Goal: Task Accomplishment & Management: Complete application form

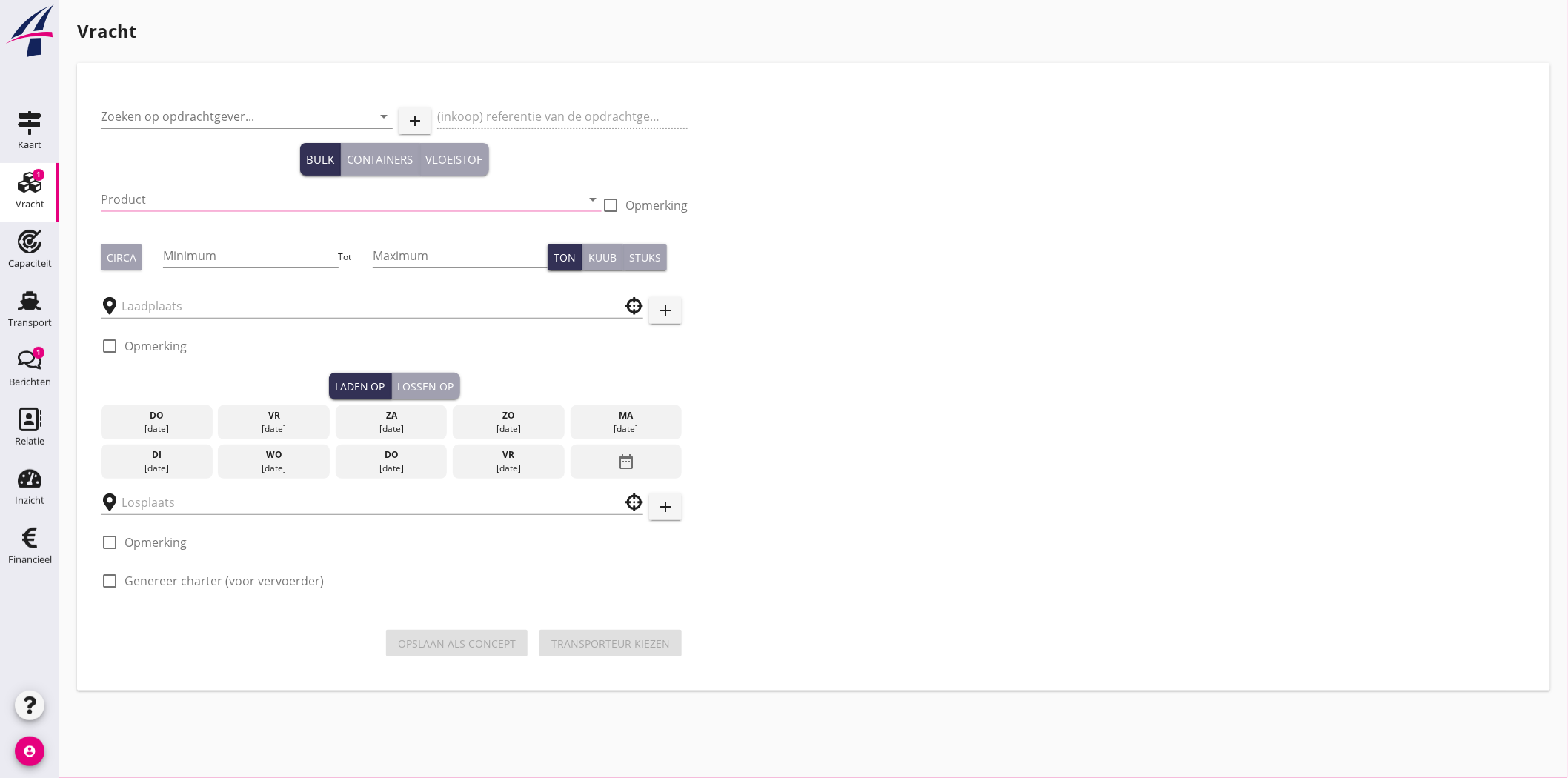
type input "Wagenborg Towage"
type input "Inland Vessel [GEOGRAPHIC_DATA] - [GEOGRAPHIC_DATA]"
type input "Constructiedelen (9412)"
checkbox input "true"
type input "150"
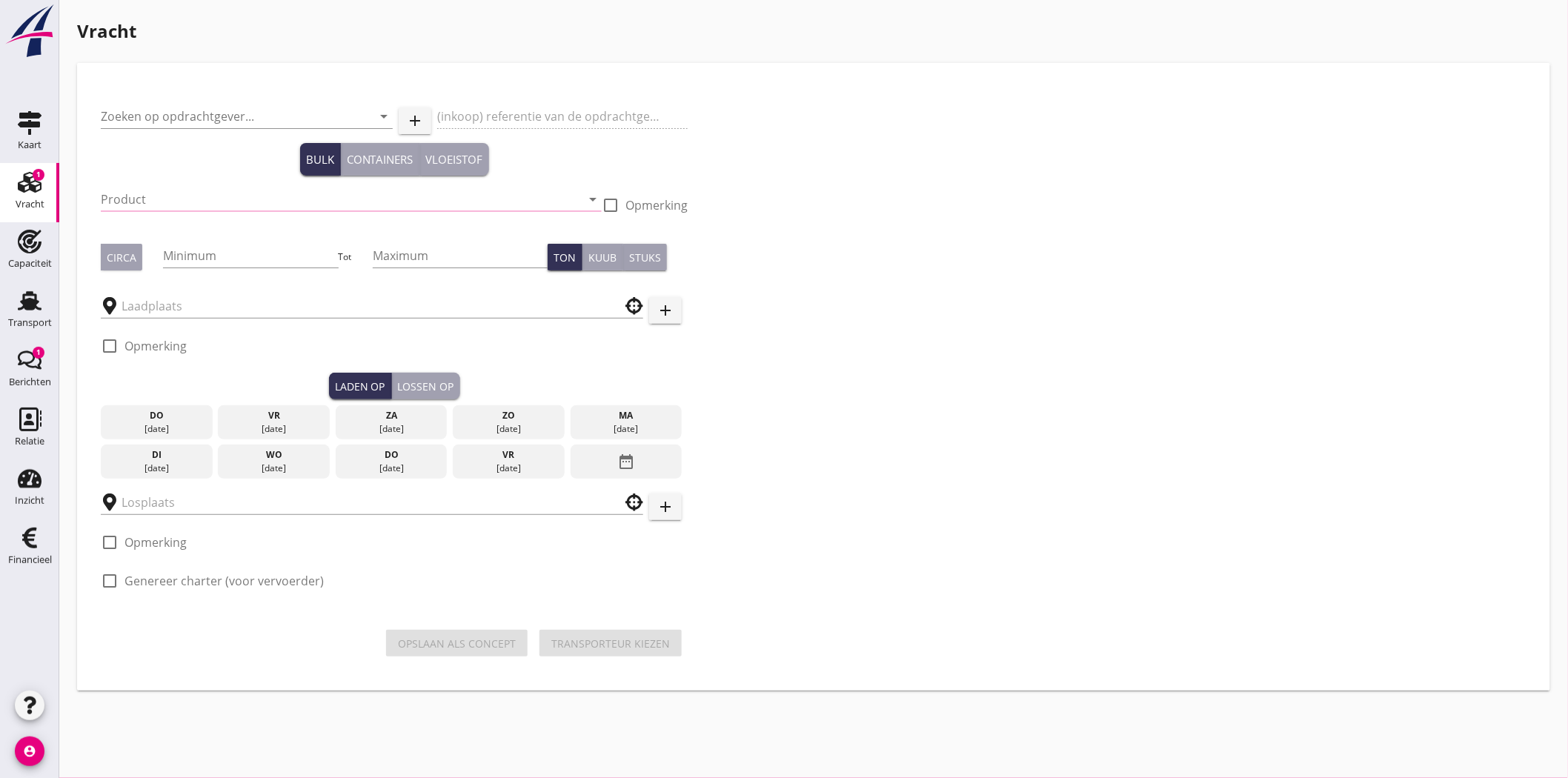
type input "[GEOGRAPHIC_DATA], [GEOGRAPHIC_DATA], [GEOGRAPHIC_DATA]"
checkbox input "true"
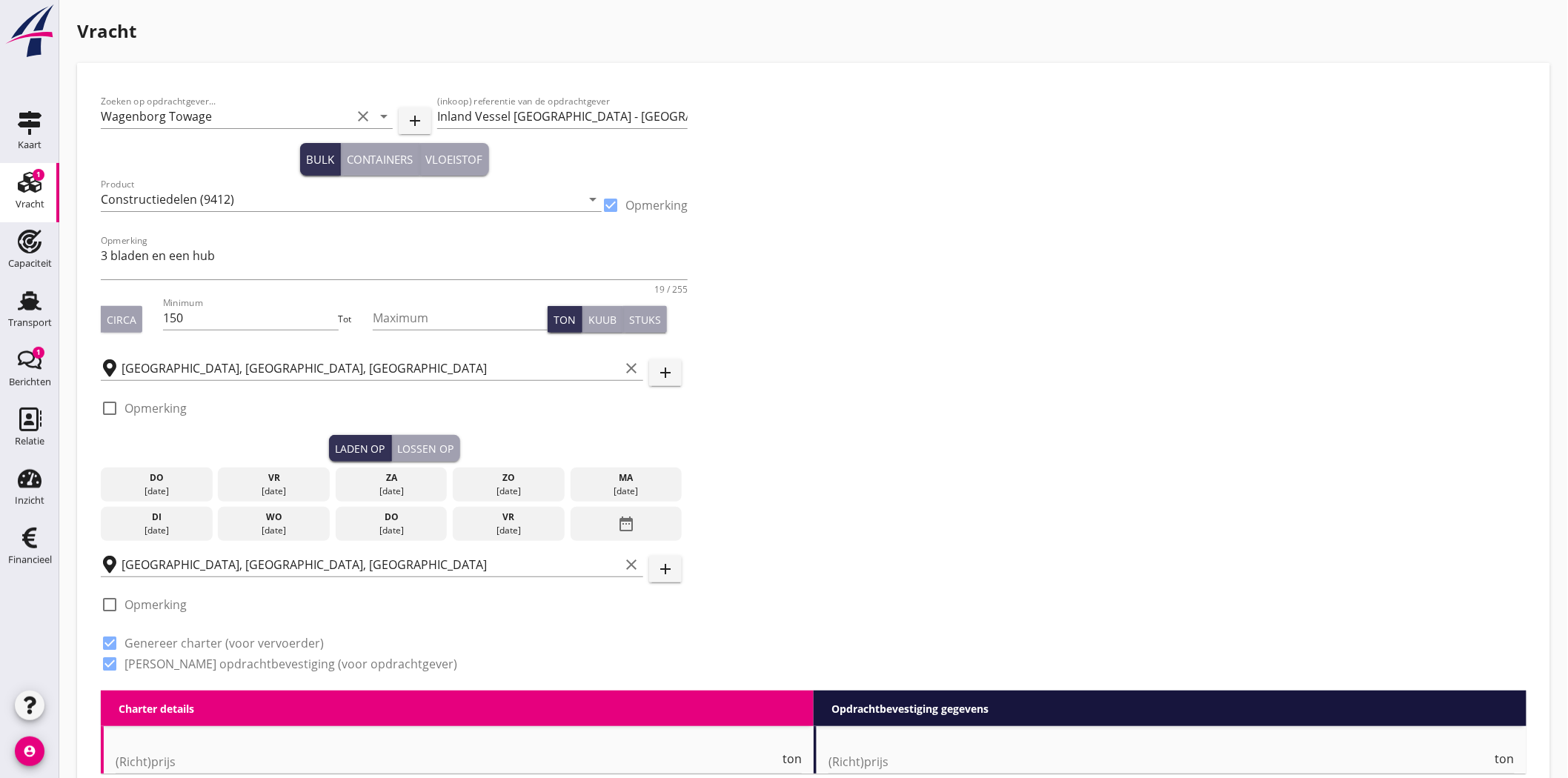
type input "6000"
type textarea "Er wordt gelast in het ruim. Dragen BPM verplicht."
radio input "false"
checkbox input "true"
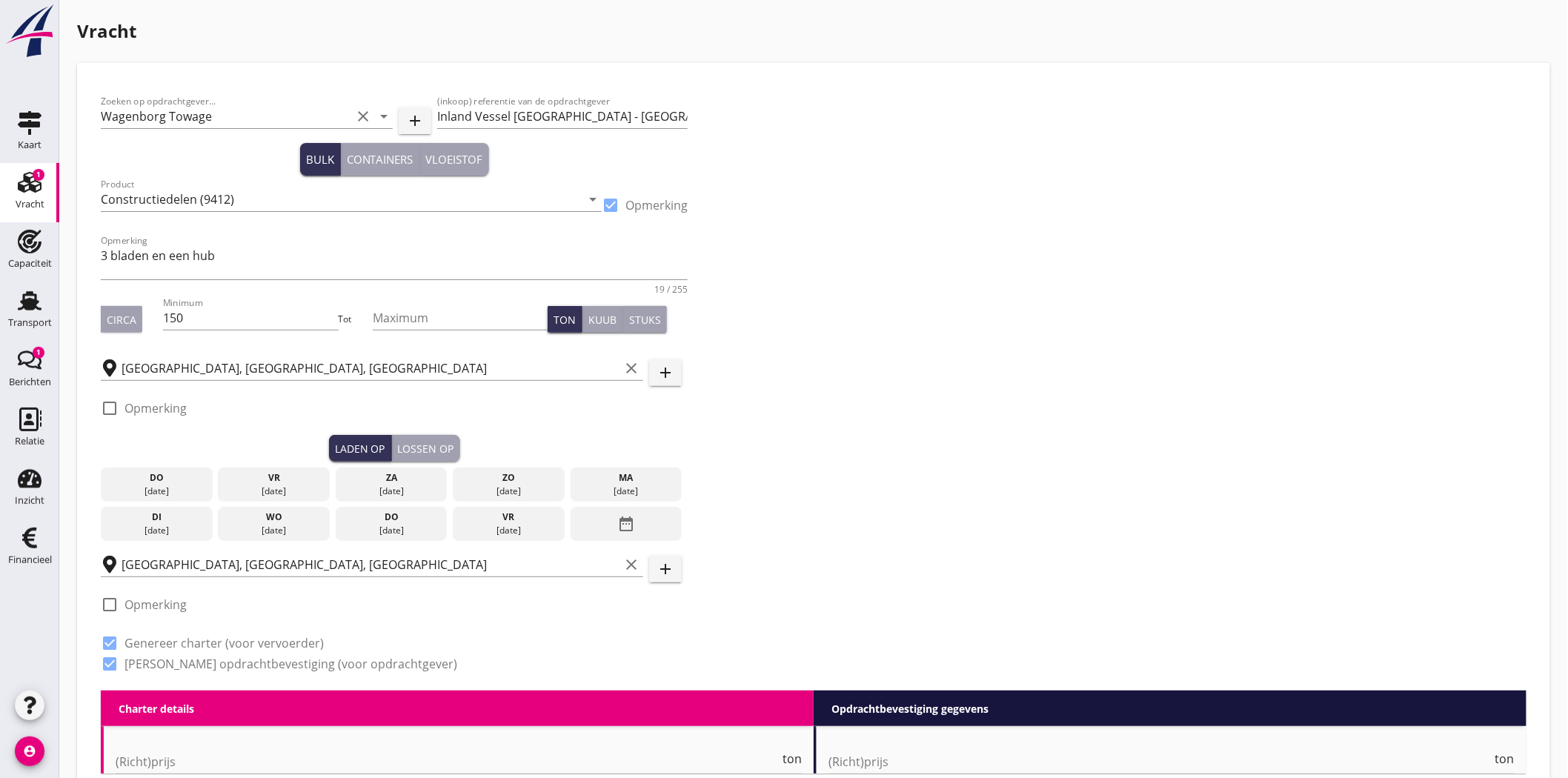
checkbox input "true"
radio input "false"
radio input "true"
type input "5"
type input "14"
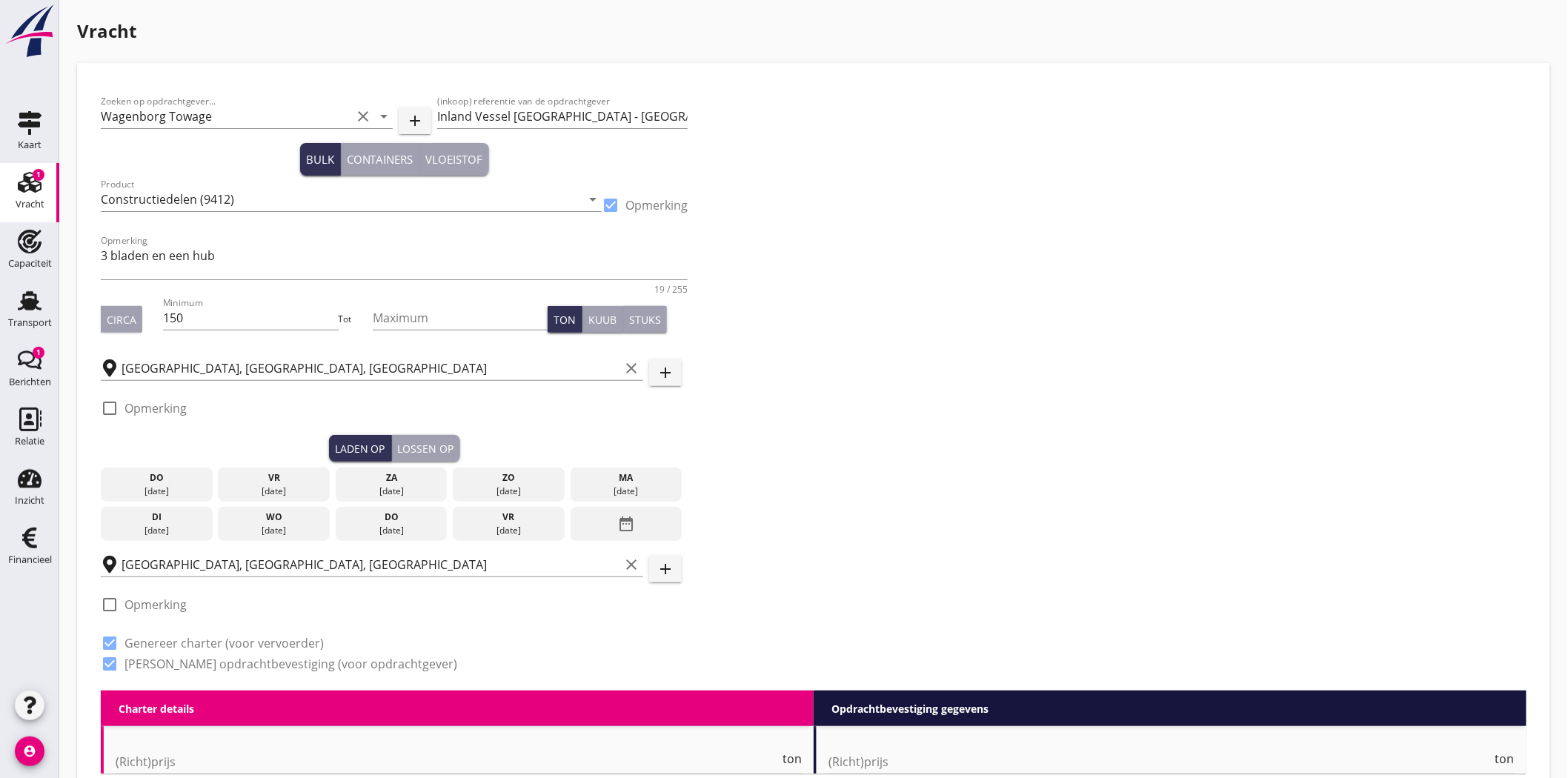
type input "7000"
type textarea "Er wordt gelast in het ruim. Dragen BPM verplicht."
radio input "false"
checkbox input "true"
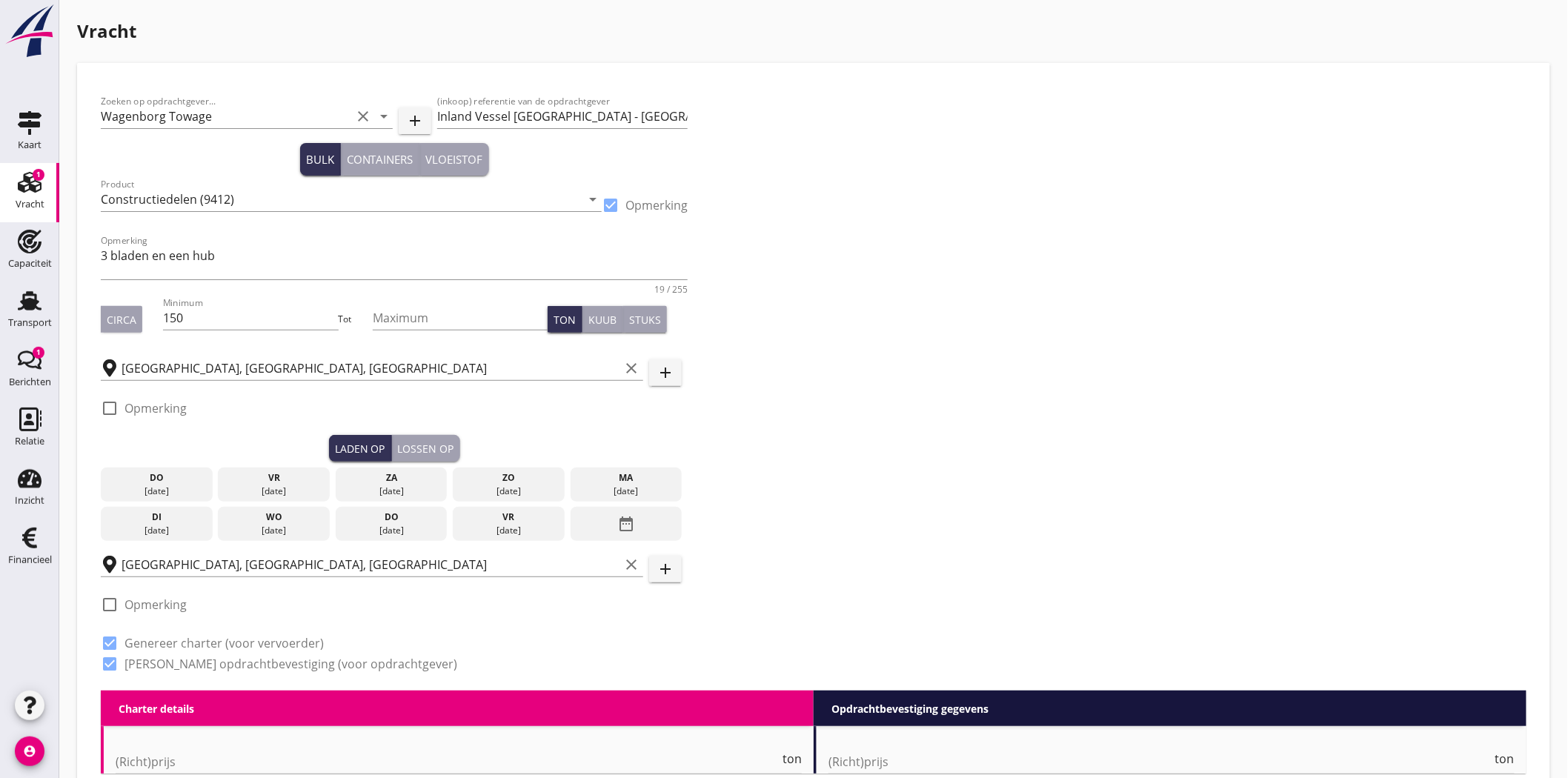
checkbox input "true"
radio input "false"
radio input "true"
type input "14"
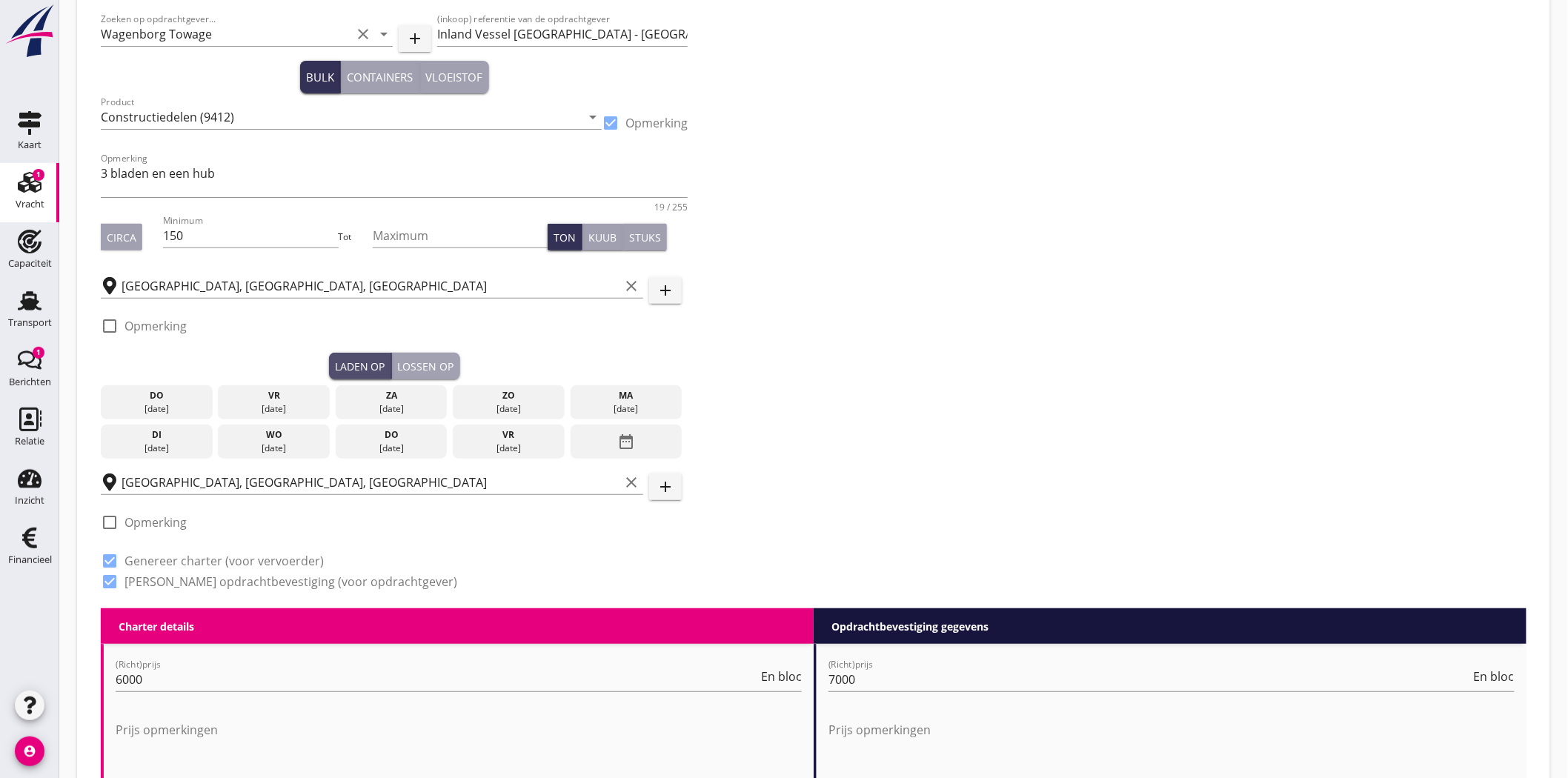
click at [367, 366] on div "Laden op" at bounding box center [360, 366] width 51 height 16
click at [626, 437] on icon "date_range" at bounding box center [626, 441] width 18 height 27
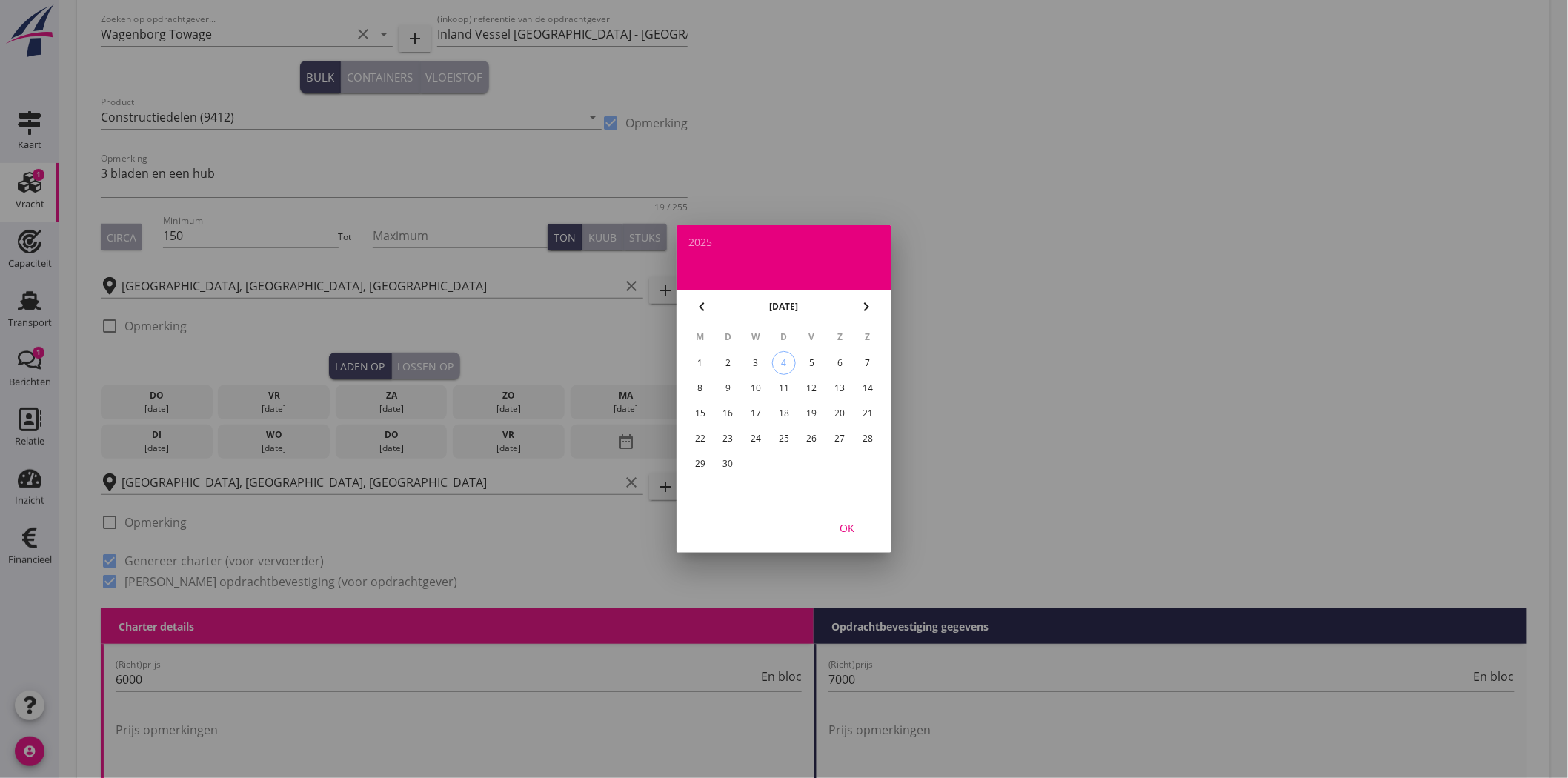
click at [723, 382] on div "9" at bounding box center [728, 388] width 24 height 24
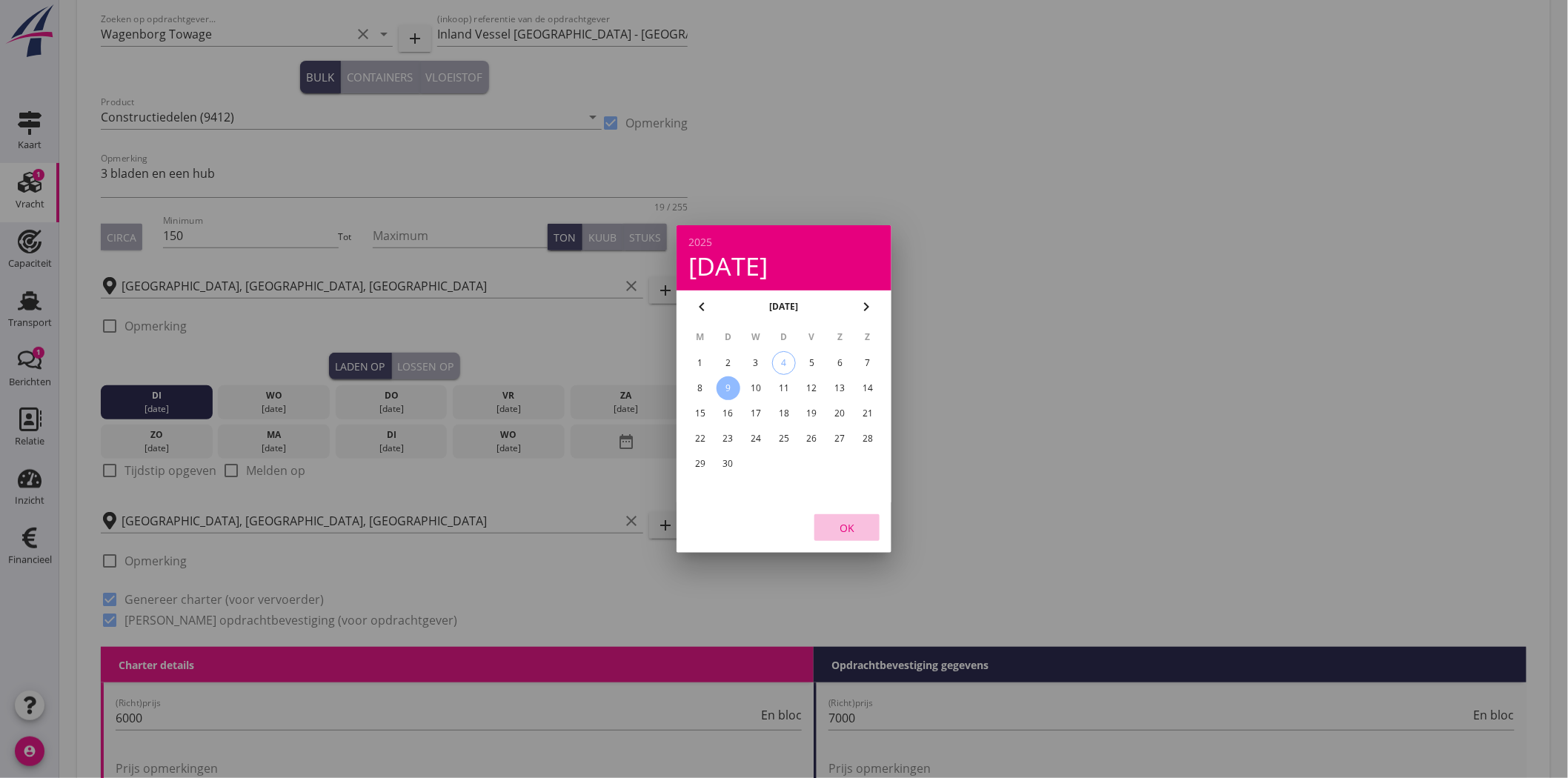
click at [844, 527] on div "OK" at bounding box center [847, 527] width 42 height 16
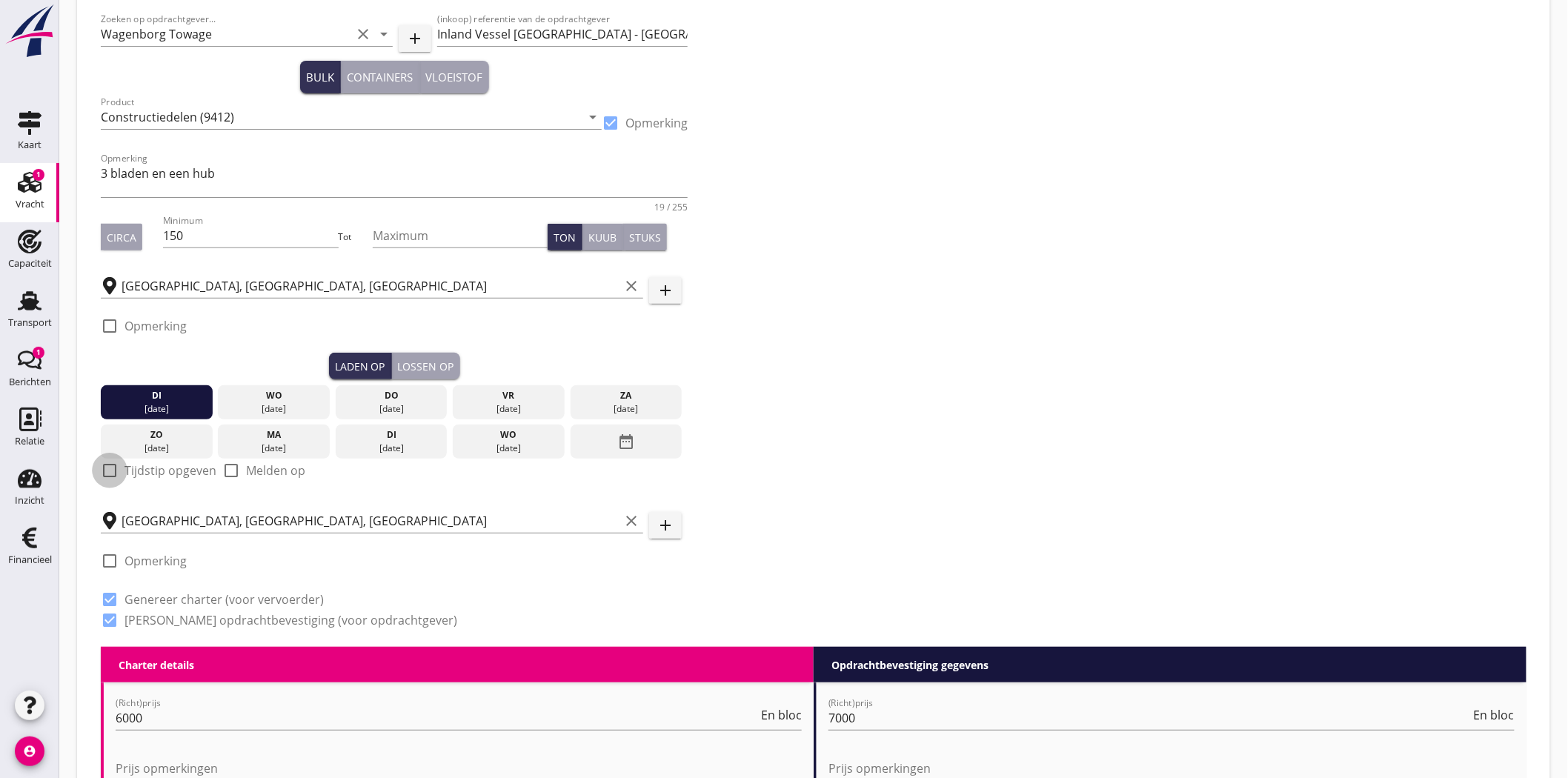
click at [109, 468] on div at bounding box center [109, 470] width 25 height 25
checkbox input "true"
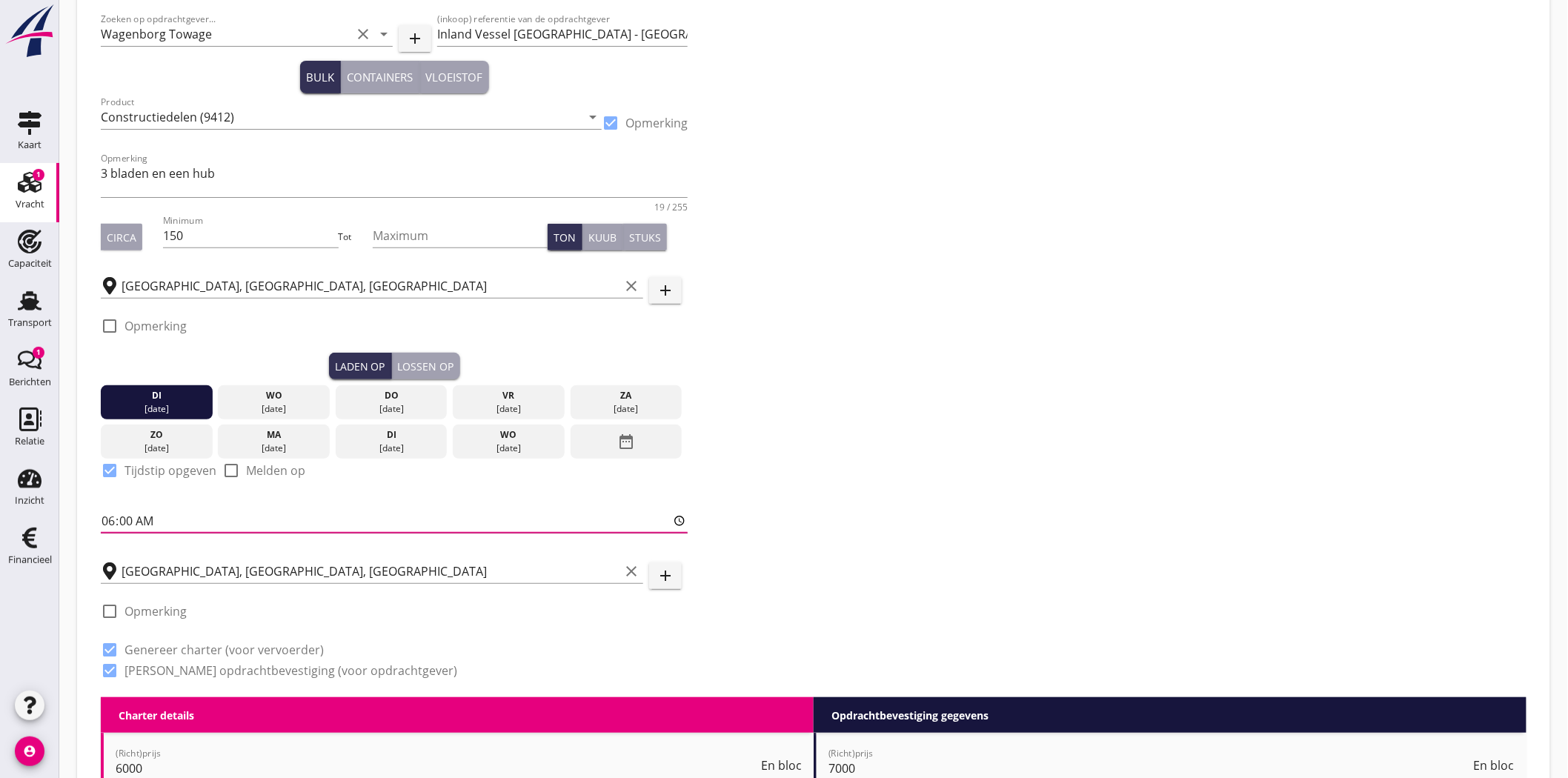
click at [142, 509] on input "06:00" at bounding box center [394, 520] width 587 height 24
type input "07:00"
drag, startPoint x: 254, startPoint y: 616, endPoint x: 264, endPoint y: 616, distance: 10.0
click at [261, 616] on div "check_box_outline_blank Opmerking" at bounding box center [394, 616] width 587 height 44
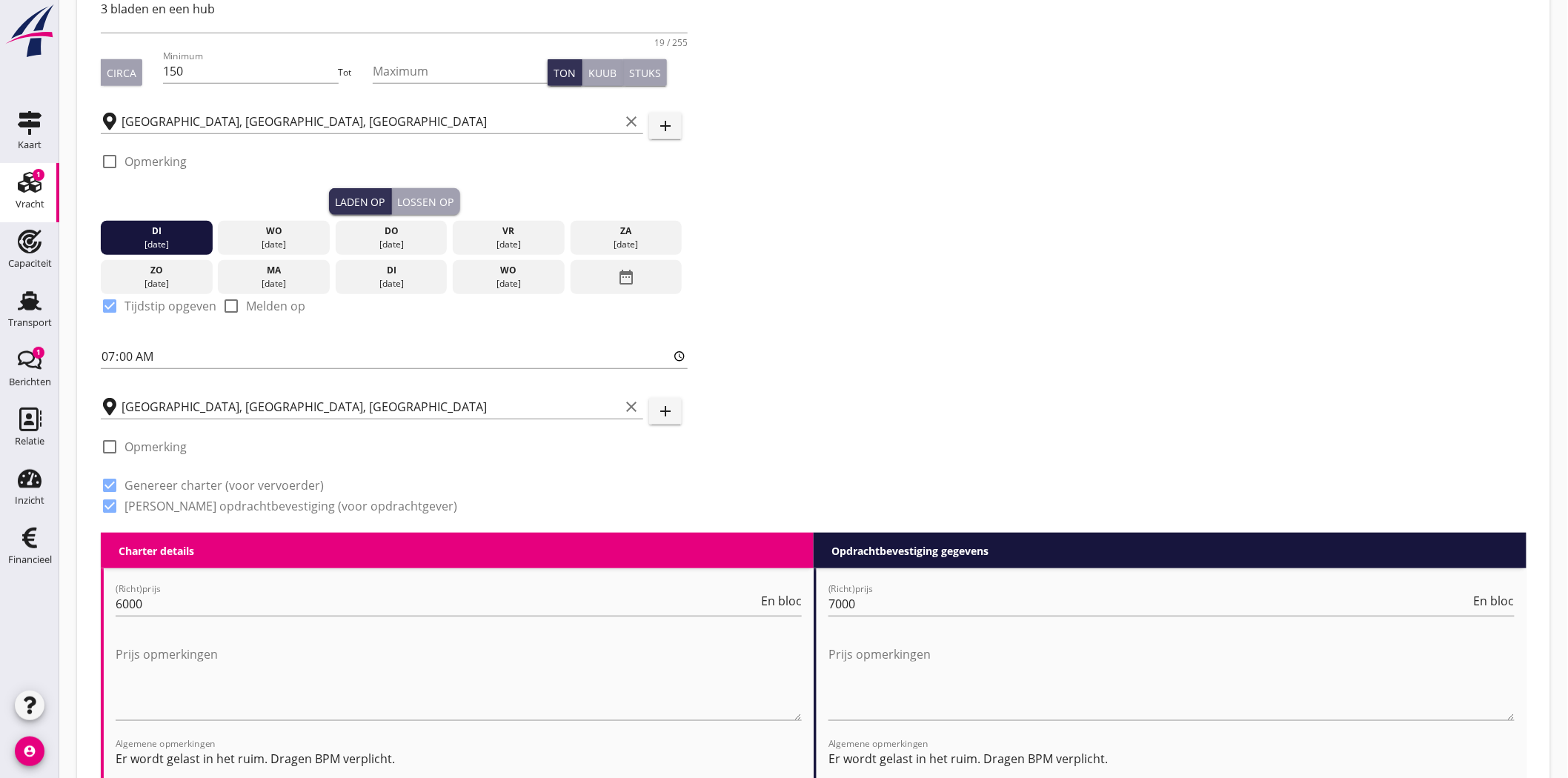
scroll to position [411, 0]
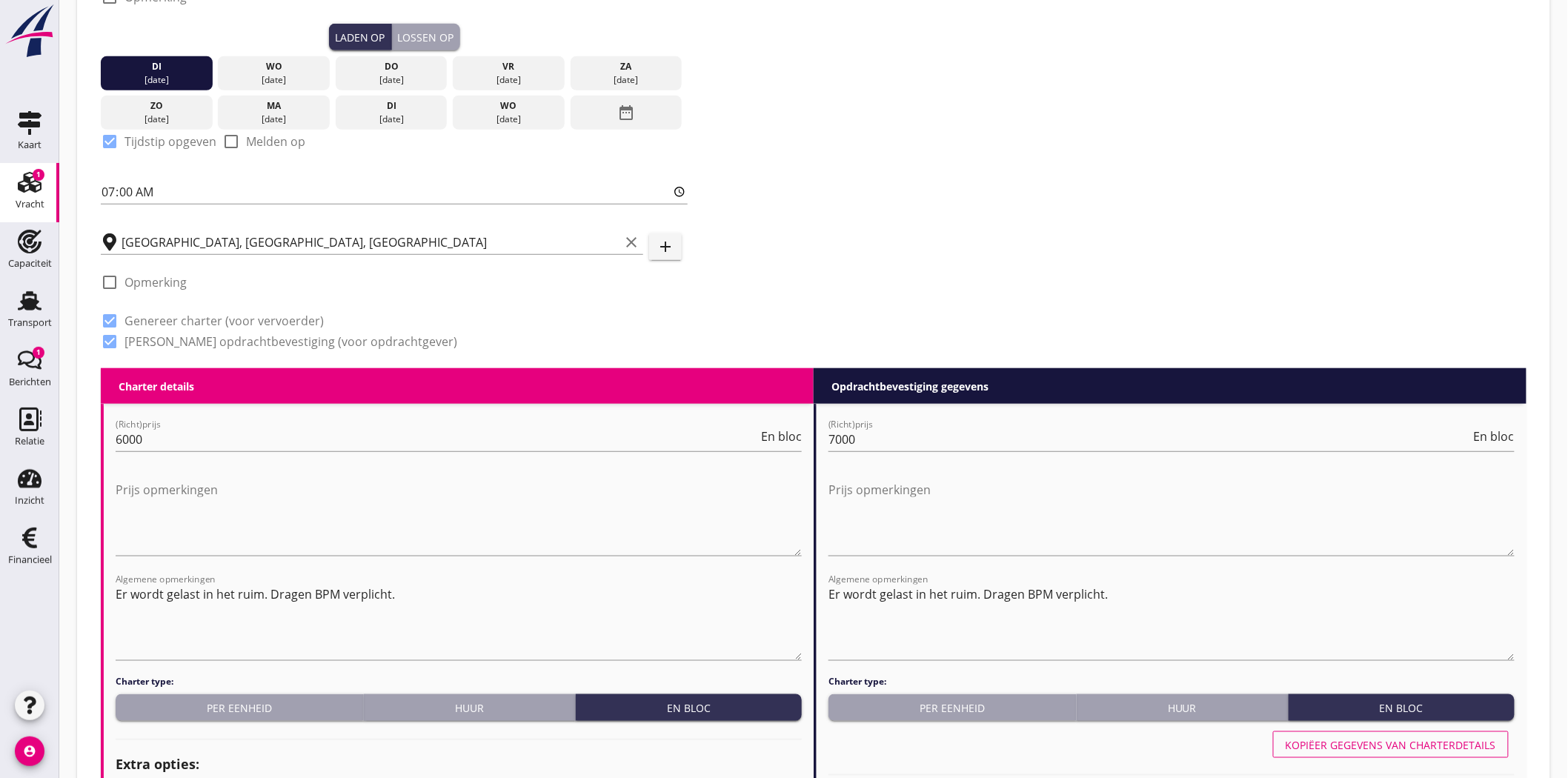
click at [423, 40] on div "Lossen op" at bounding box center [425, 37] width 56 height 16
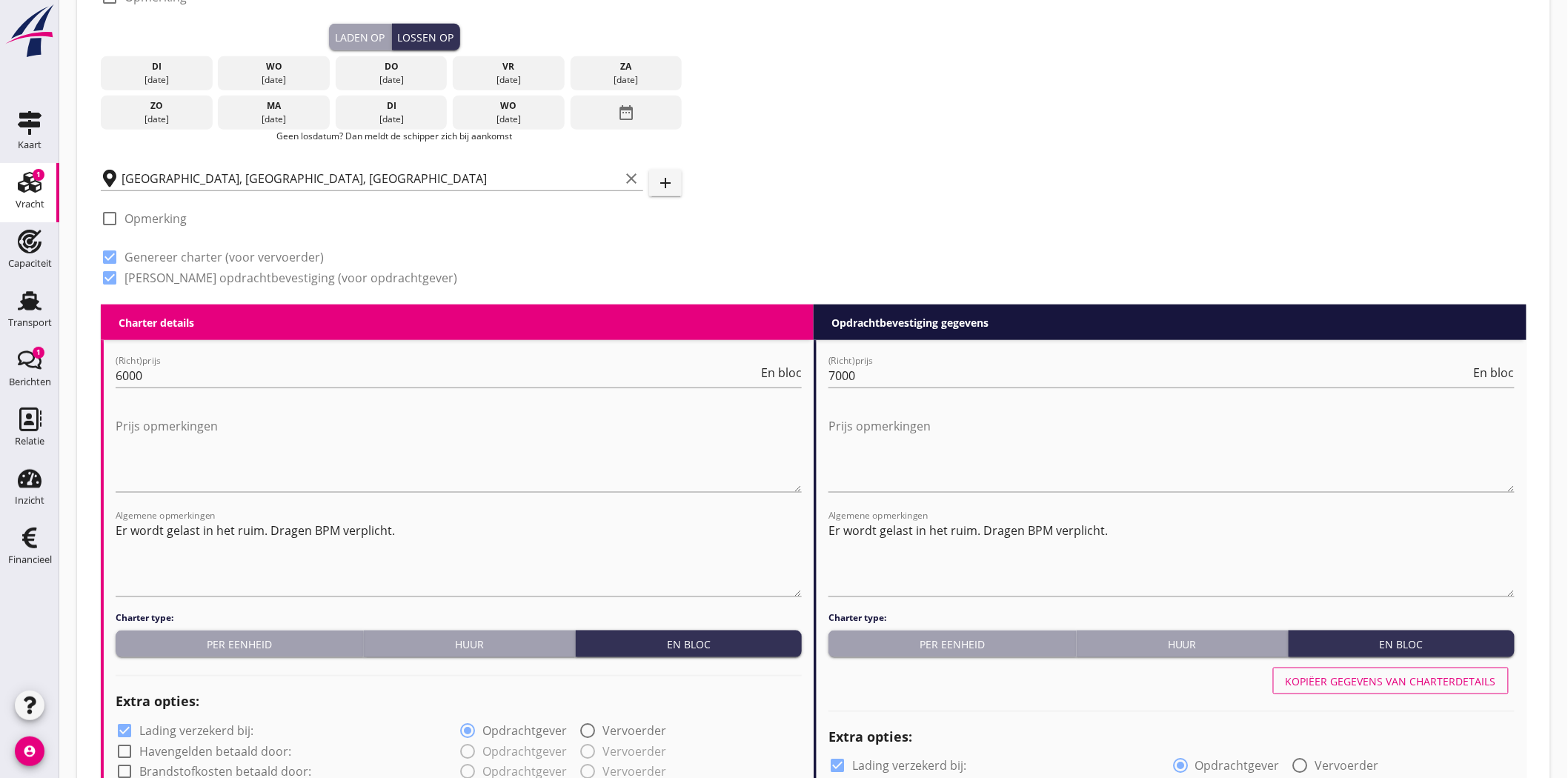
click at [622, 104] on icon "date_range" at bounding box center [626, 113] width 18 height 27
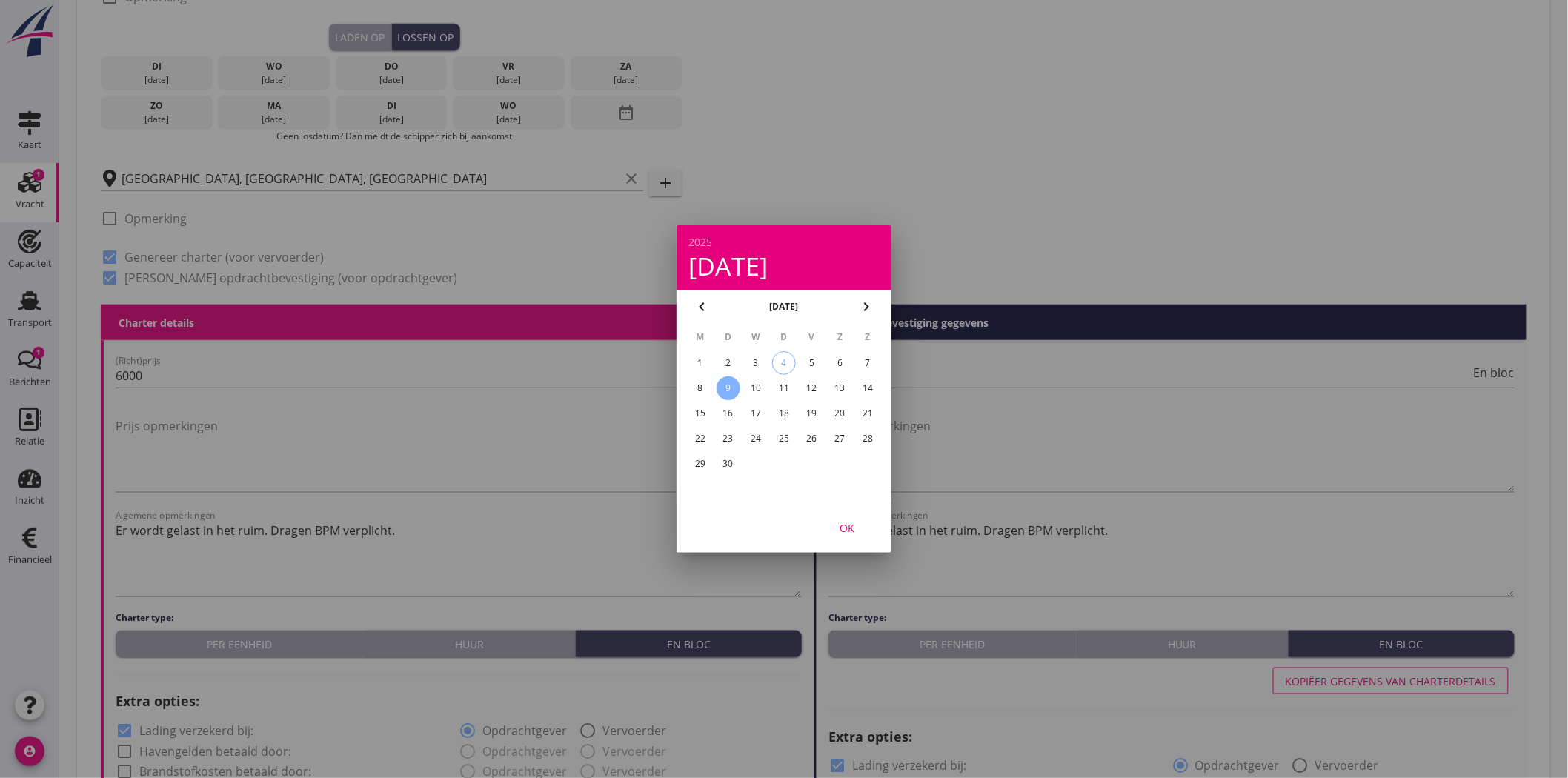
click at [727, 380] on div "9" at bounding box center [728, 388] width 24 height 24
click at [849, 526] on div "OK" at bounding box center [847, 527] width 42 height 16
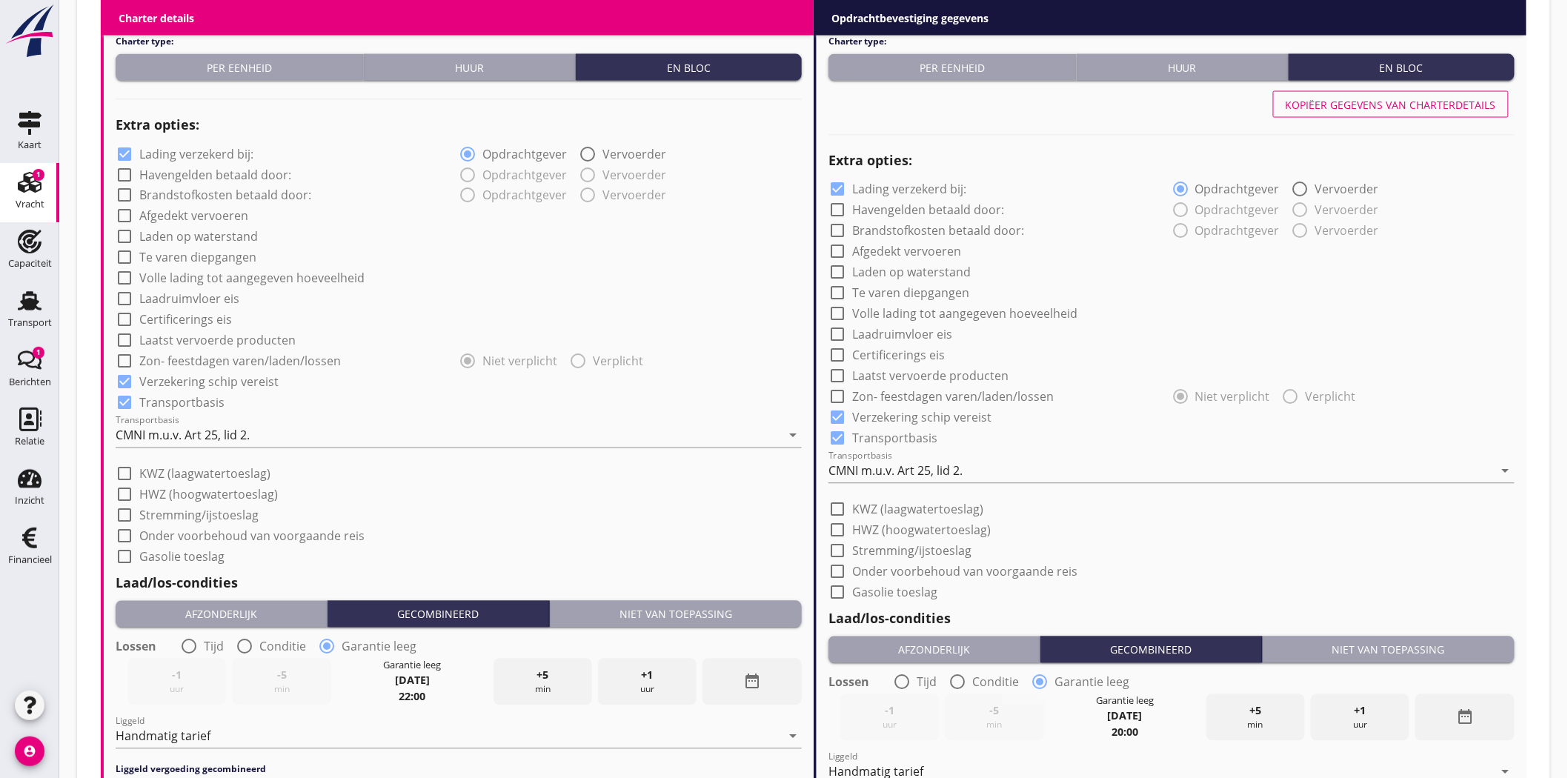
scroll to position [1152, 0]
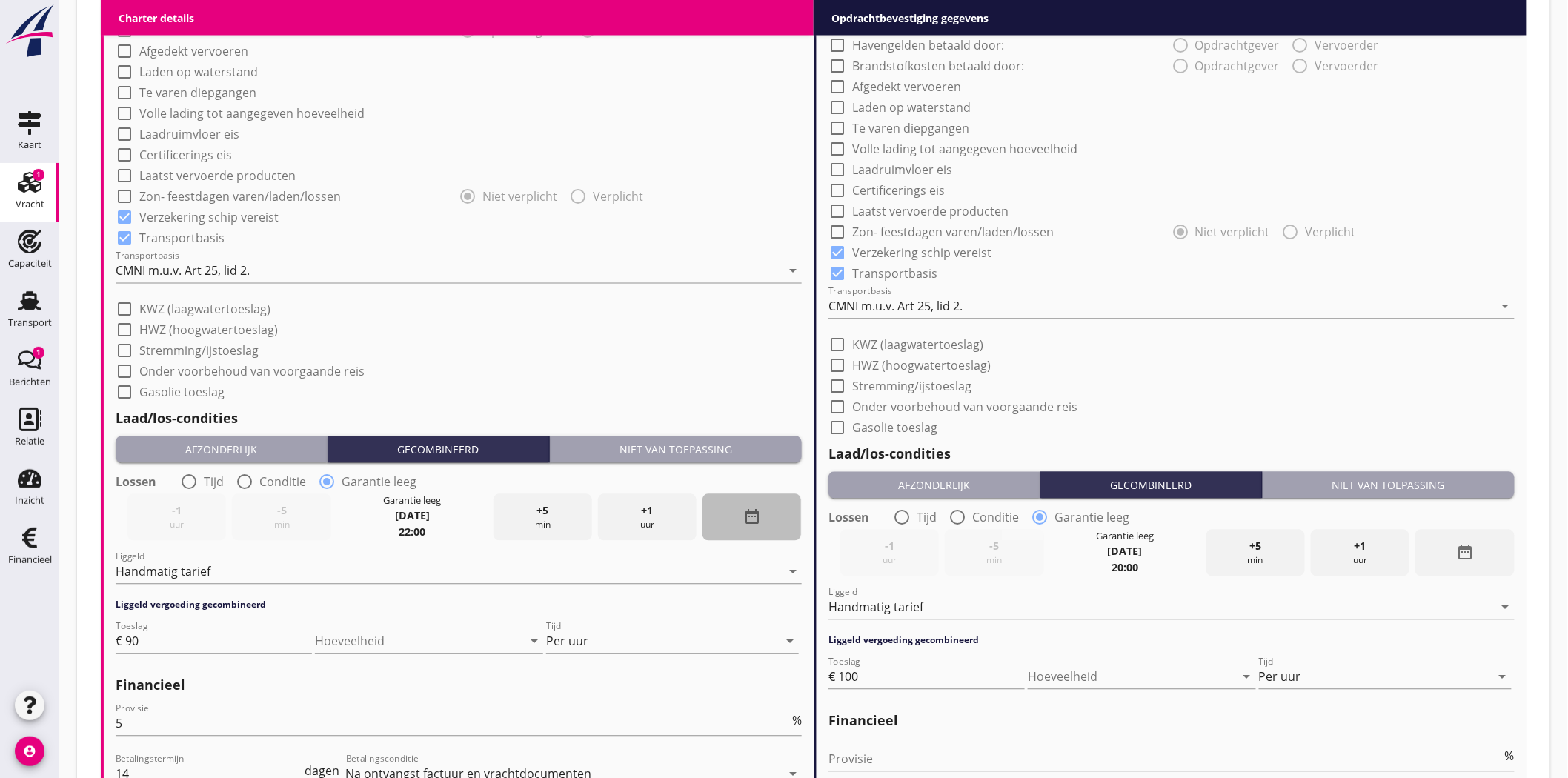
click at [753, 511] on icon "date_range" at bounding box center [752, 517] width 18 height 18
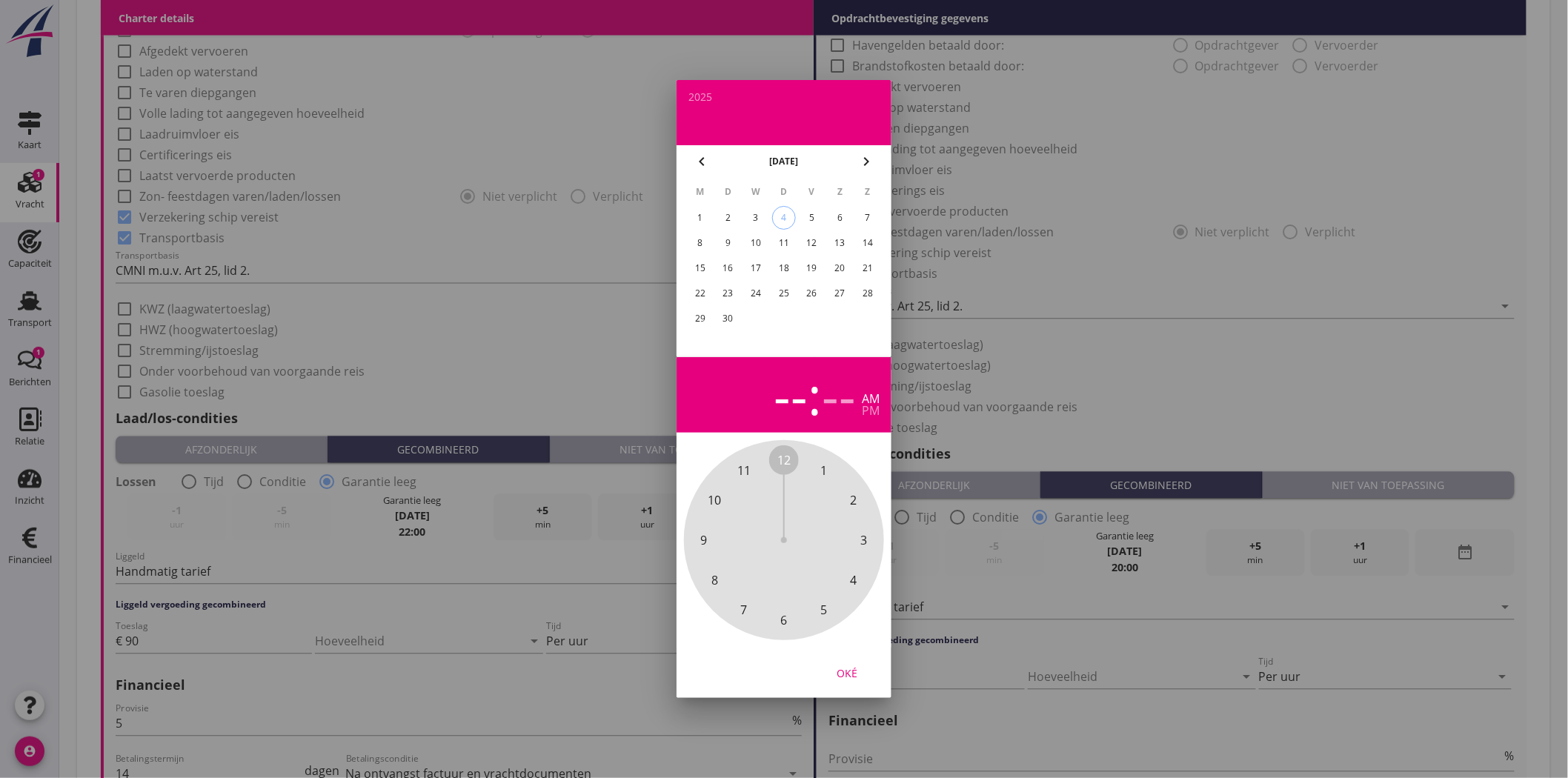
click at [730, 240] on div "9" at bounding box center [728, 242] width 24 height 24
click at [844, 674] on div "Oké" at bounding box center [847, 673] width 42 height 16
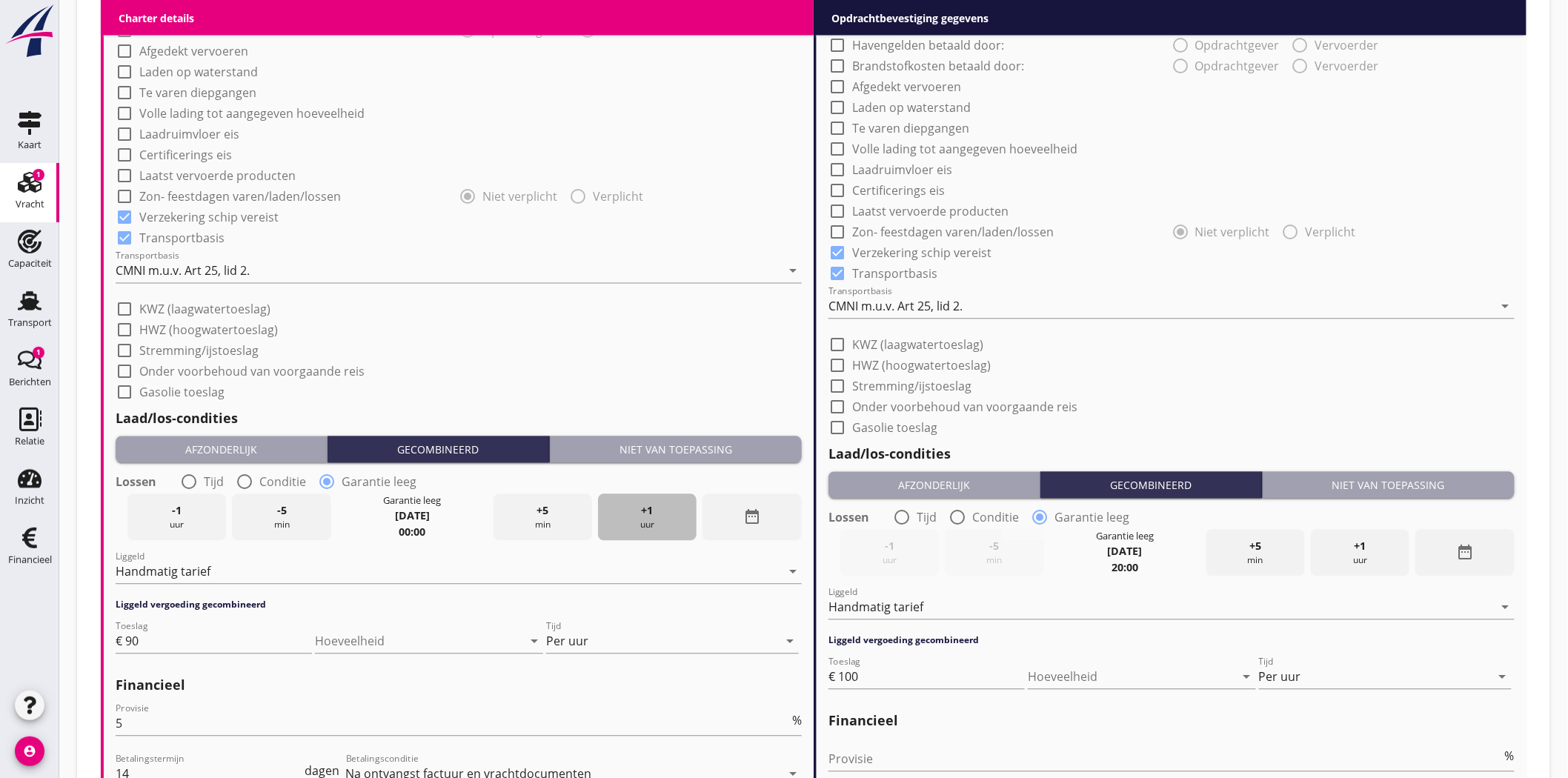
click at [651, 506] on span "+1" at bounding box center [648, 511] width 12 height 16
click at [650, 506] on span "+1" at bounding box center [648, 511] width 12 height 16
click at [650, 507] on span "+1" at bounding box center [648, 511] width 12 height 16
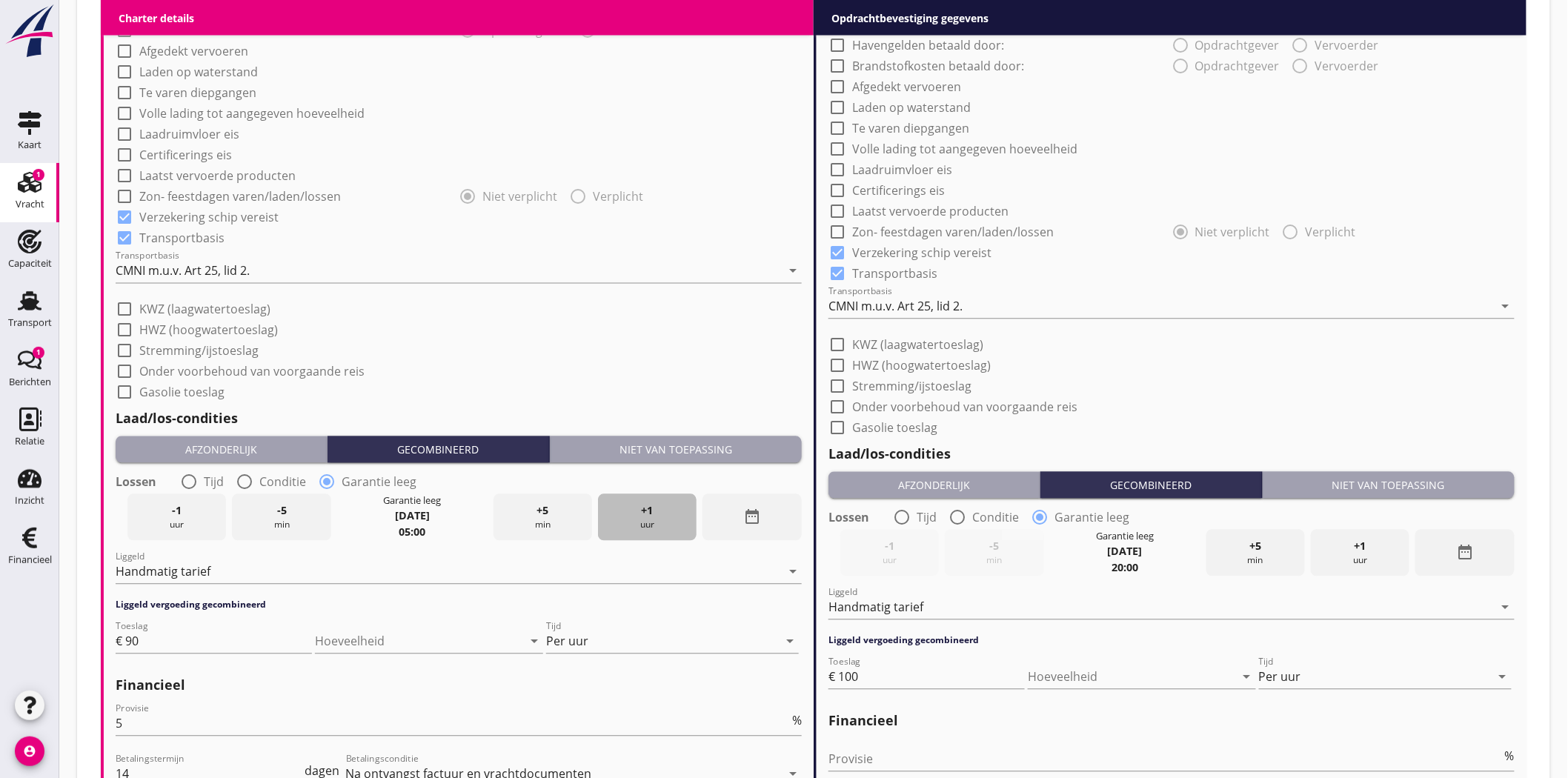
click at [648, 507] on span "+1" at bounding box center [648, 511] width 12 height 16
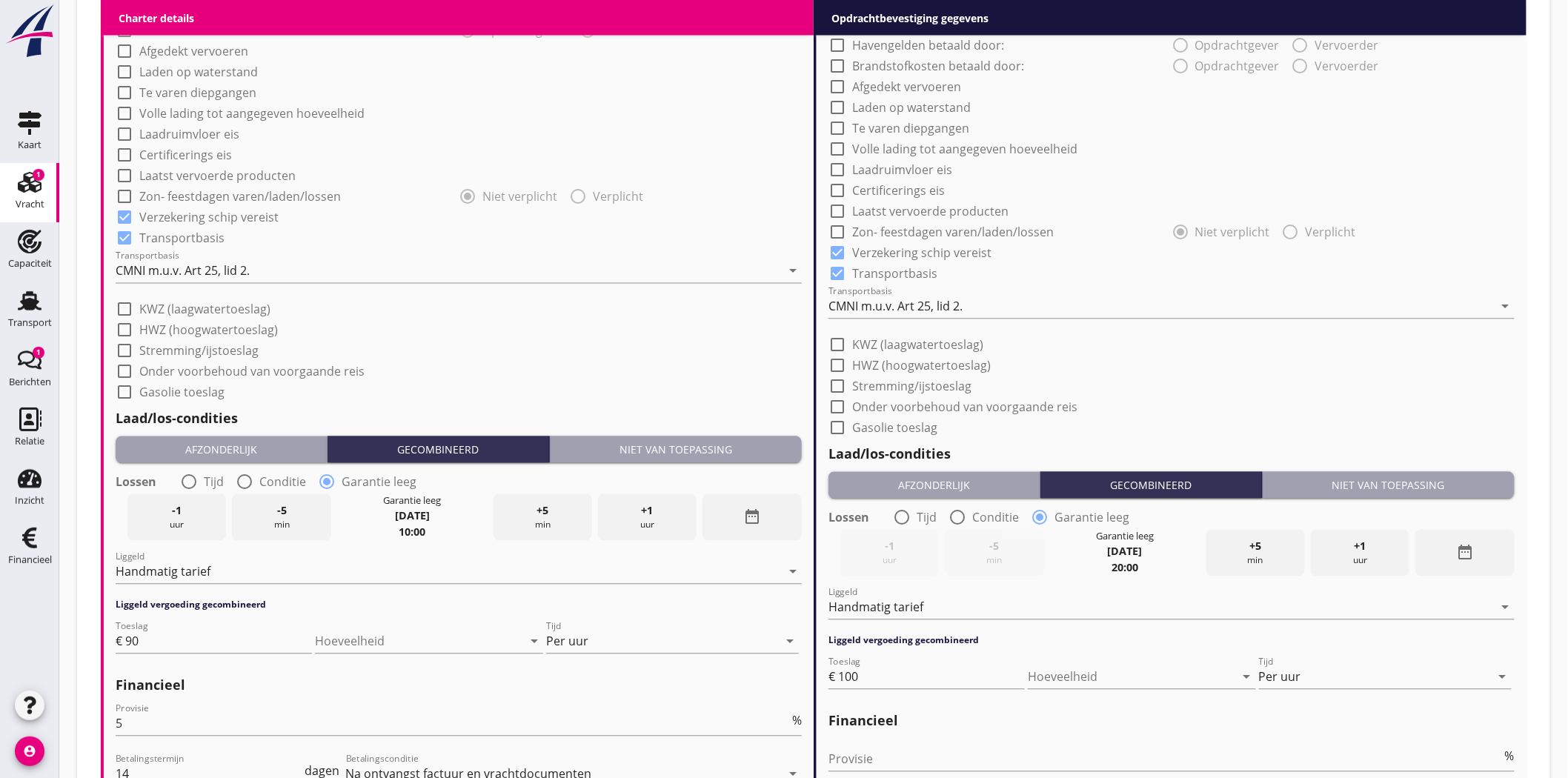
click at [648, 507] on span "+1" at bounding box center [648, 511] width 12 height 16
click at [648, 507] on span "+1" at bounding box center [648, 511] width 12 height 16
click at [647, 507] on span "+1" at bounding box center [648, 511] width 12 height 16
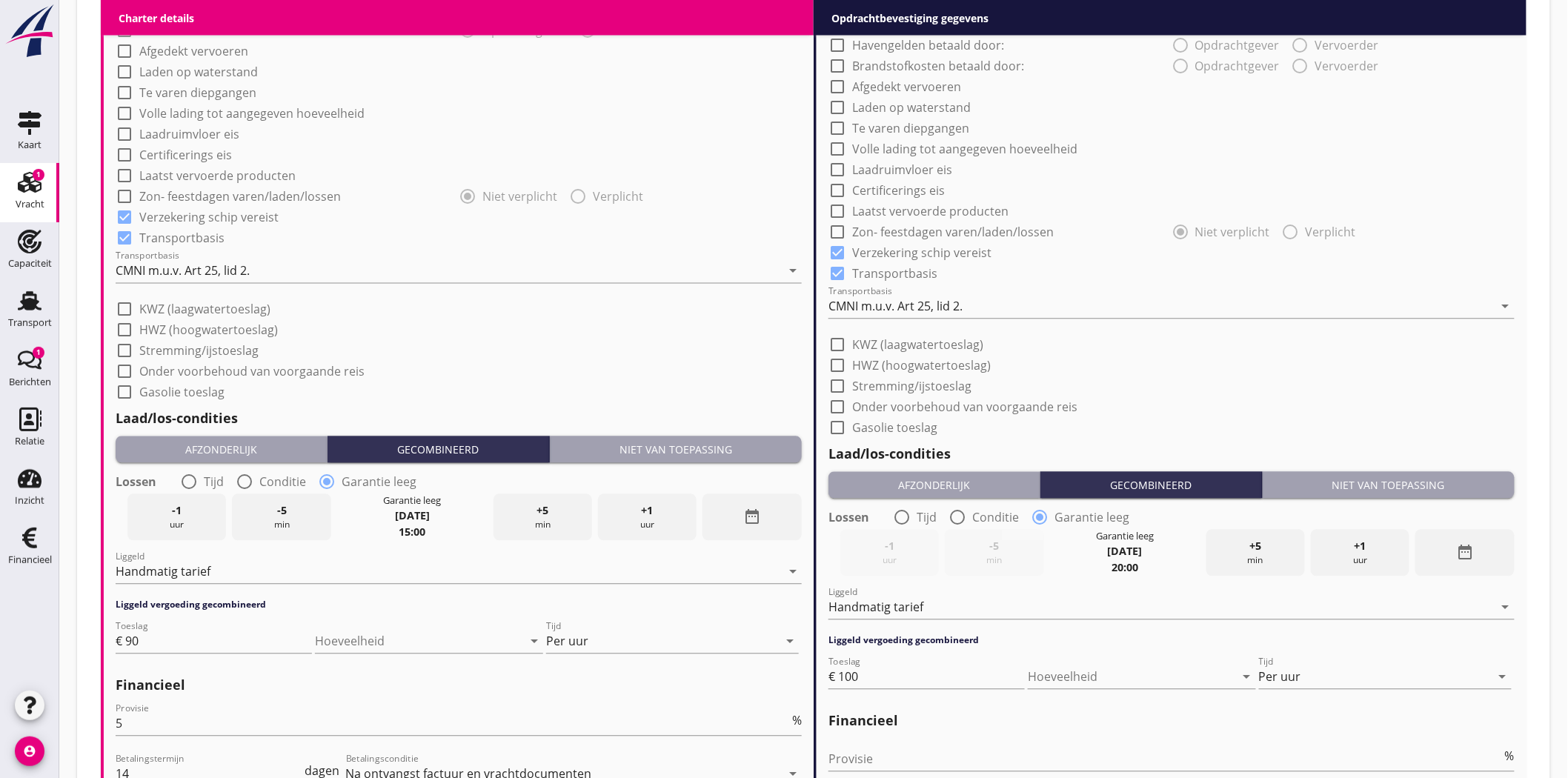
click at [647, 507] on span "+1" at bounding box center [648, 511] width 12 height 16
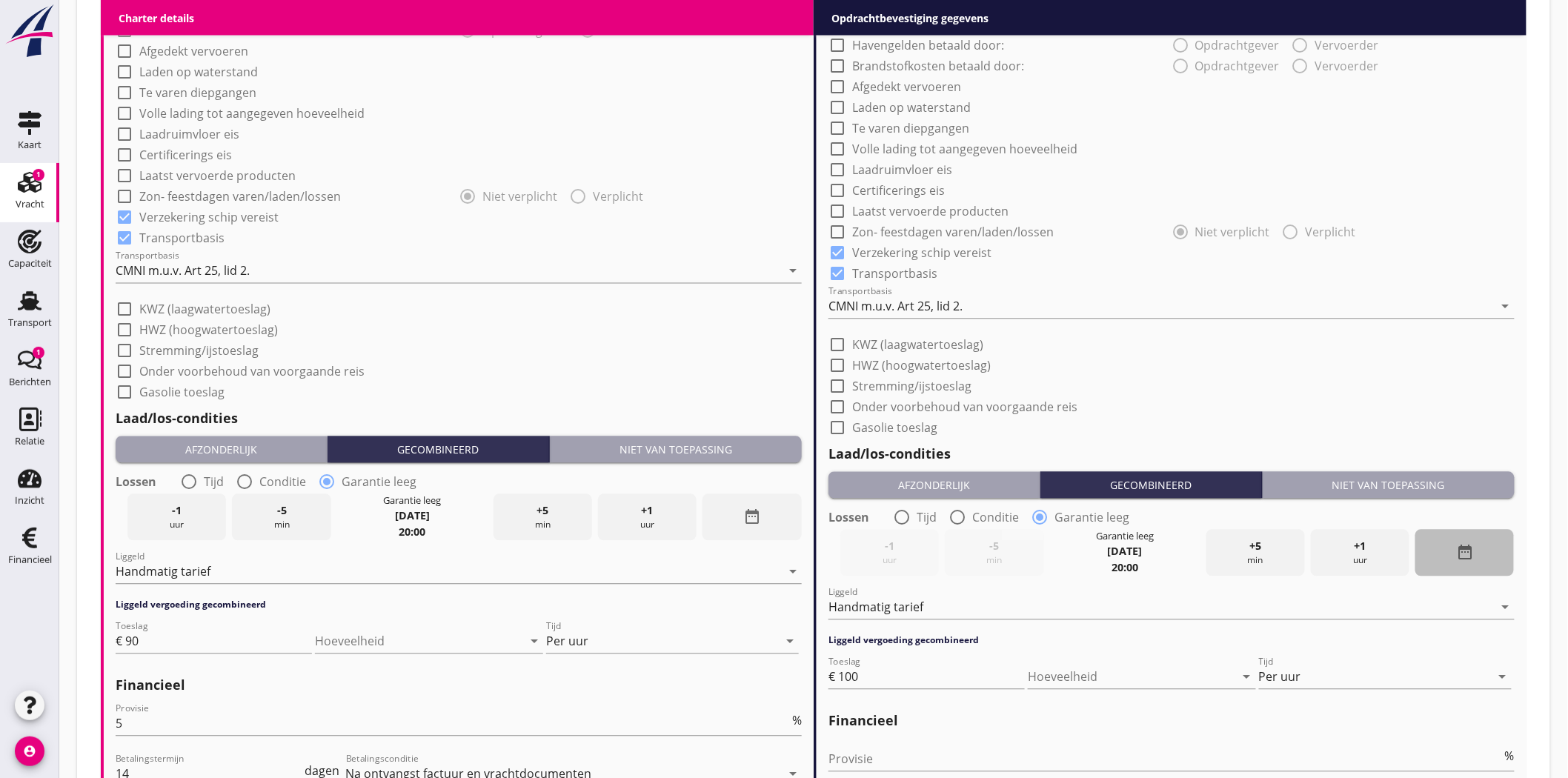
click at [1460, 548] on icon "date_range" at bounding box center [1465, 553] width 18 height 18
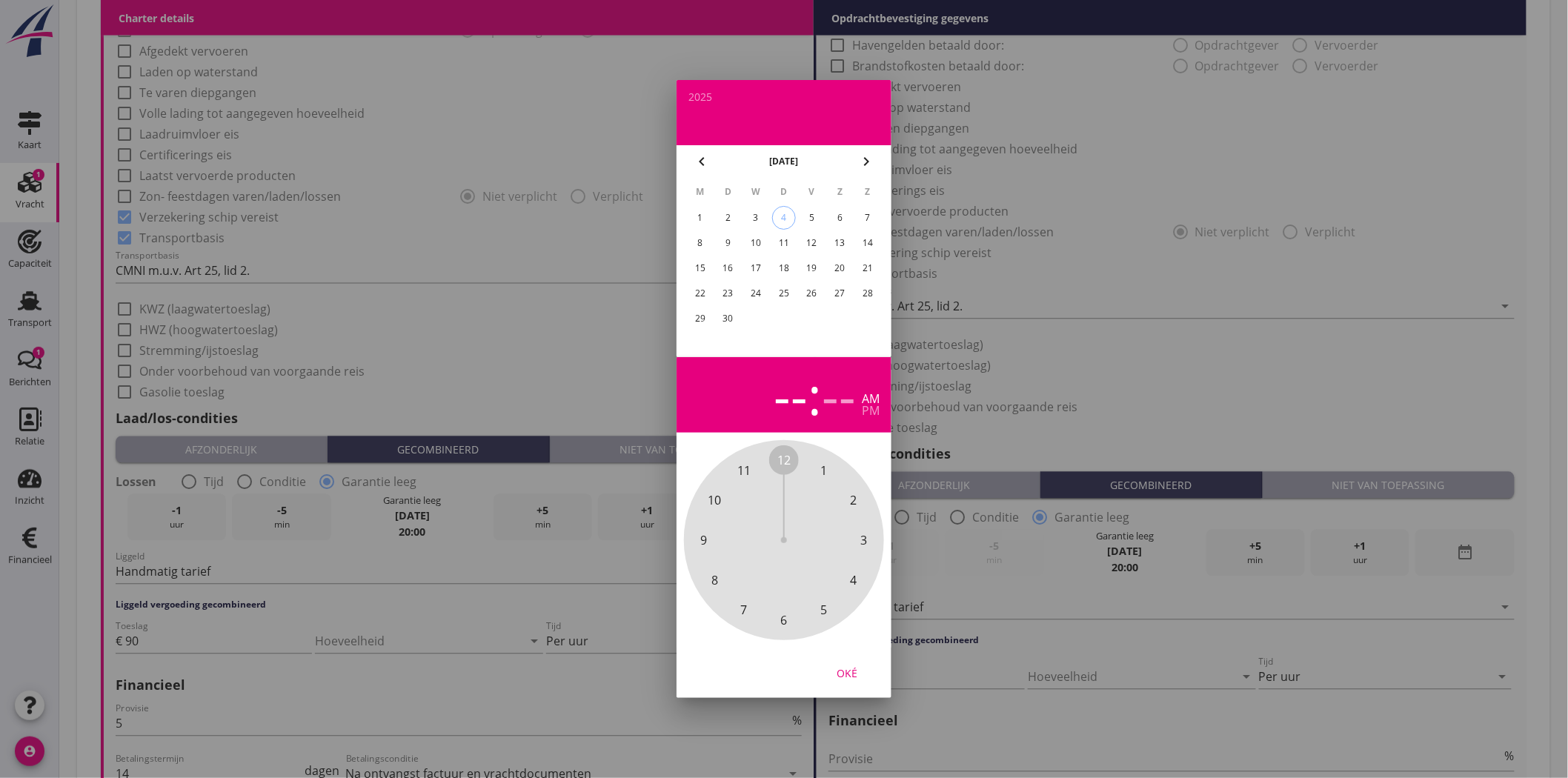
click at [724, 238] on div "9" at bounding box center [728, 242] width 24 height 24
drag, startPoint x: 844, startPoint y: 670, endPoint x: 858, endPoint y: 667, distance: 14.3
click at [852, 669] on div "Oké" at bounding box center [847, 673] width 42 height 16
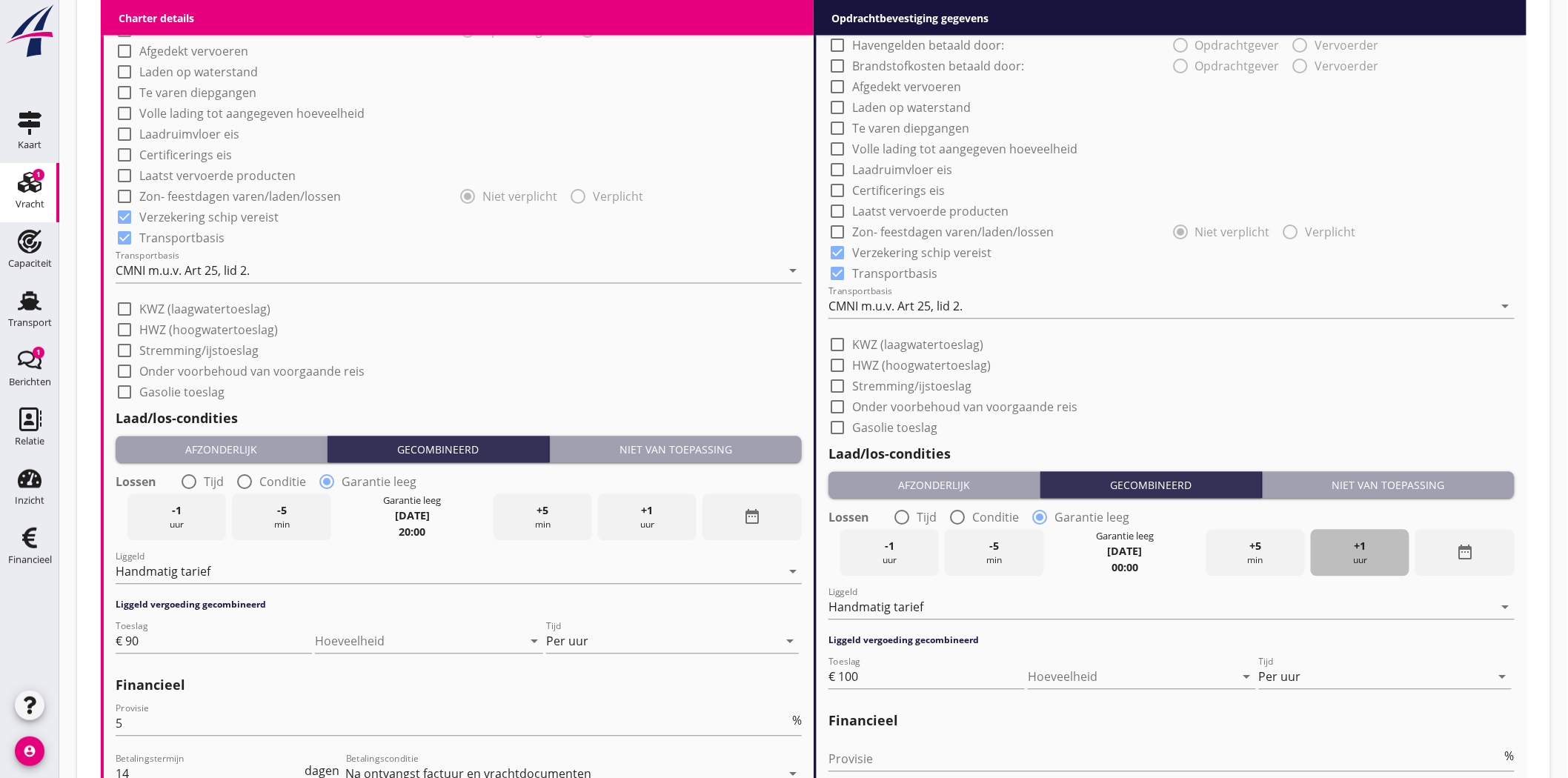
click at [1361, 543] on span "+1" at bounding box center [1361, 547] width 12 height 16
click at [1360, 543] on span "+1" at bounding box center [1361, 547] width 12 height 16
click at [1360, 544] on span "+1" at bounding box center [1361, 547] width 12 height 16
click at [1358, 545] on span "+1" at bounding box center [1361, 547] width 12 height 16
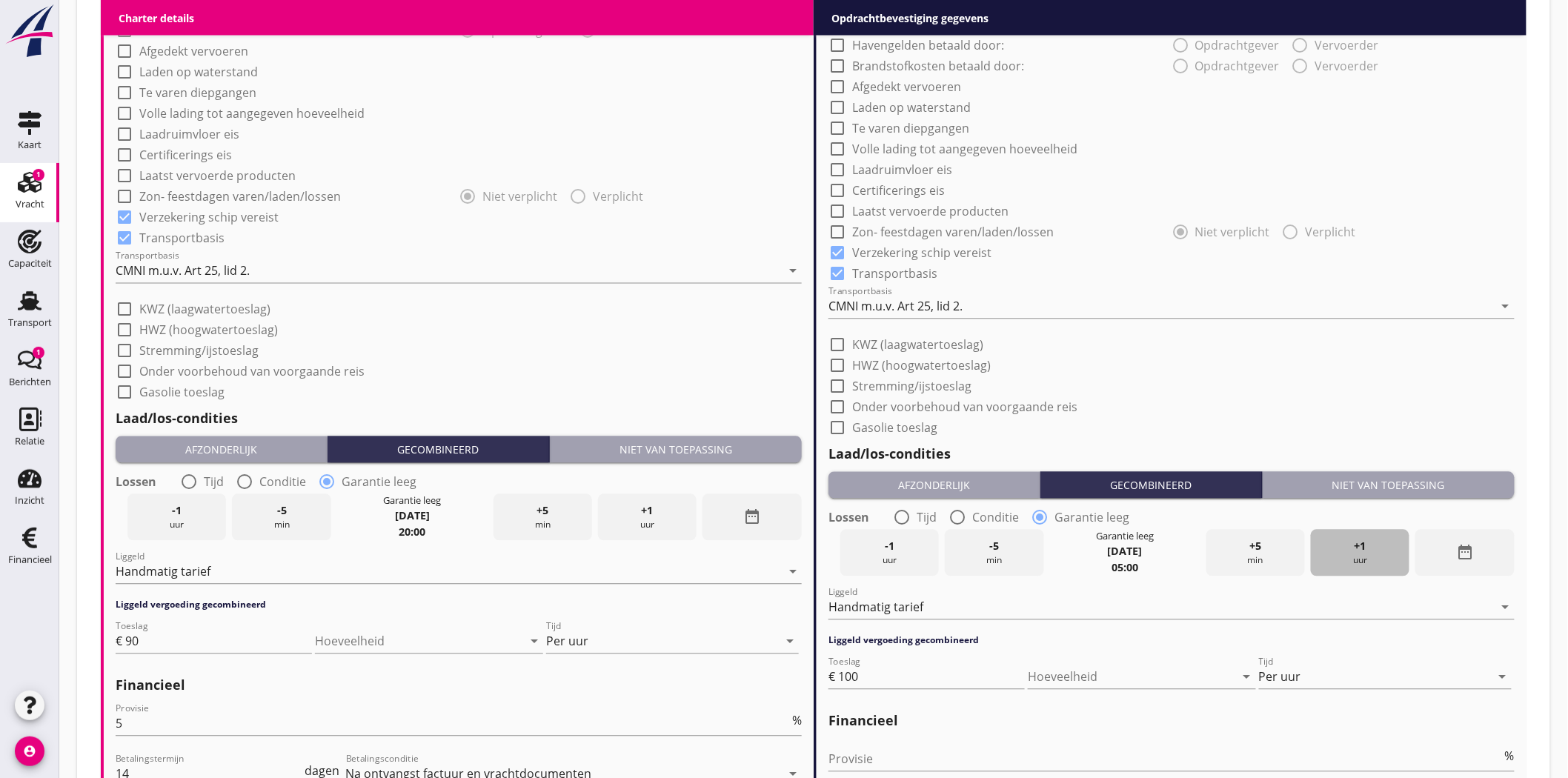
click at [1358, 545] on span "+1" at bounding box center [1361, 547] width 12 height 16
click at [1358, 545] on span "+1" at bounding box center [1361, 547] width 12 height 16
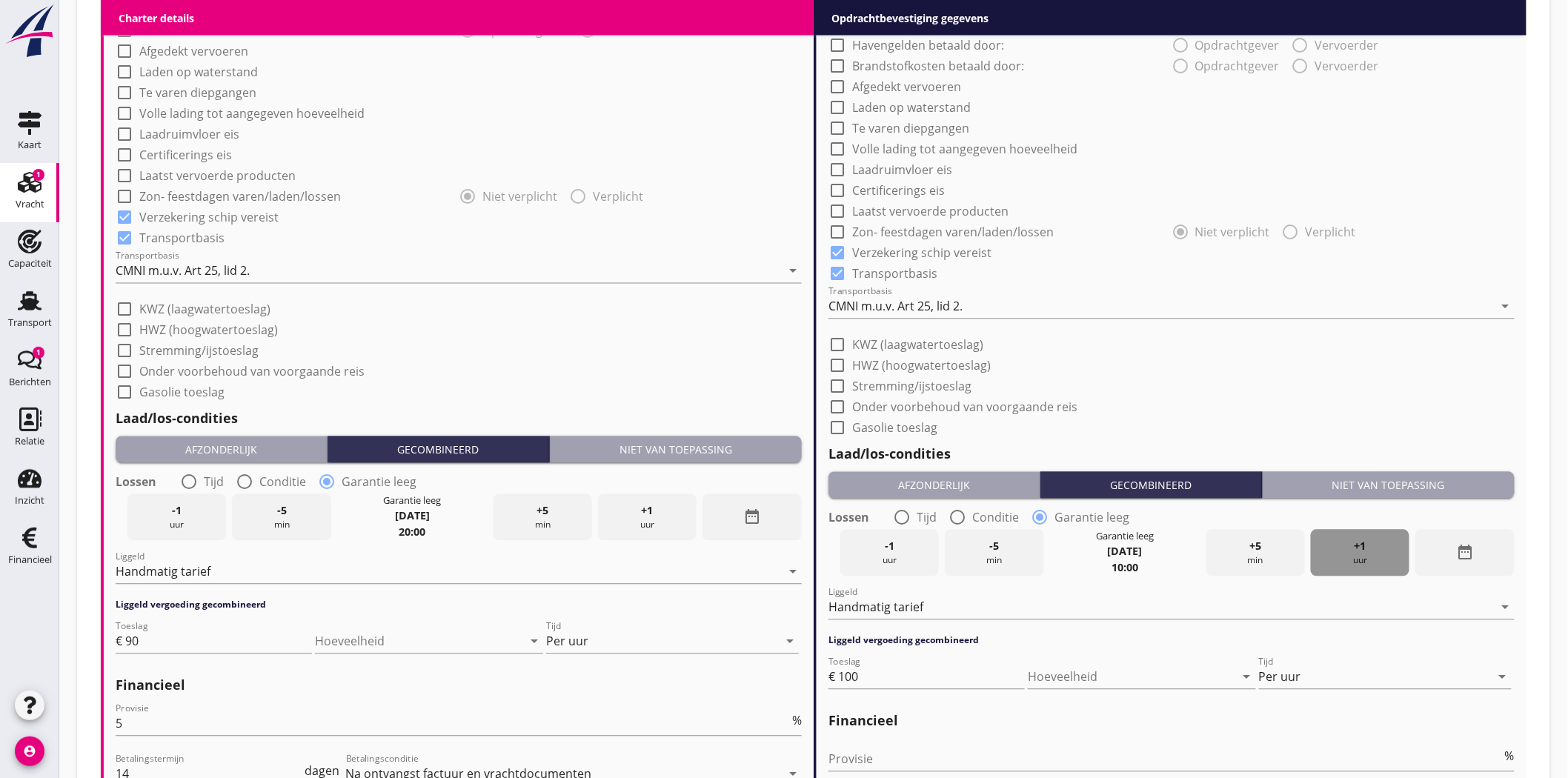
click at [1358, 545] on span "+1" at bounding box center [1361, 547] width 12 height 16
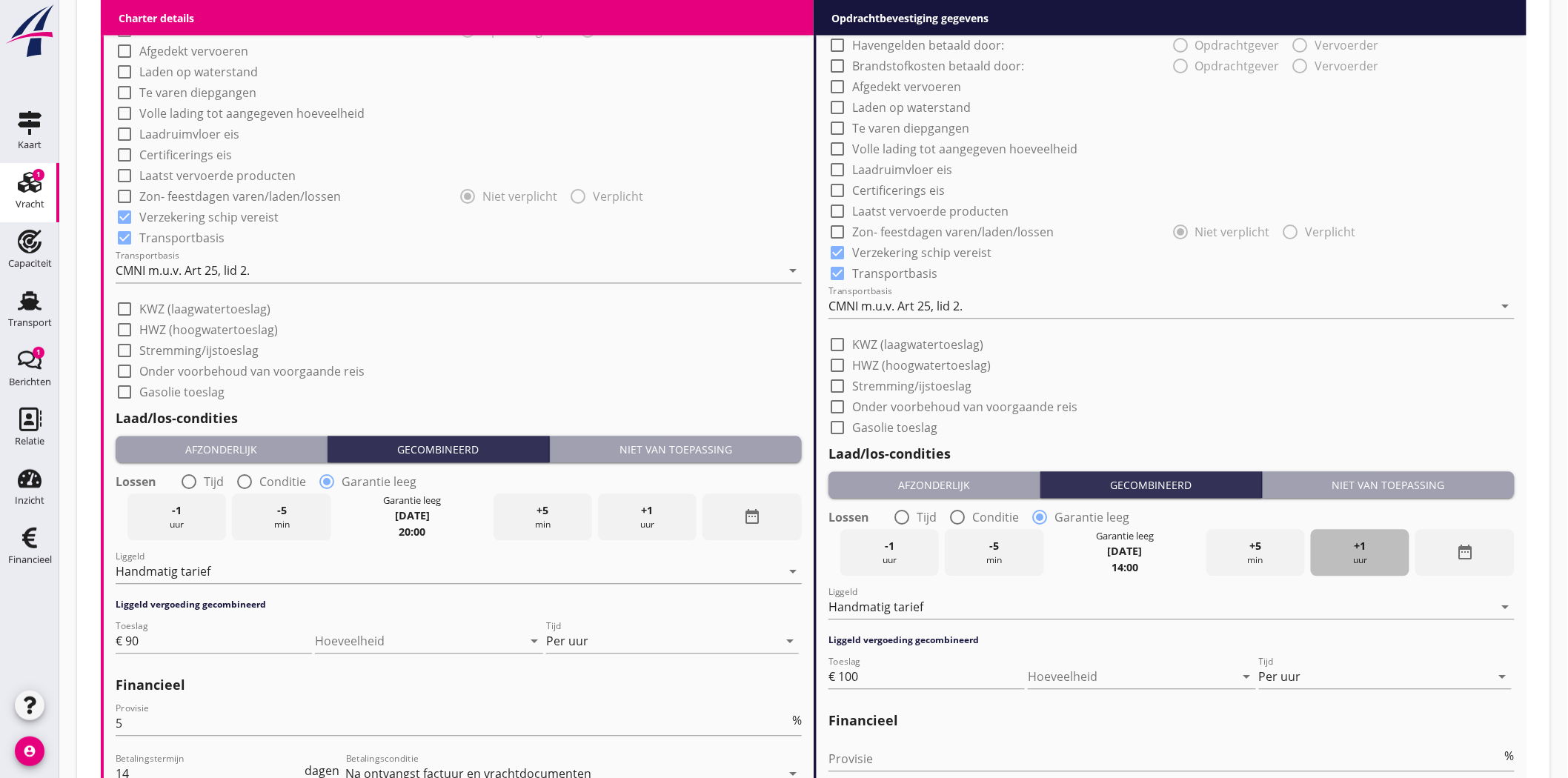
click at [1358, 545] on span "+1" at bounding box center [1361, 547] width 12 height 16
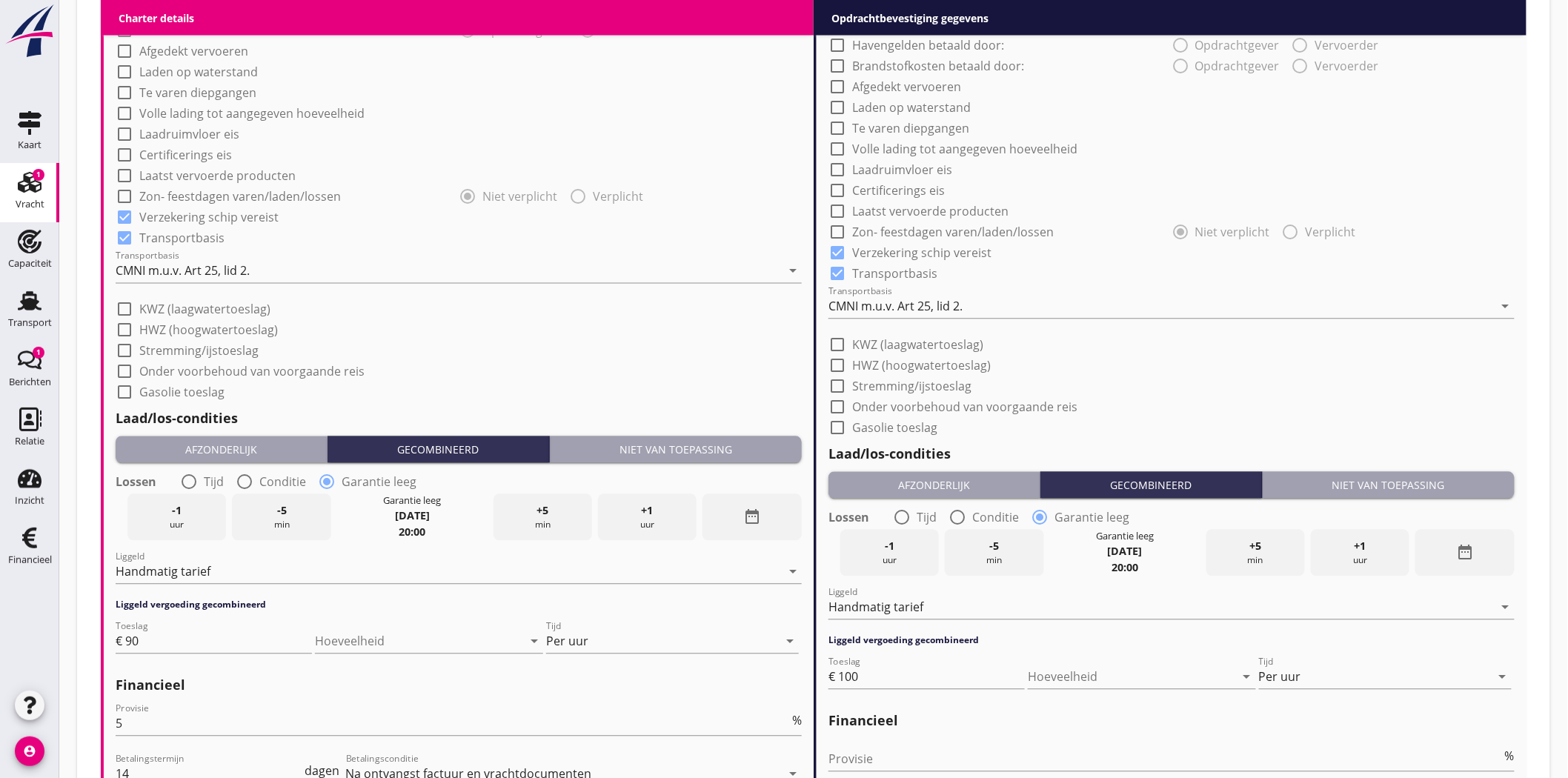
click at [1358, 545] on span "+1" at bounding box center [1361, 547] width 12 height 16
click at [891, 547] on span "-1" at bounding box center [889, 547] width 10 height 16
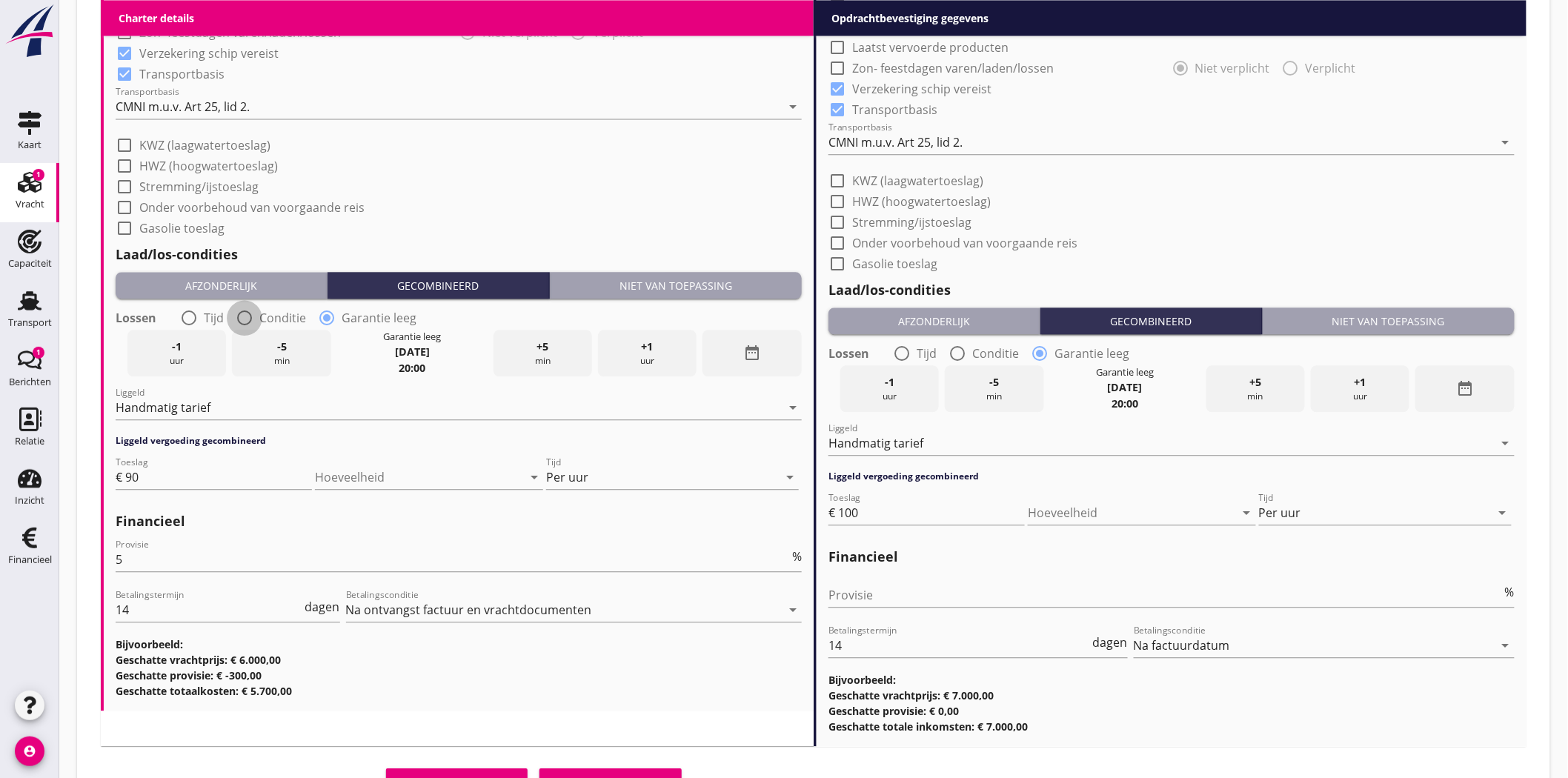
click at [241, 311] on div at bounding box center [244, 318] width 25 height 25
radio input "true"
click at [456, 353] on icon "arrow_drop_down" at bounding box center [454, 353] width 18 height 18
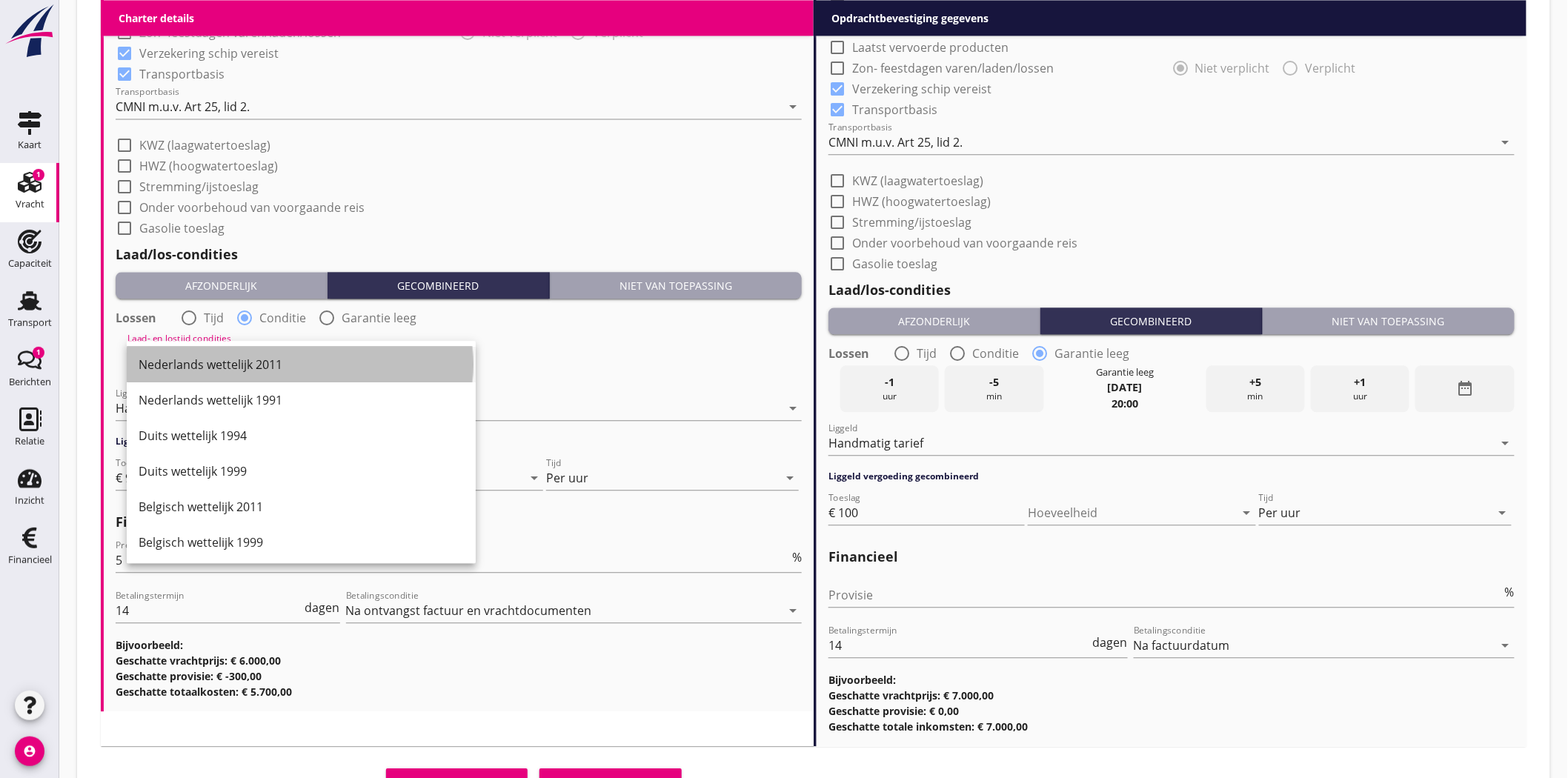
click at [270, 364] on div "Nederlands wettelijk 2011" at bounding box center [301, 364] width 325 height 18
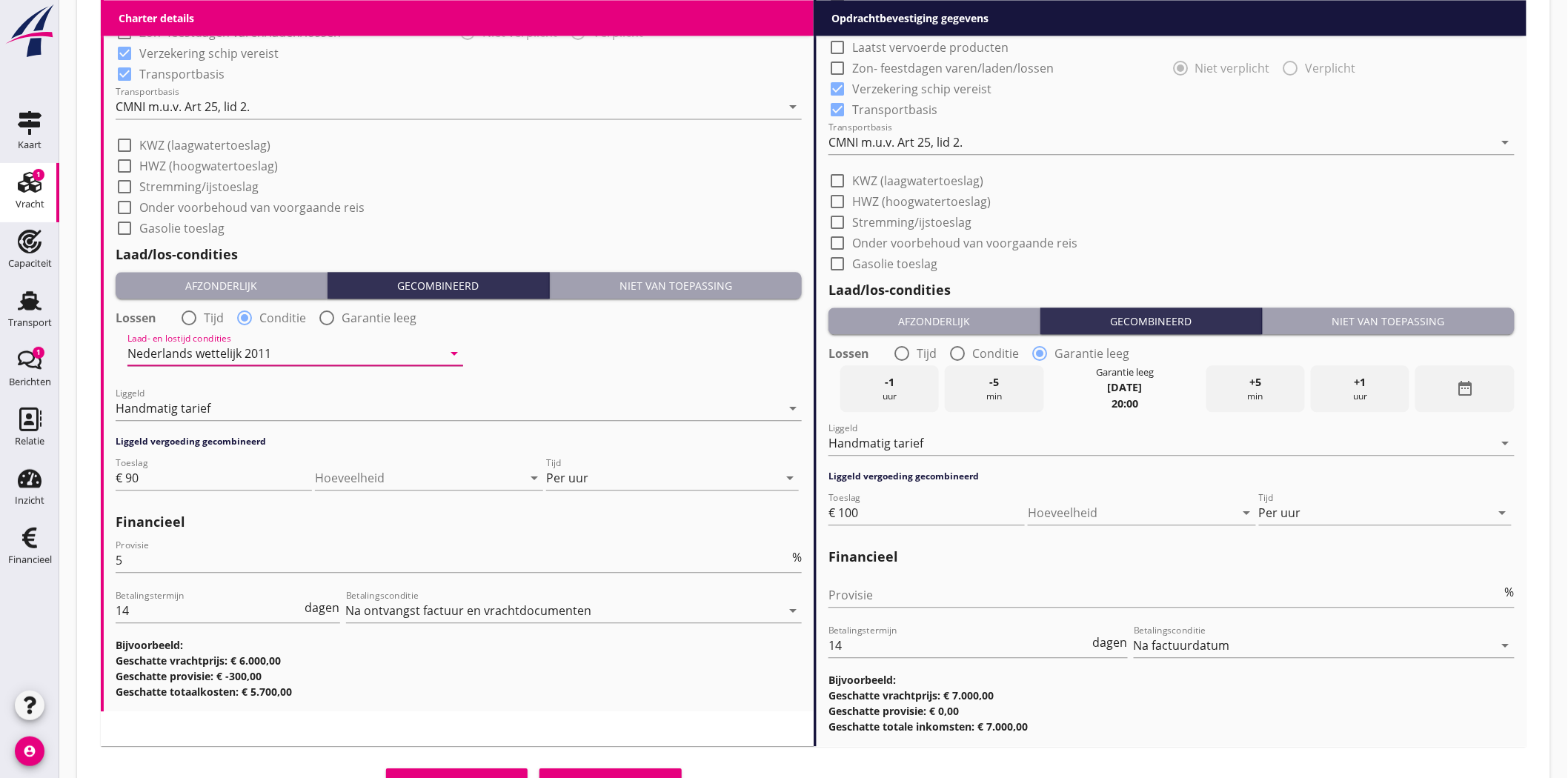
click at [450, 349] on icon "arrow_drop_down" at bounding box center [454, 353] width 18 height 18
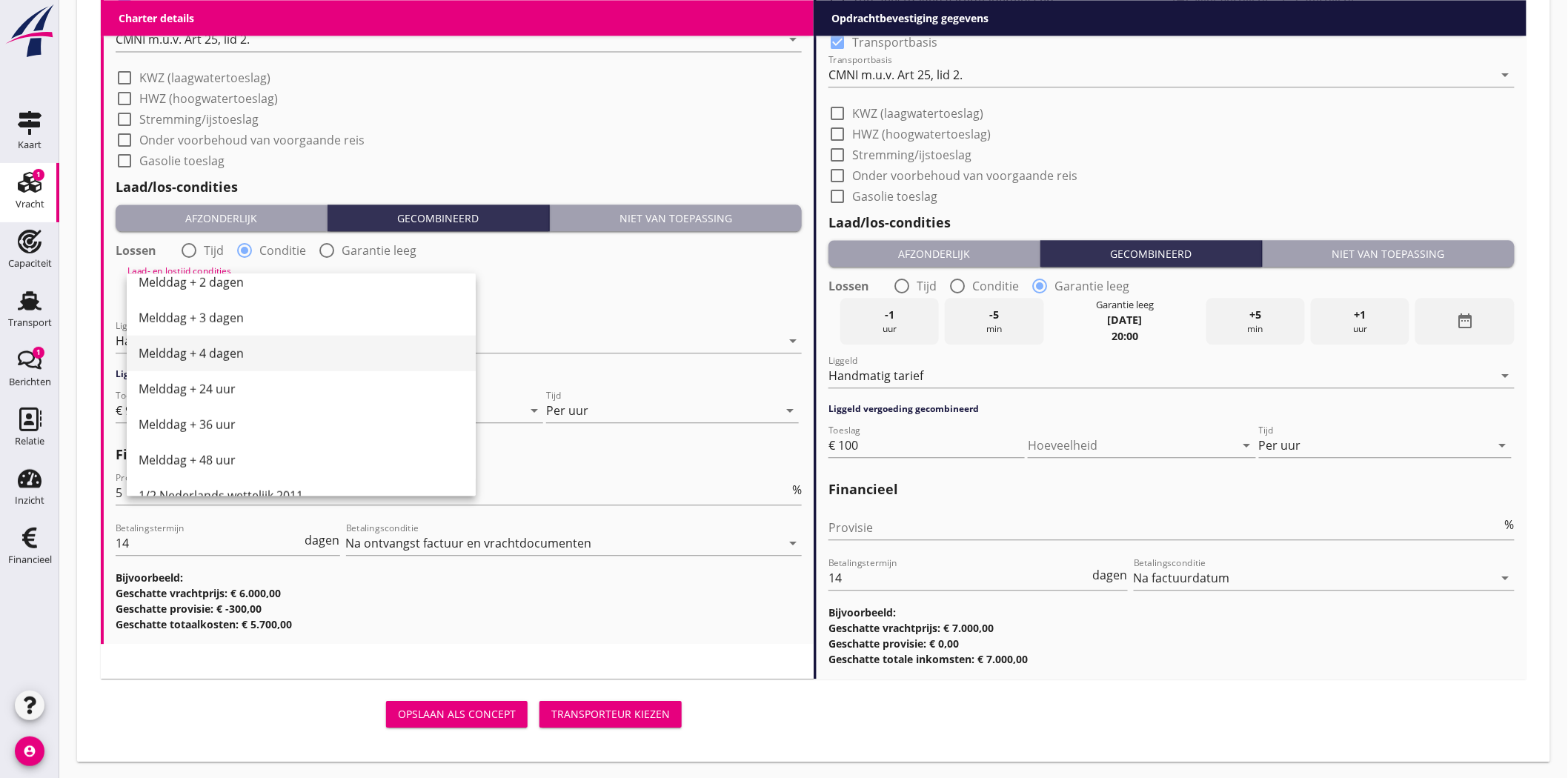
scroll to position [301, 0]
drag, startPoint x: 658, startPoint y: 295, endPoint x: 635, endPoint y: 294, distance: 23.0
click at [657, 295] on div "Laad- en lostijd condities [DEMOGRAPHIC_DATA] wettelijk 2011 arrow_drop_down" at bounding box center [459, 287] width 689 height 53
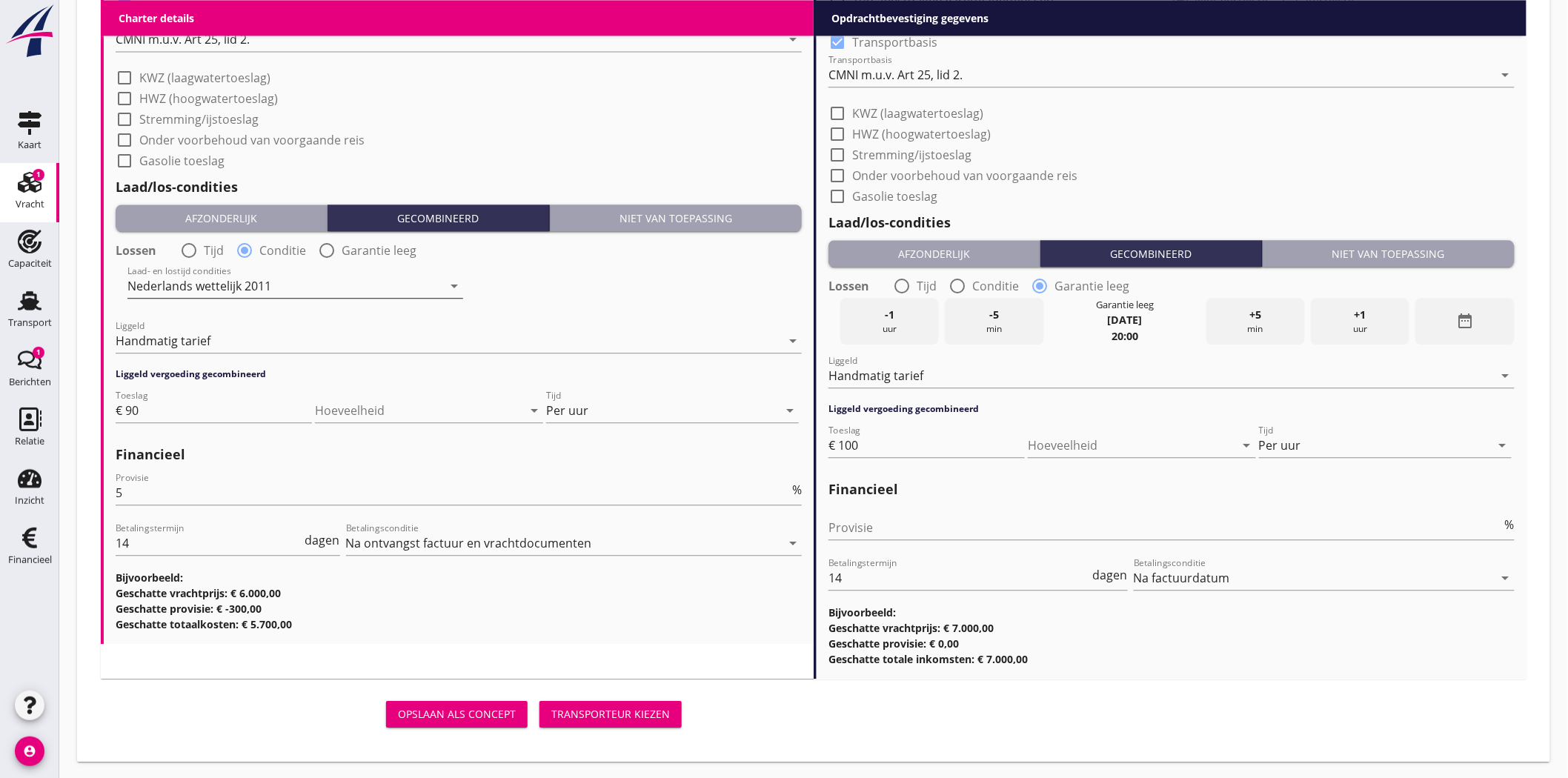
click at [450, 283] on icon "arrow_drop_down" at bounding box center [454, 286] width 18 height 18
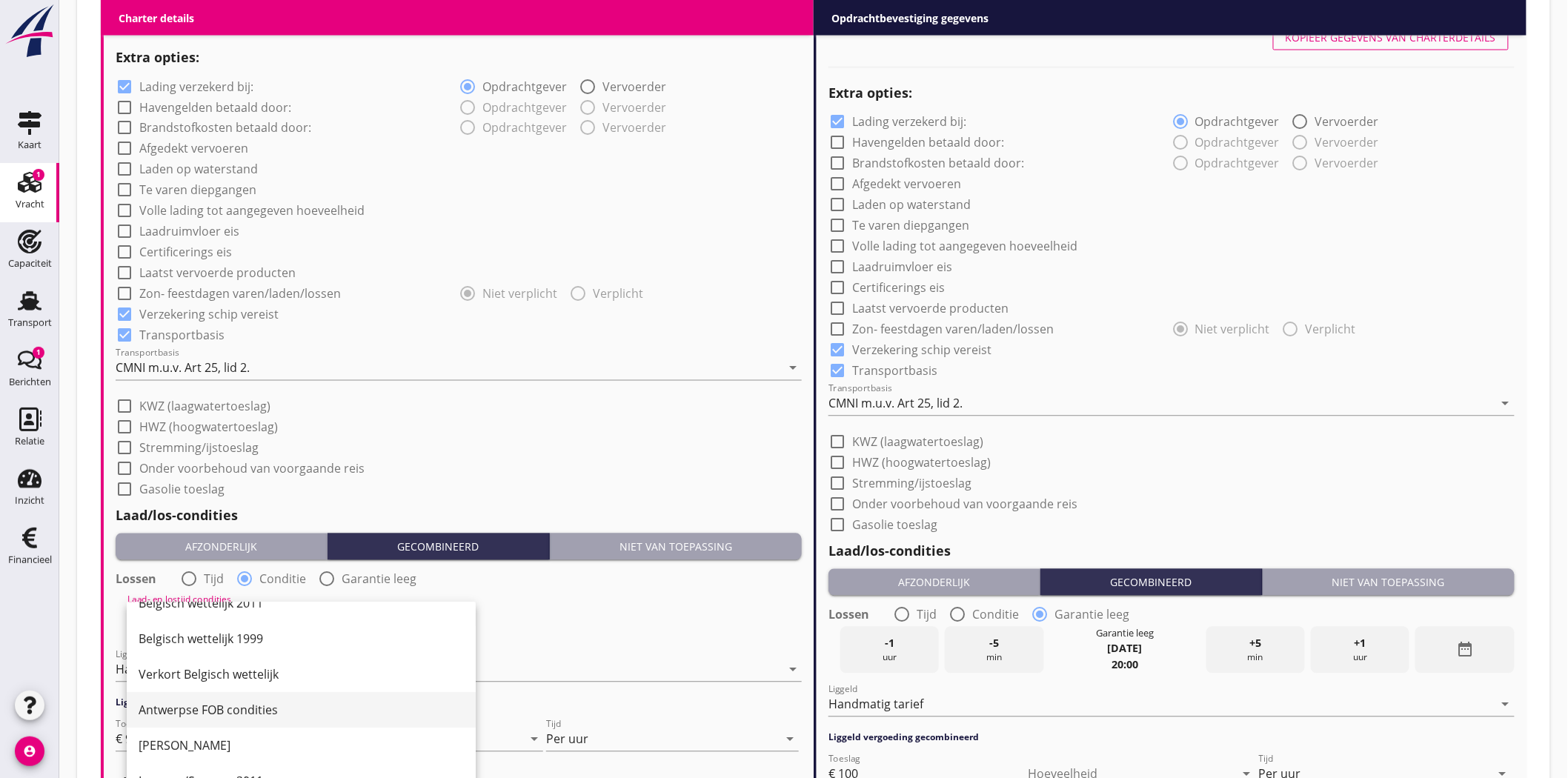
scroll to position [0, 0]
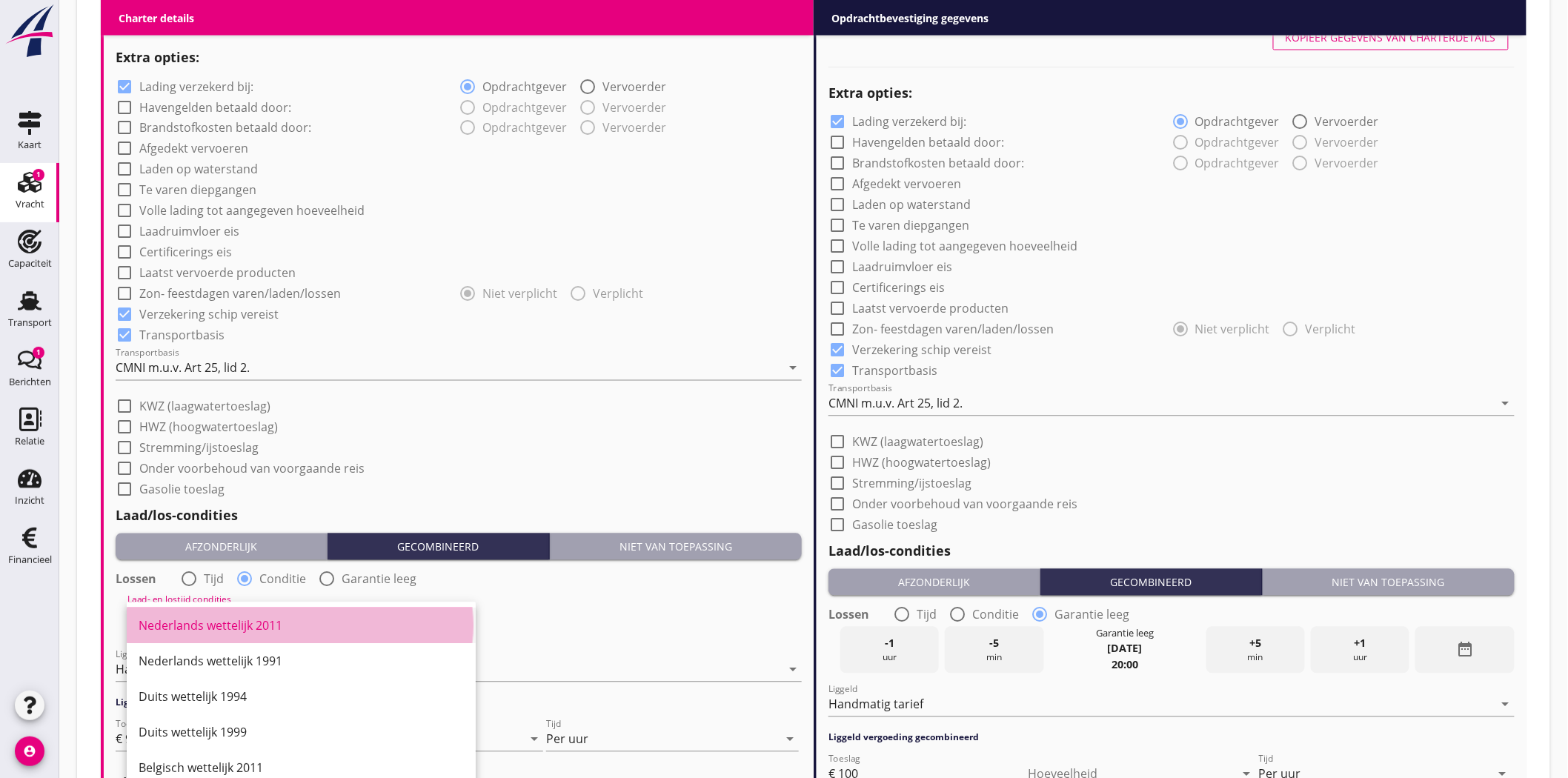
click at [227, 622] on div "Nederlands wettelijk 2011" at bounding box center [301, 626] width 325 height 18
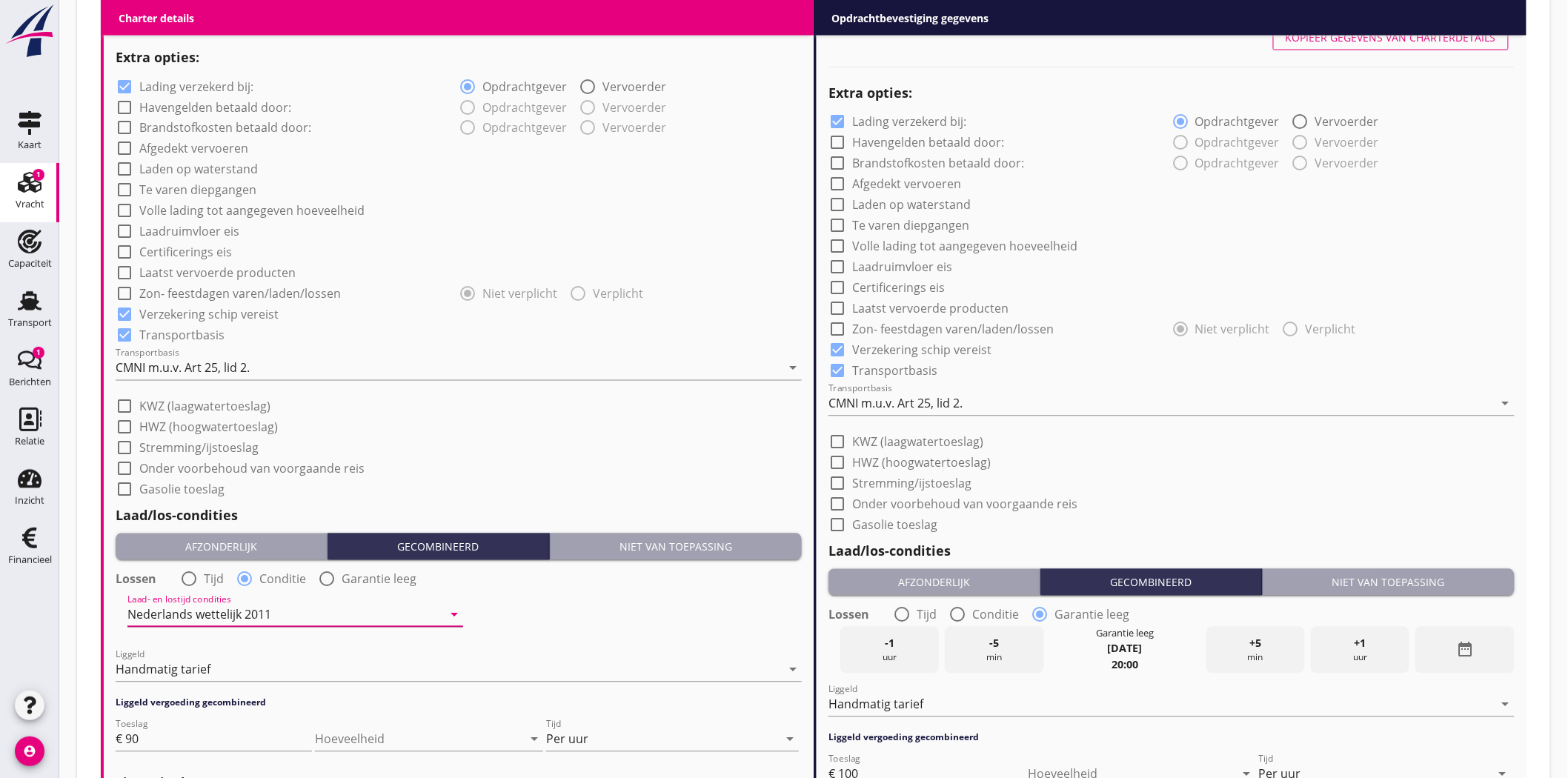
scroll to position [1301, 0]
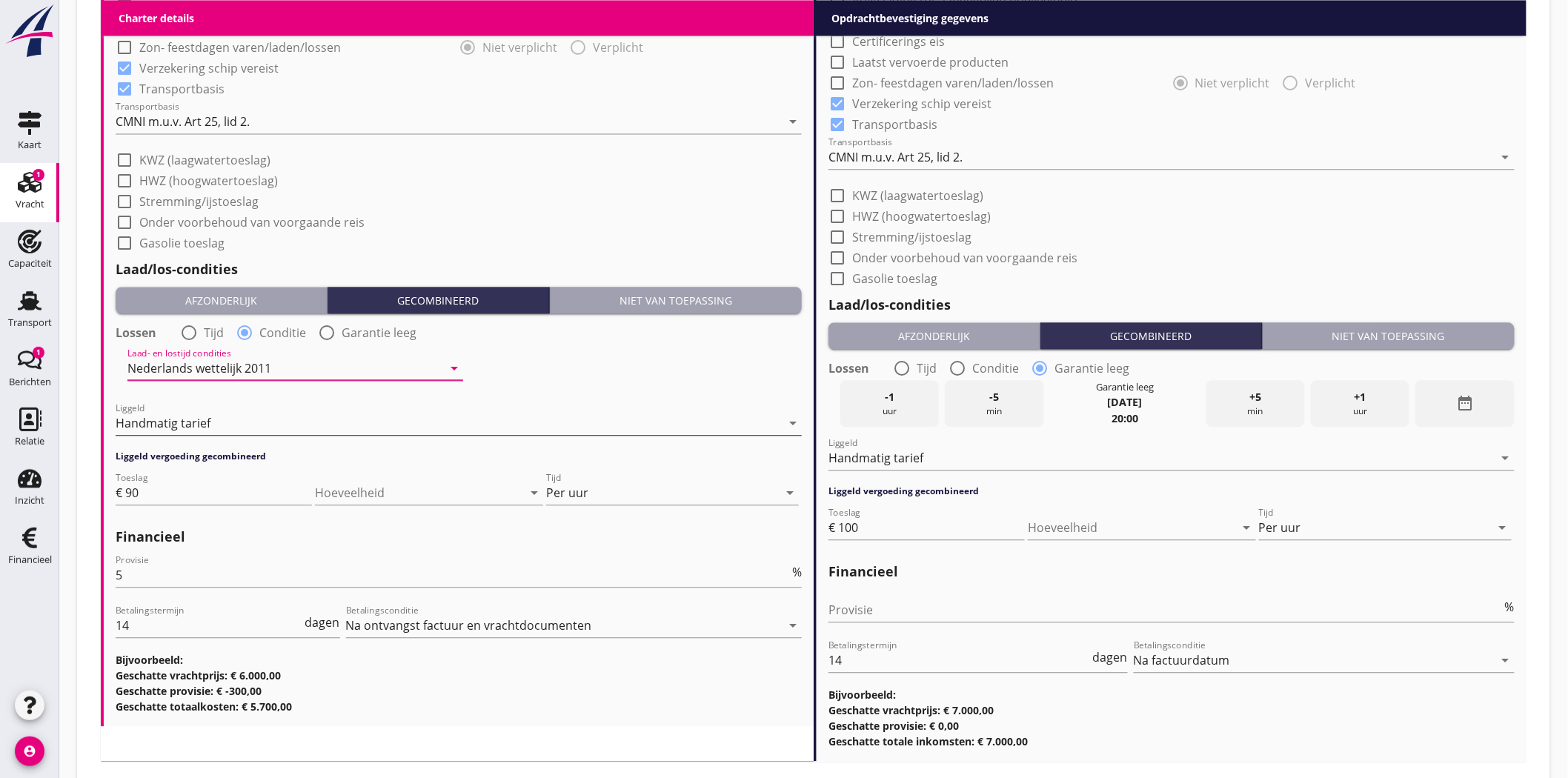
click at [796, 422] on icon "arrow_drop_down" at bounding box center [793, 423] width 18 height 18
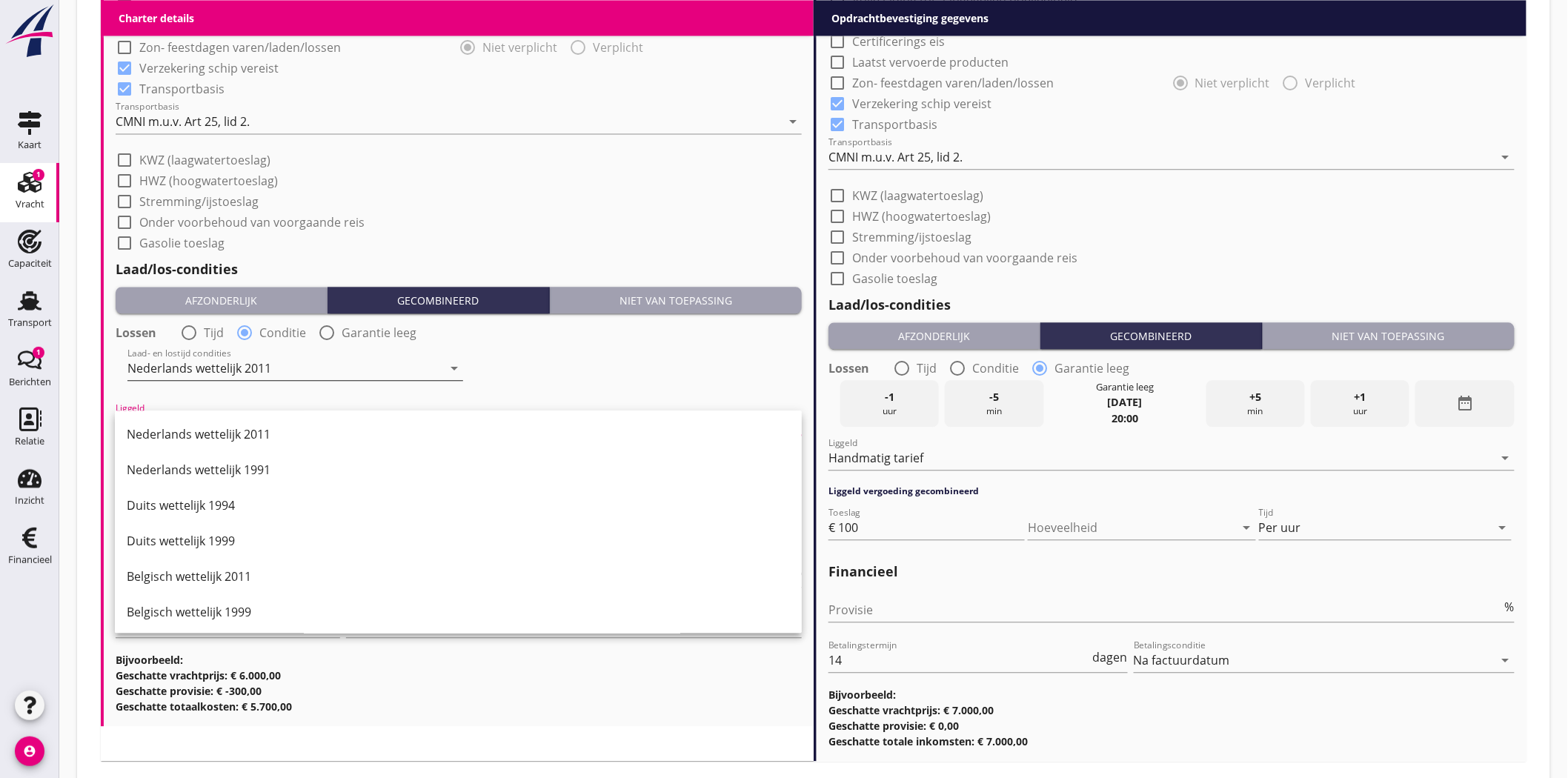
click at [448, 363] on icon "arrow_drop_down" at bounding box center [454, 368] width 18 height 18
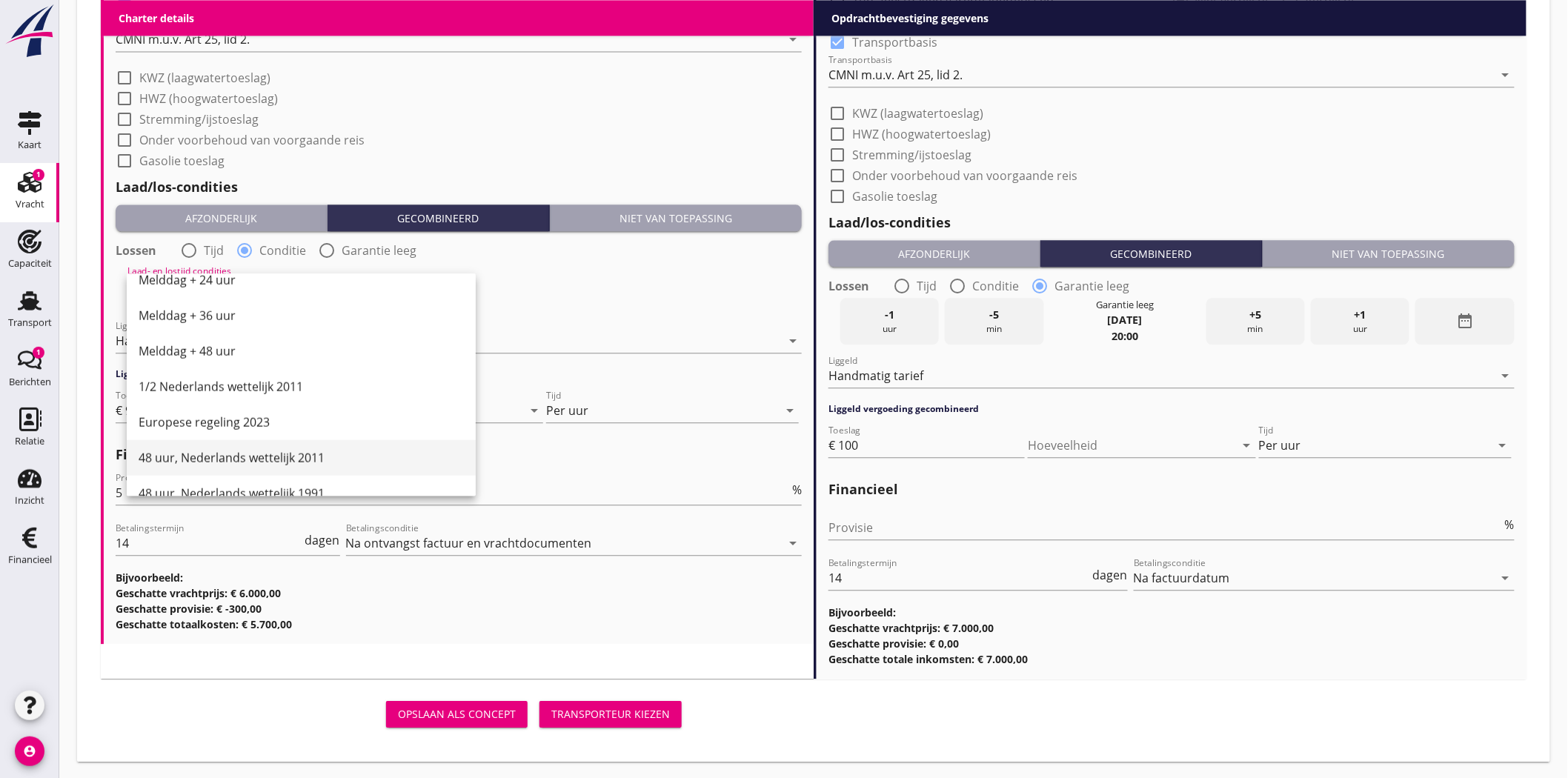
scroll to position [714, 0]
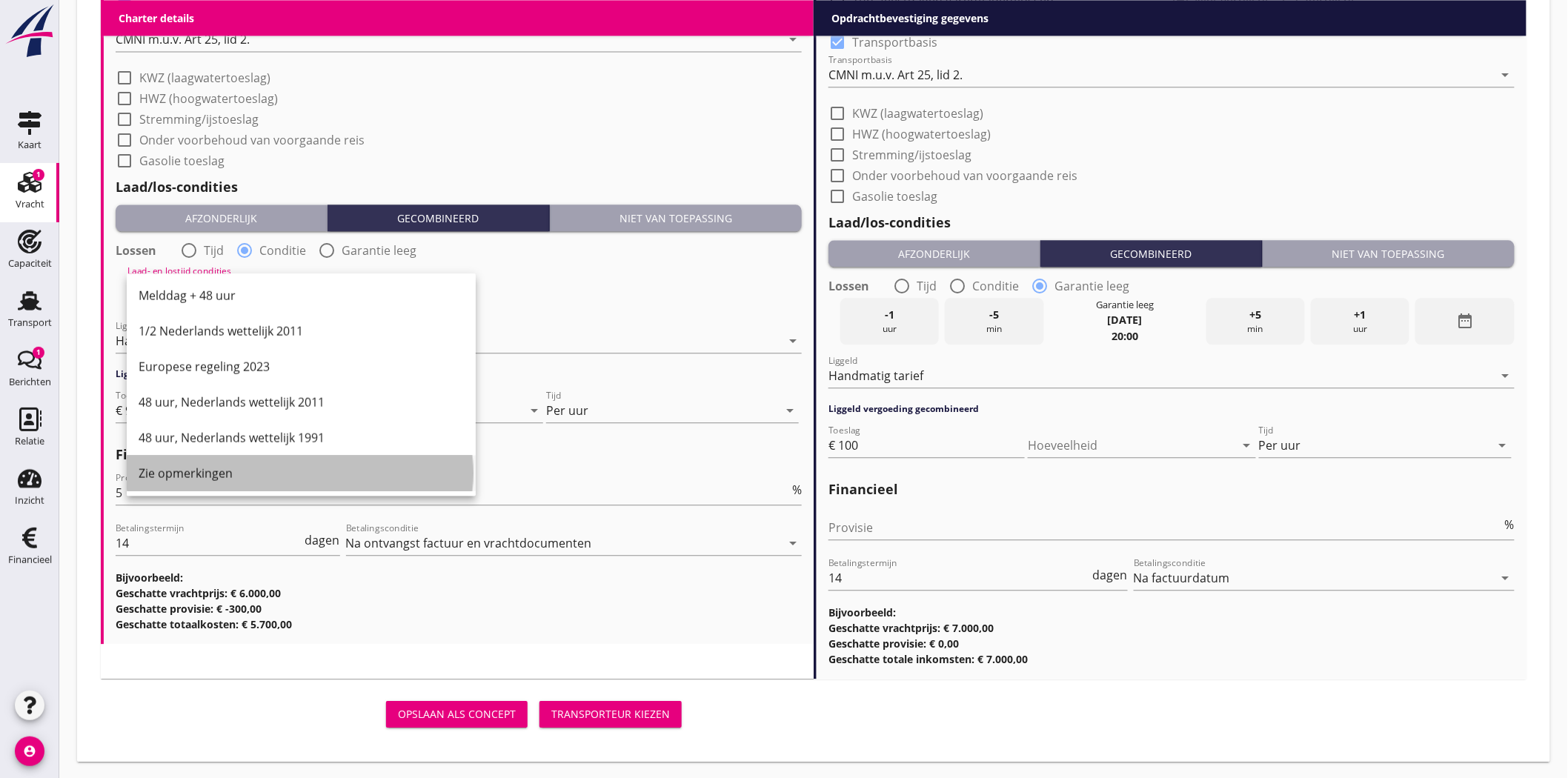
drag, startPoint x: 187, startPoint y: 468, endPoint x: 234, endPoint y: 442, distance: 53.7
click at [188, 468] on div "Zie opmerkingen" at bounding box center [301, 473] width 325 height 18
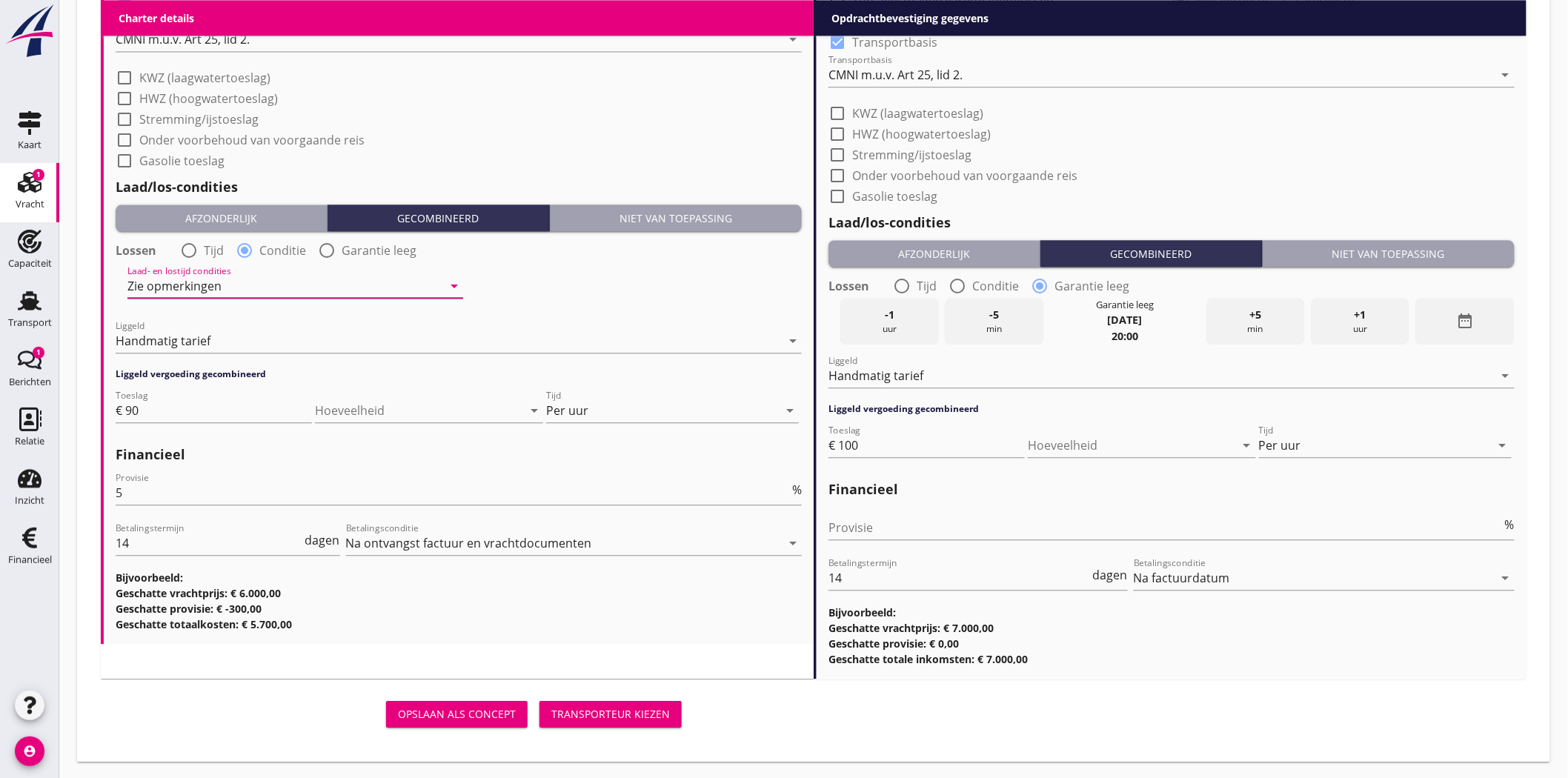
click at [456, 279] on icon "arrow_drop_down" at bounding box center [454, 286] width 18 height 18
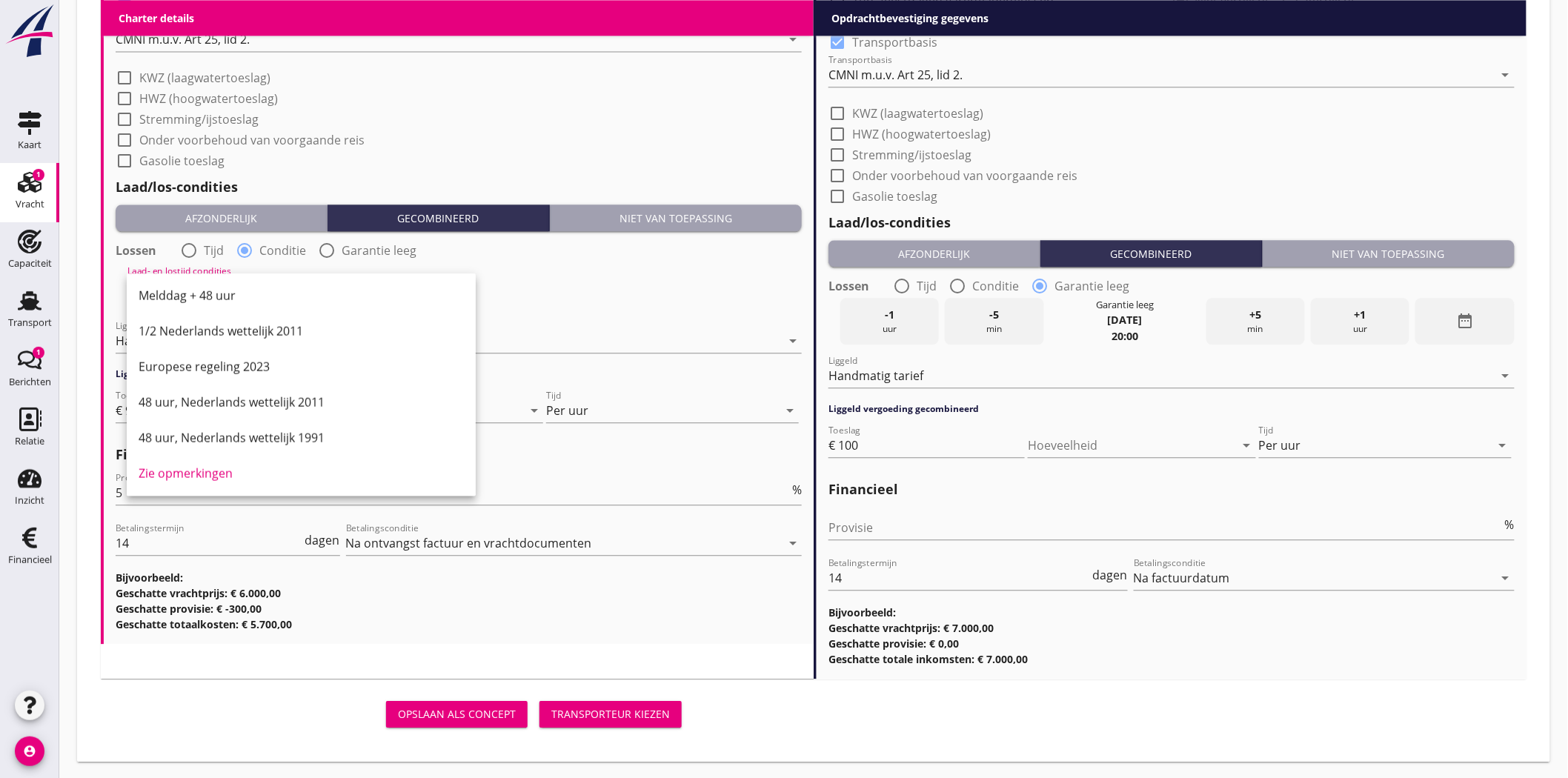
click at [212, 465] on div "Zie opmerkingen" at bounding box center [301, 473] width 325 height 18
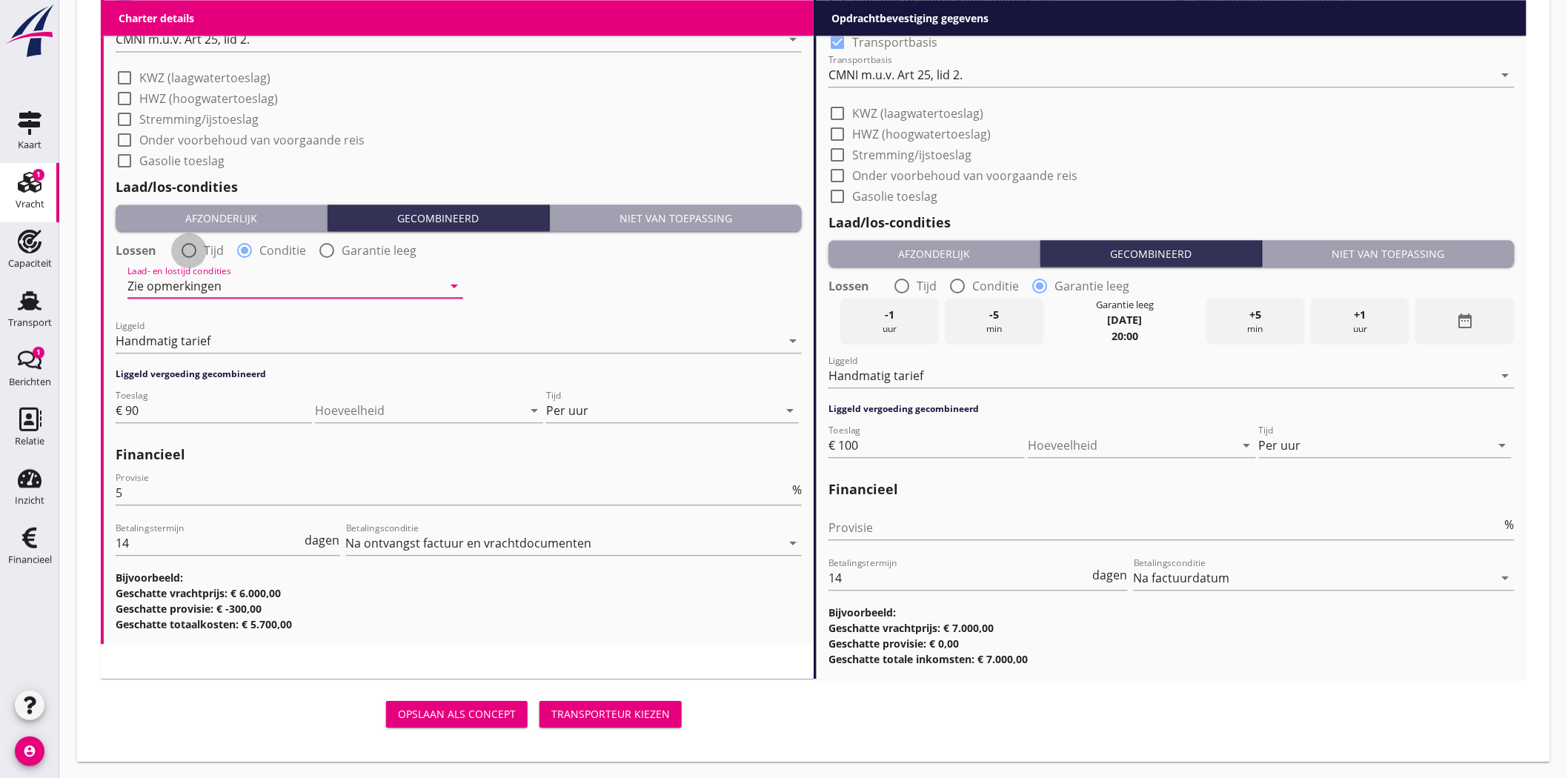
click at [189, 247] on div at bounding box center [189, 250] width 25 height 25
radio input "true"
click at [165, 410] on input "90" at bounding box center [218, 410] width 187 height 24
type input "9"
type input "75"
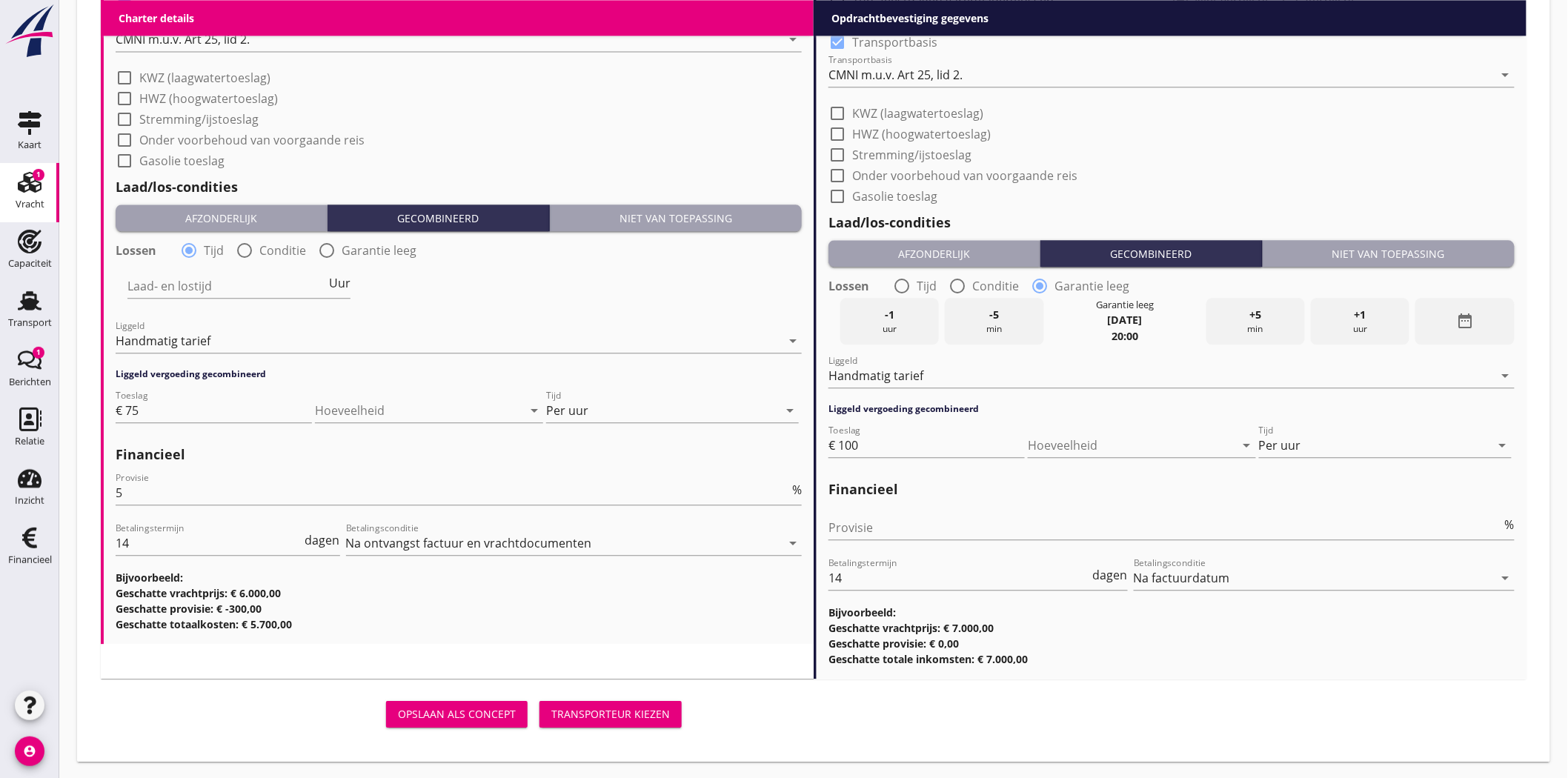
drag, startPoint x: 225, startPoint y: 463, endPoint x: 239, endPoint y: 457, distance: 15.2
click at [227, 464] on div "Financieel Provisie 5 % Betalingstermijn 14 dagen Betalingsconditie Na ontvangs…" at bounding box center [459, 534] width 686 height 195
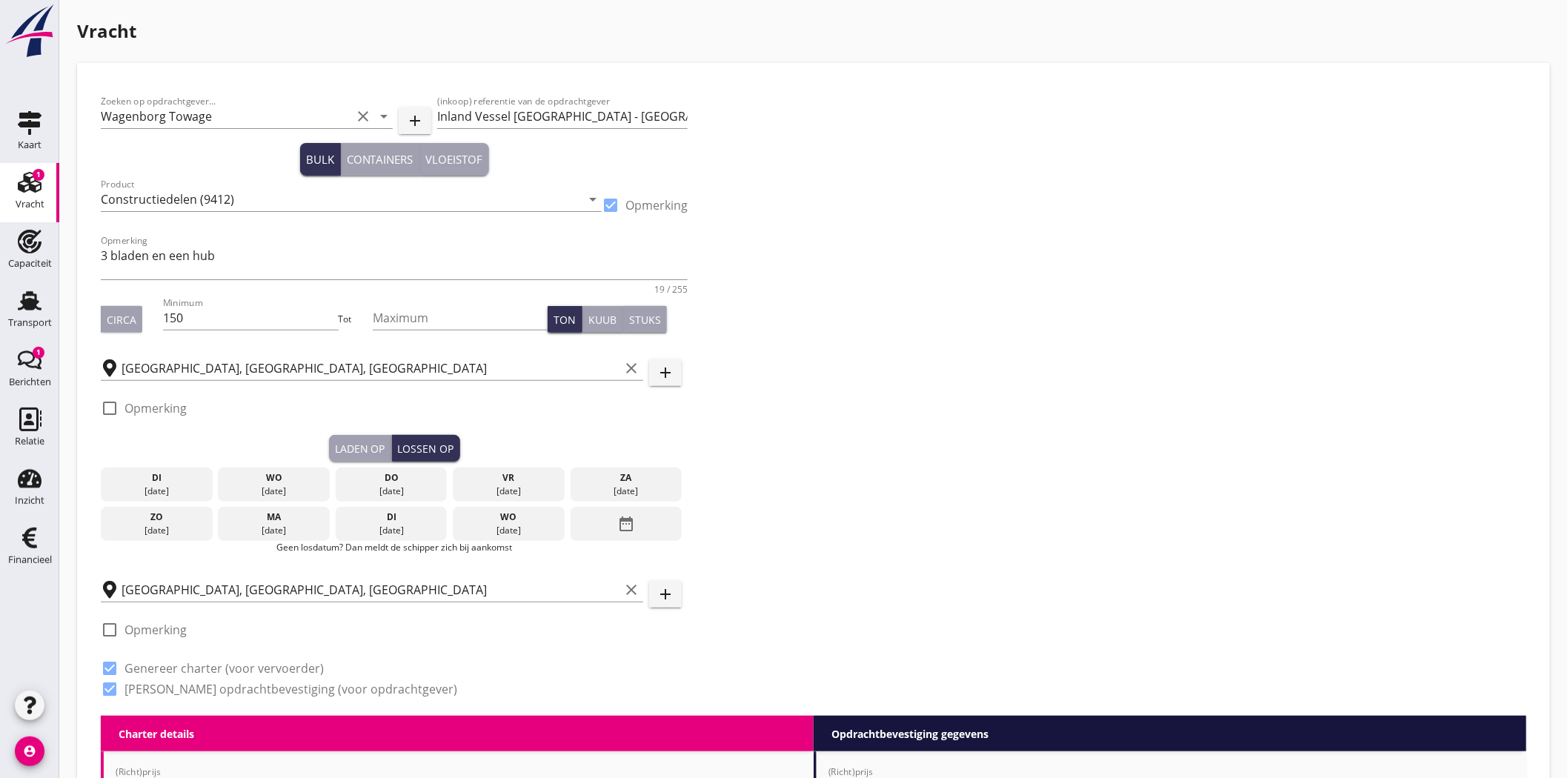
scroll to position [247, 0]
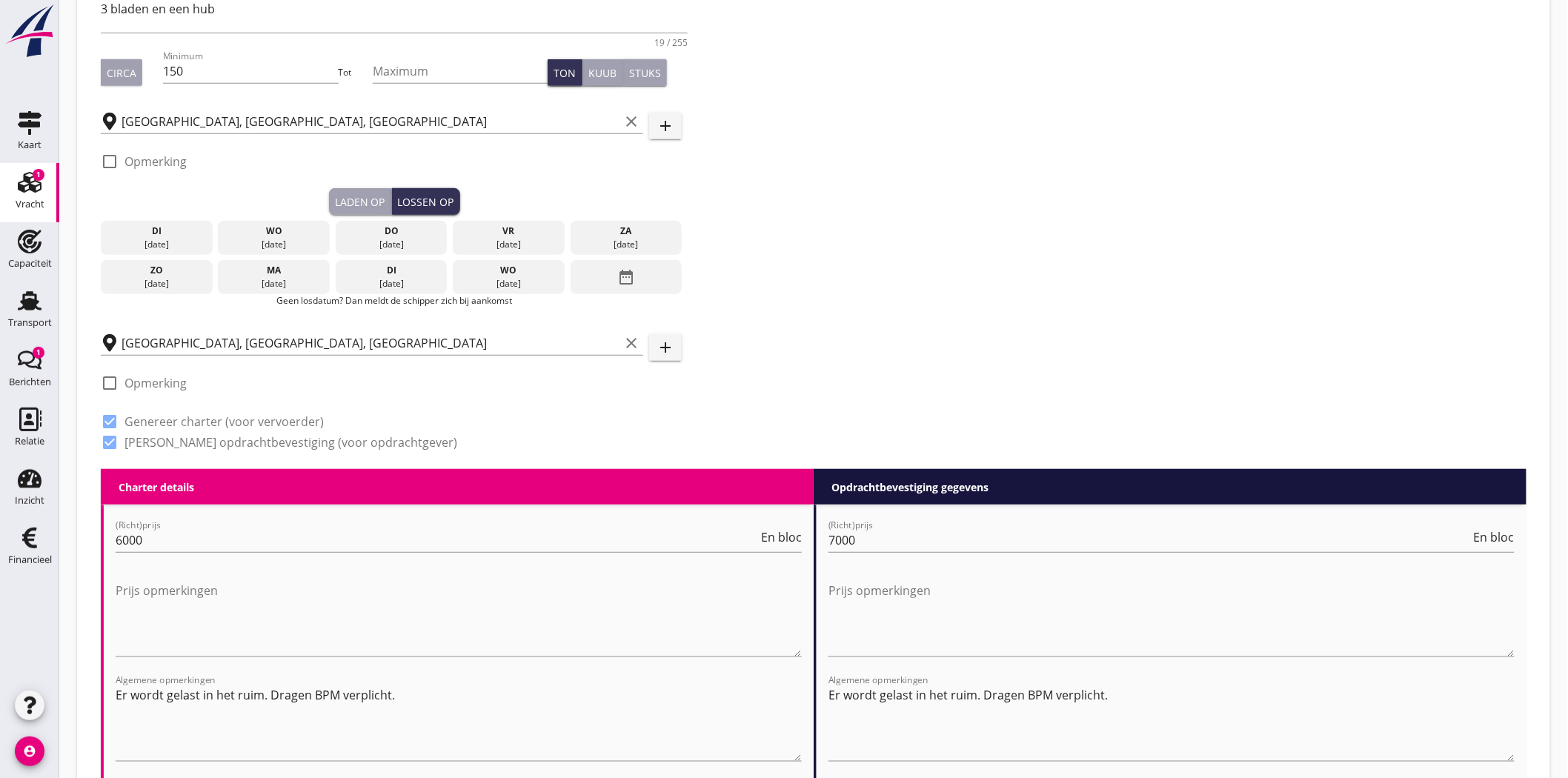
click at [112, 162] on div at bounding box center [109, 161] width 25 height 25
checkbox input "true"
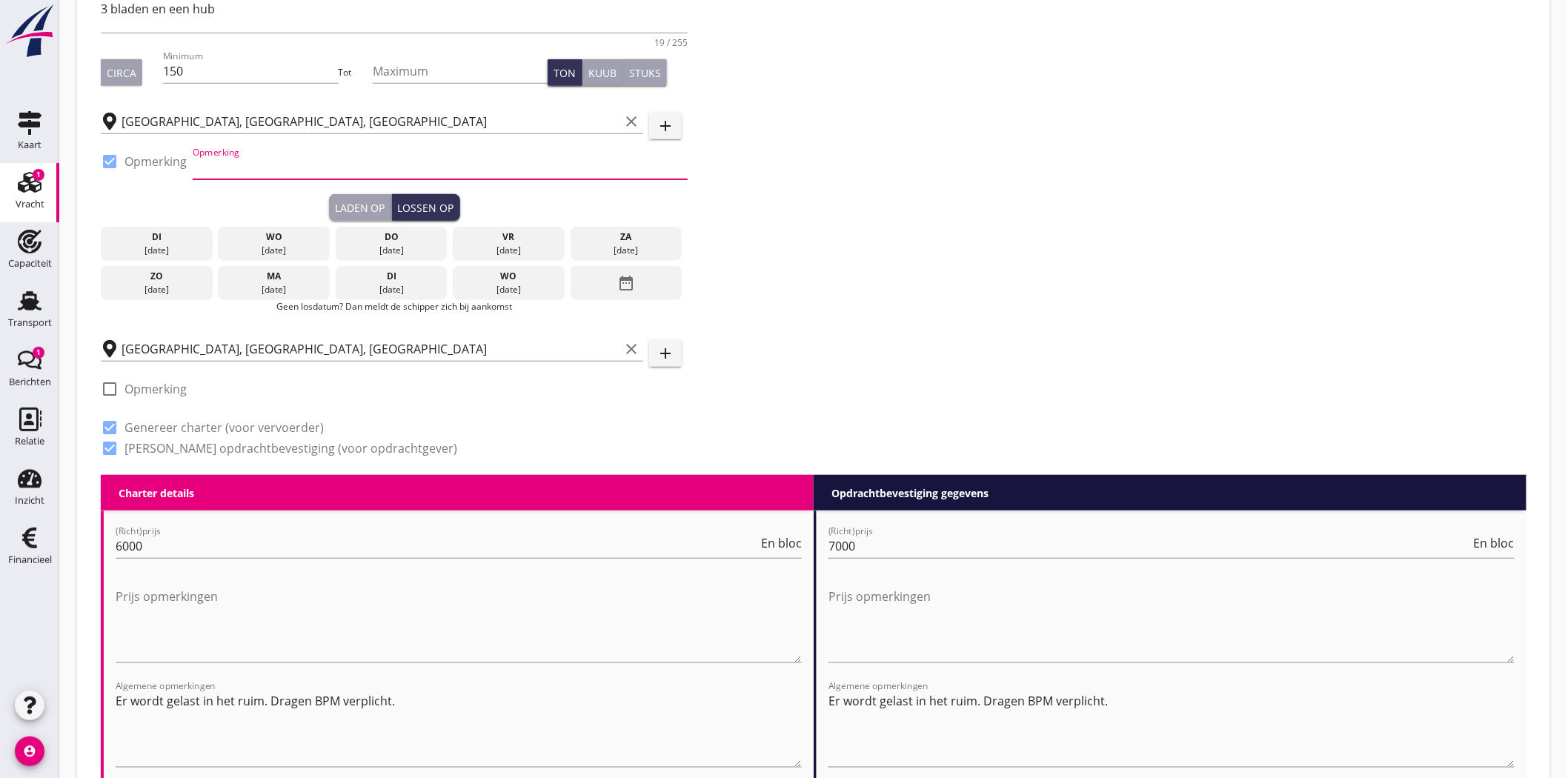
click at [275, 163] on input "Opmerking" at bounding box center [440, 167] width 495 height 24
type input "OWS [PERSON_NAME] tel. [PHONE_NUMBER] of [PERSON_NAME]. [PHONE_NUMBER]"
click at [104, 387] on div at bounding box center [109, 389] width 25 height 25
checkbox input "true"
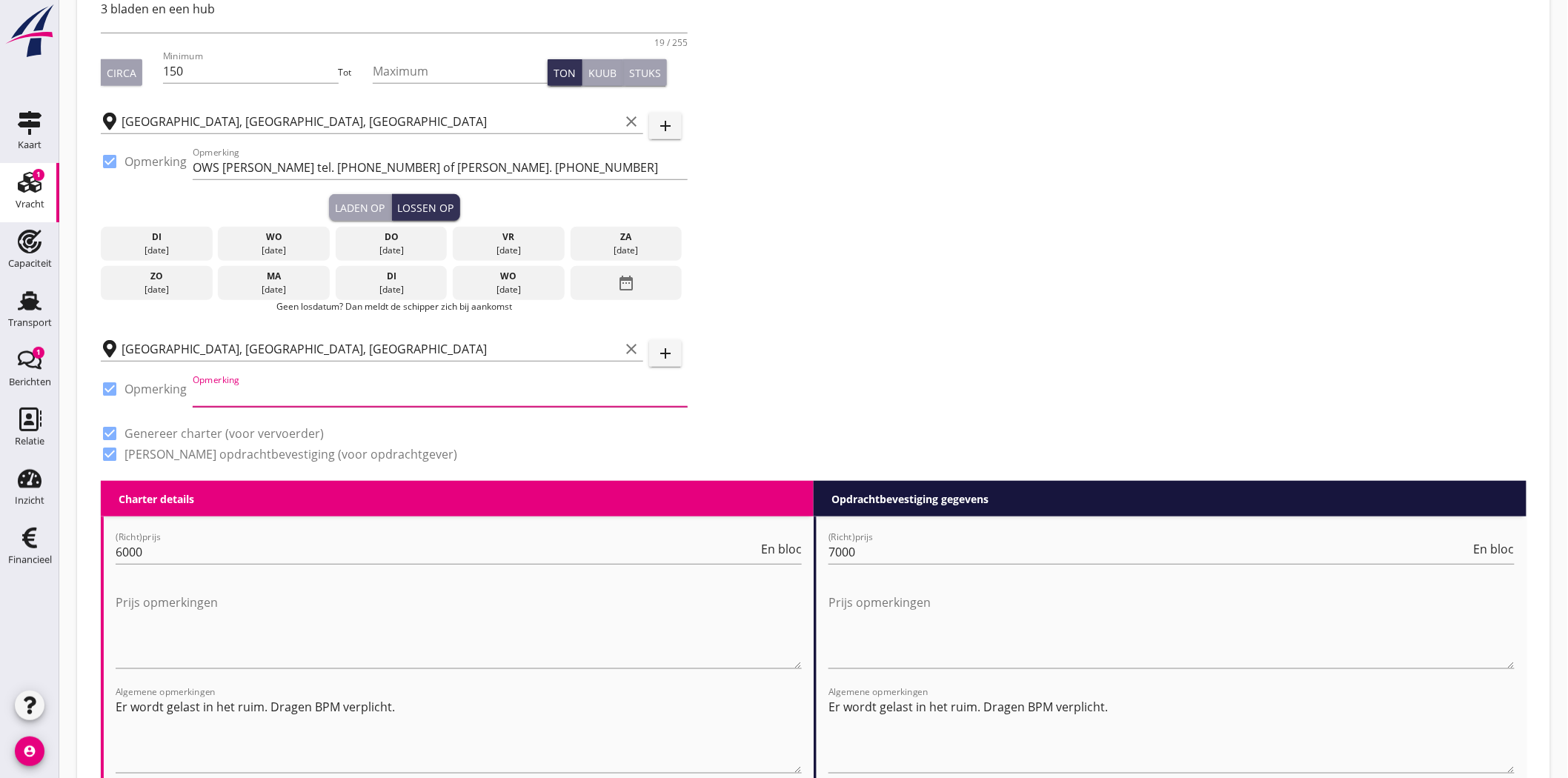
click at [204, 389] on input "Opmerking" at bounding box center [440, 394] width 495 height 24
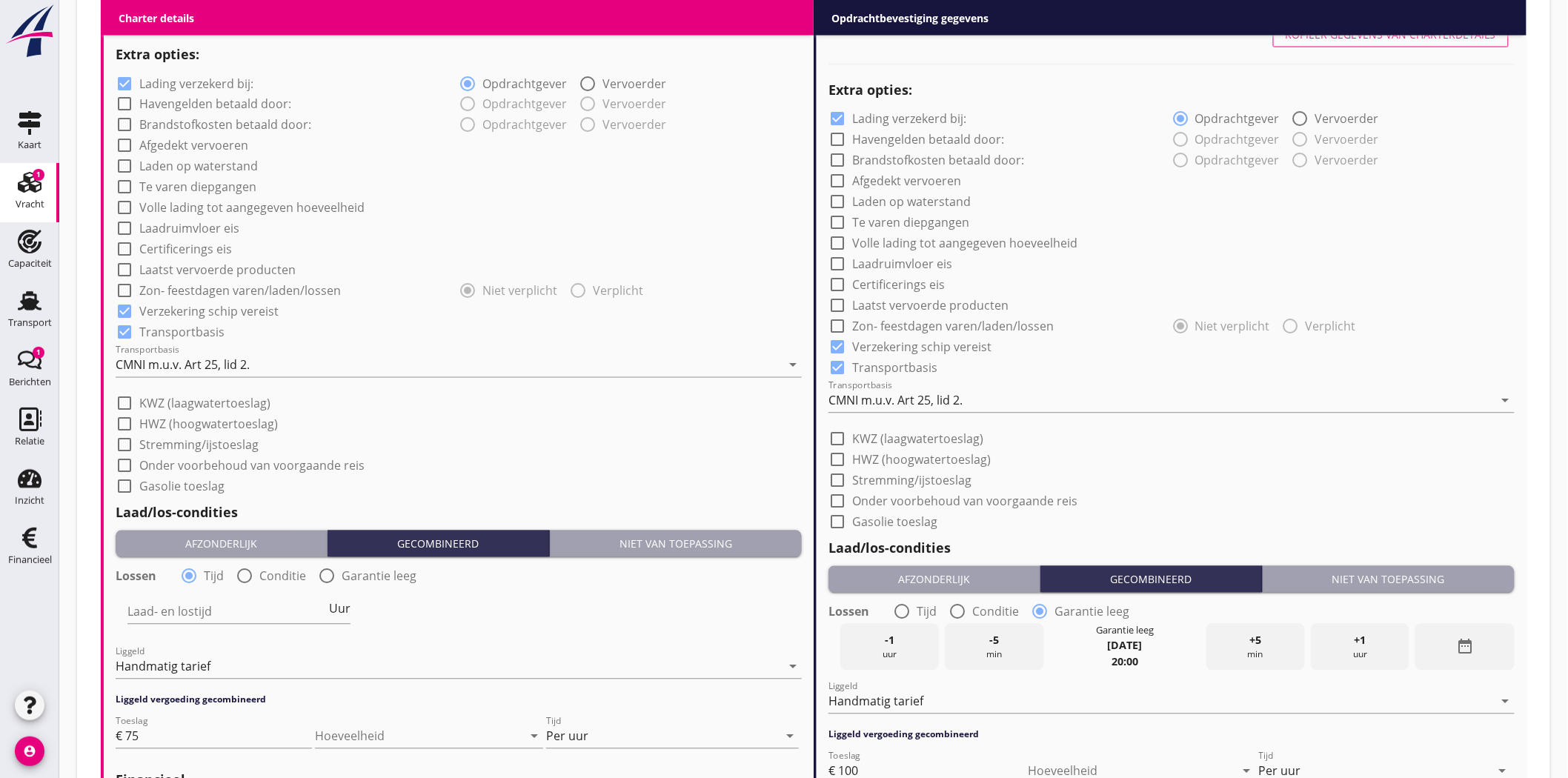
scroll to position [1395, 0]
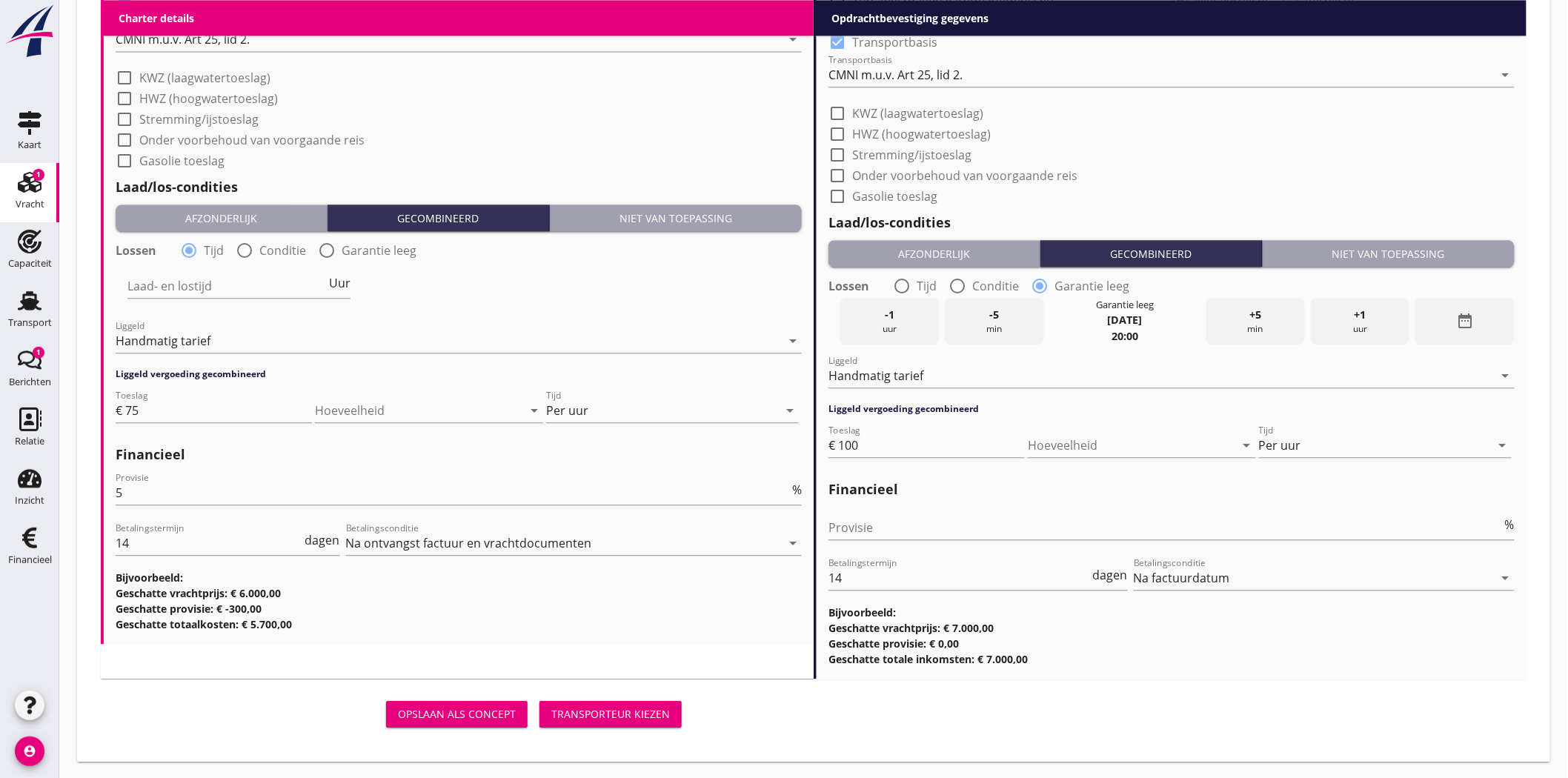
type input "[PERSON_NAME] 0624926129"
click at [590, 715] on div "Transporteur kiezen" at bounding box center [610, 714] width 118 height 16
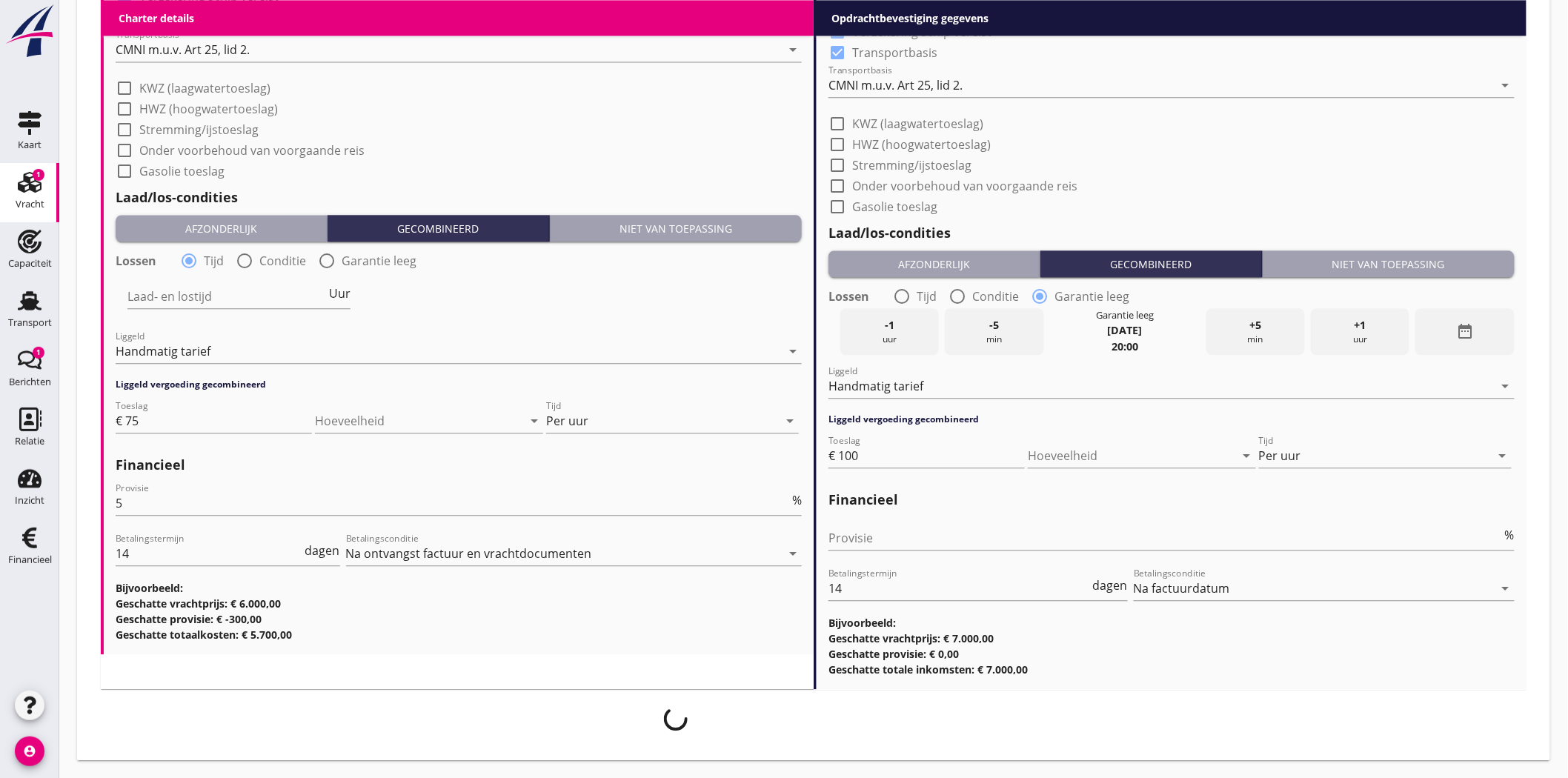
scroll to position [1384, 0]
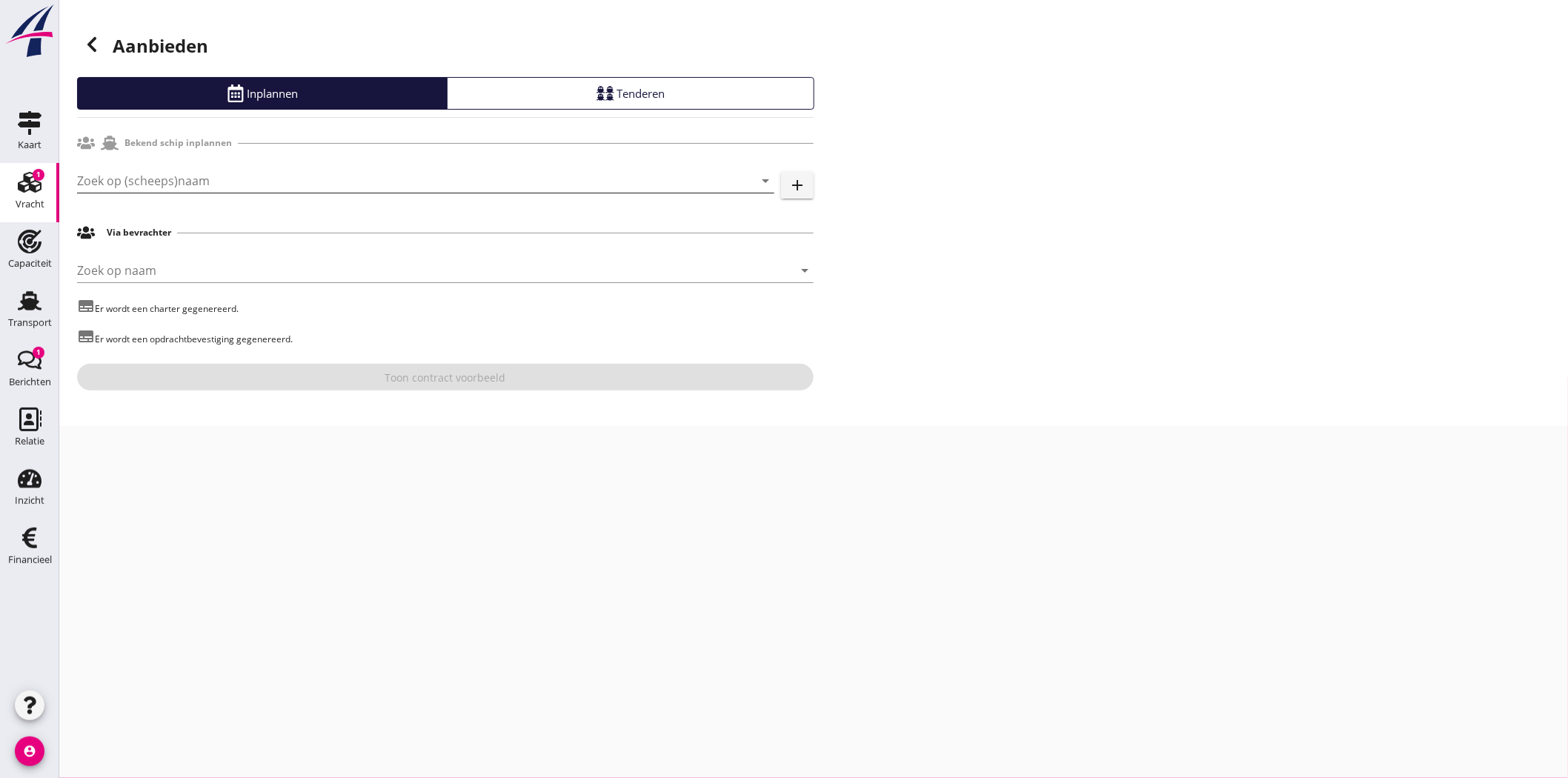
click at [249, 169] on input "Zoek op (scheeps)naam" at bounding box center [404, 180] width 656 height 24
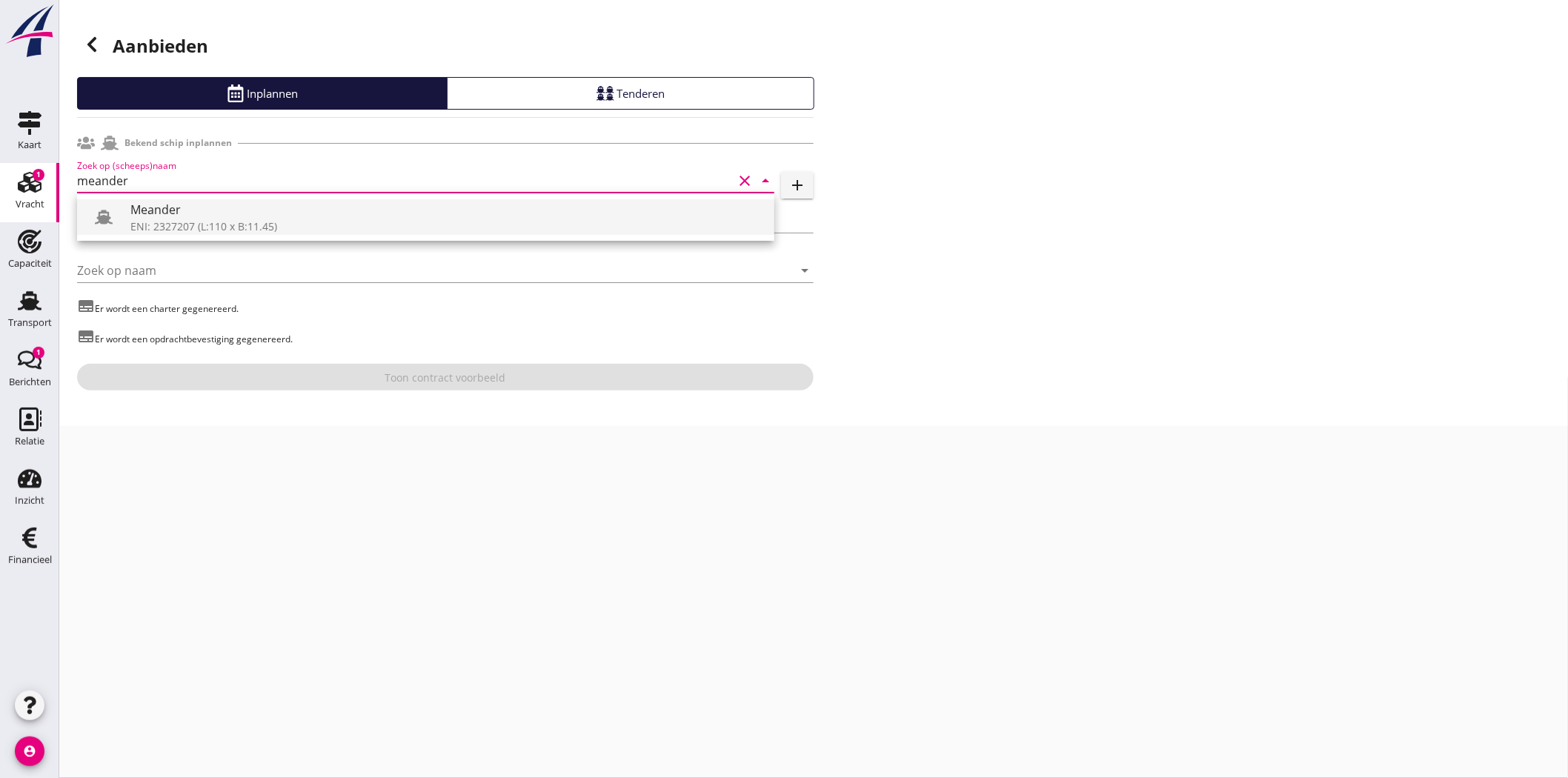
click at [234, 225] on div "ENI: 2327207 (L:110 x B:11.45)" at bounding box center [447, 226] width 632 height 16
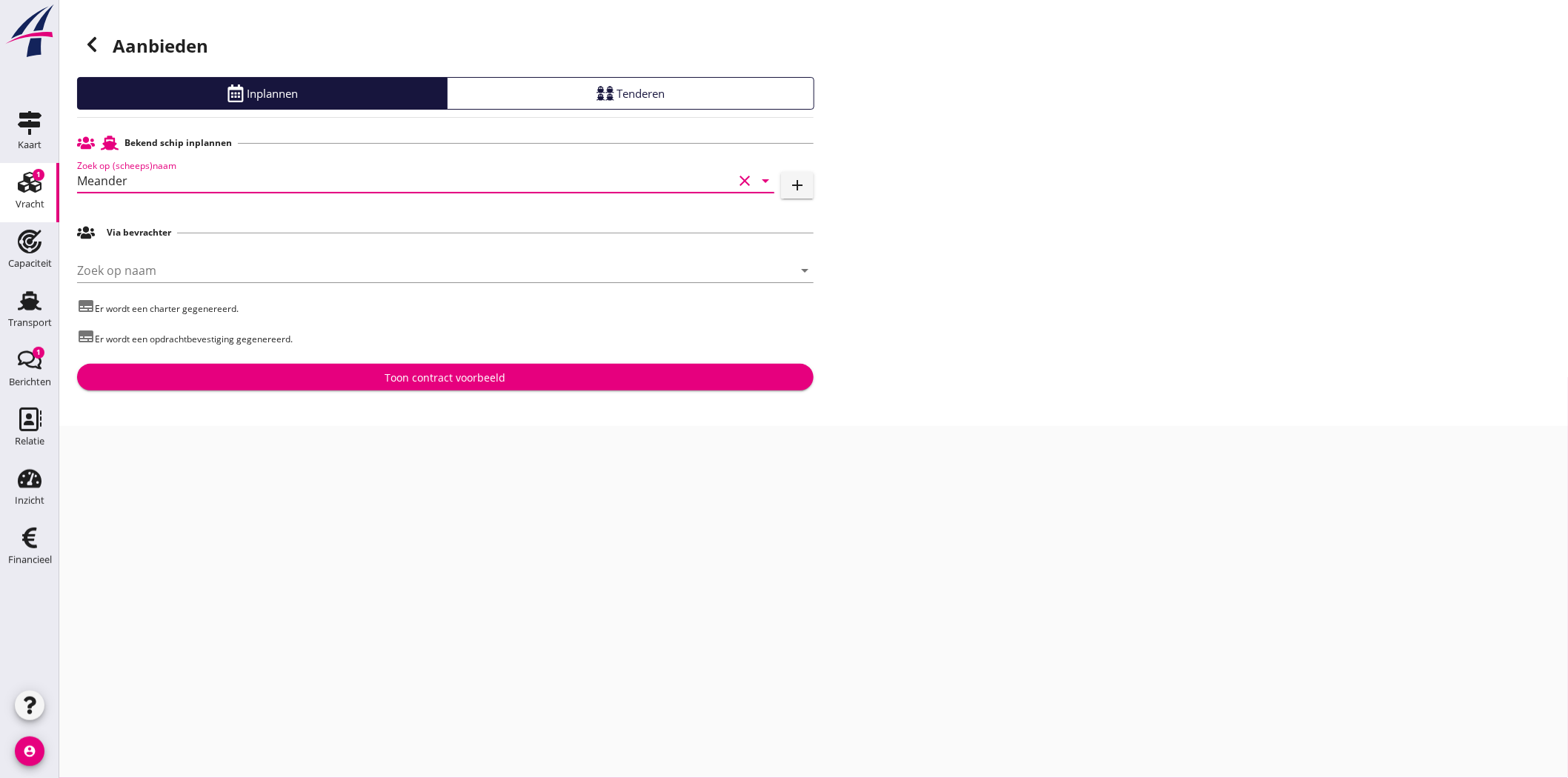
type input "Meander"
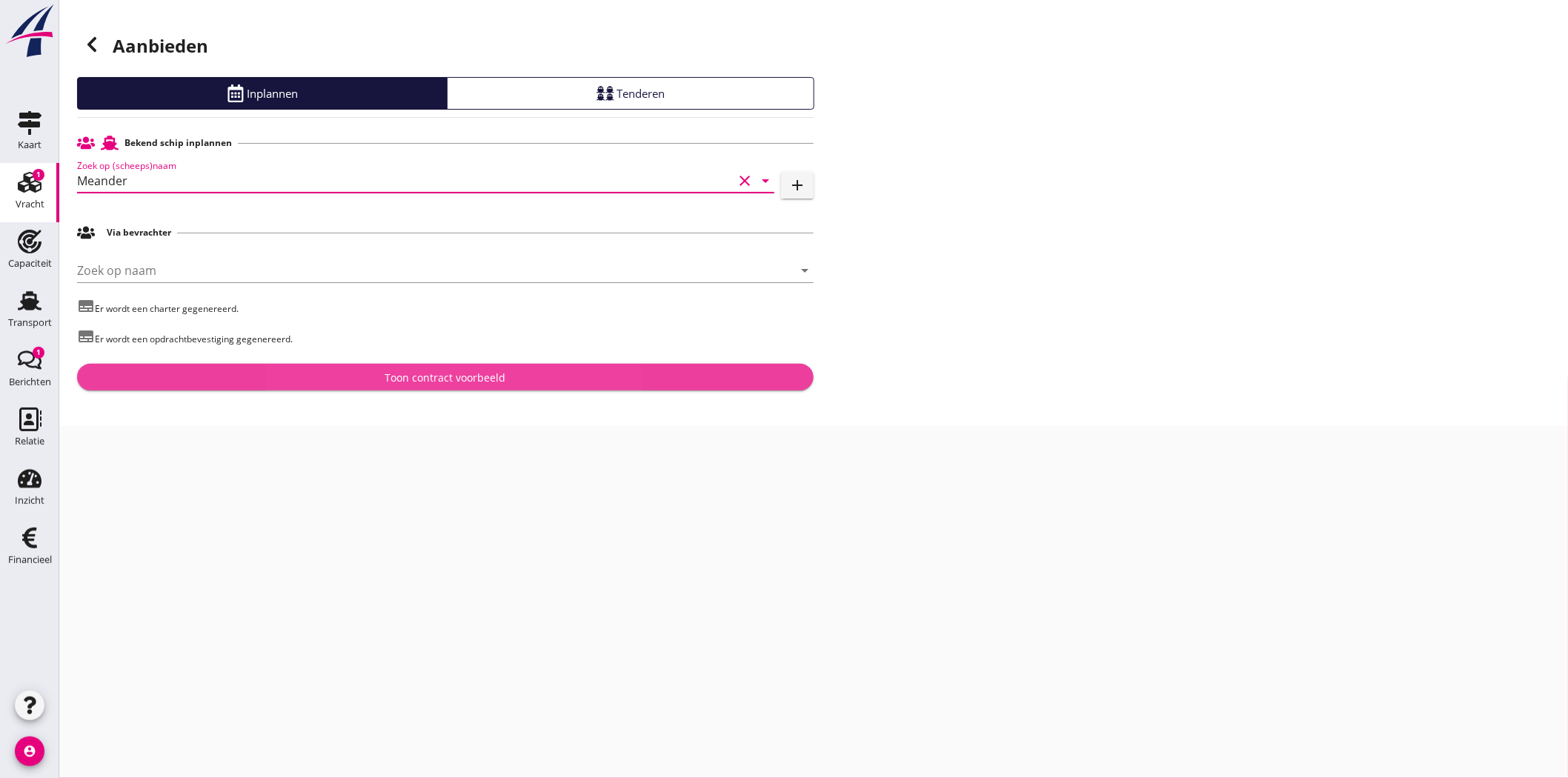
click at [465, 376] on div "Toon contract voorbeeld" at bounding box center [446, 377] width 121 height 16
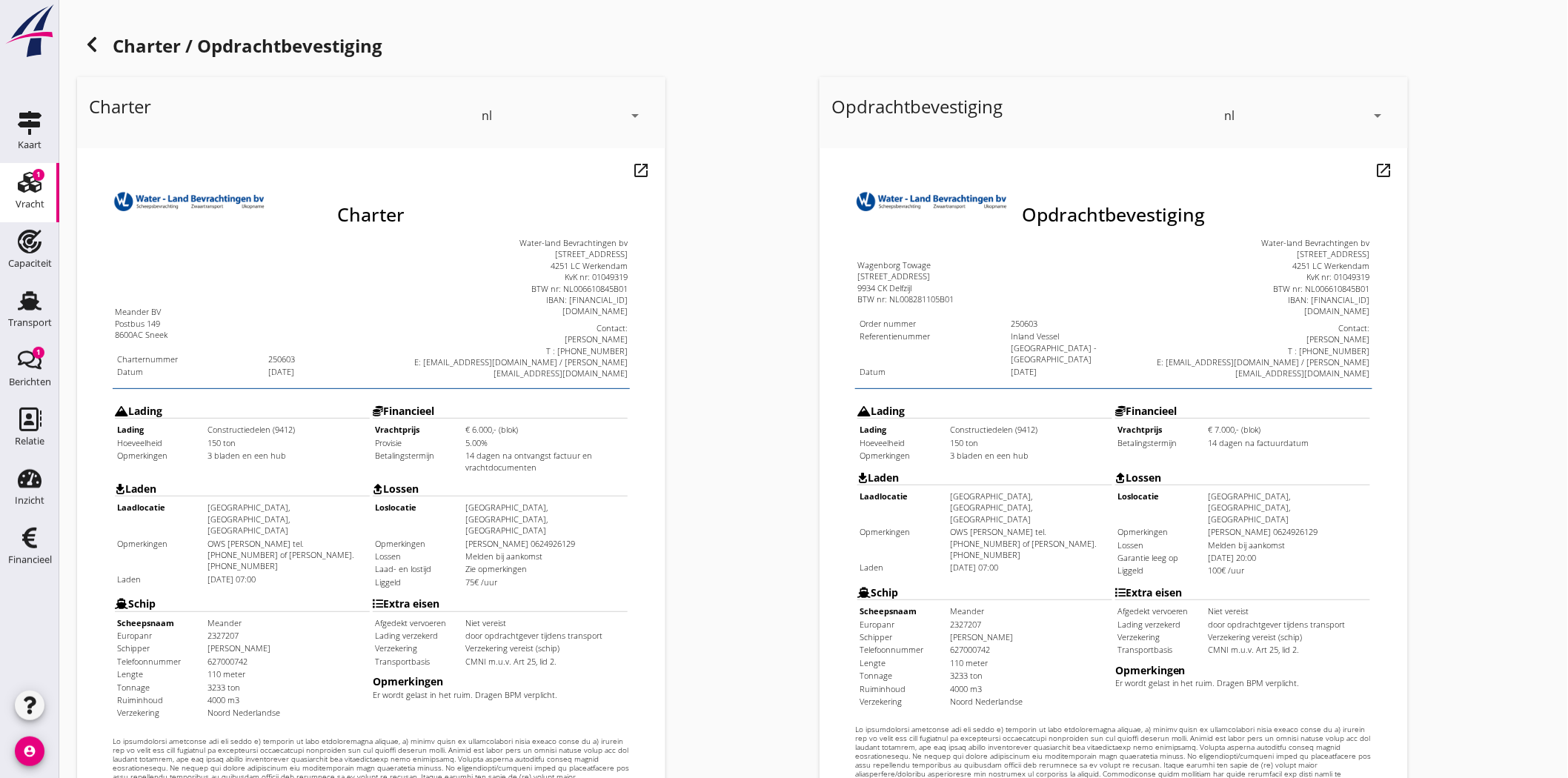
scroll to position [247, 0]
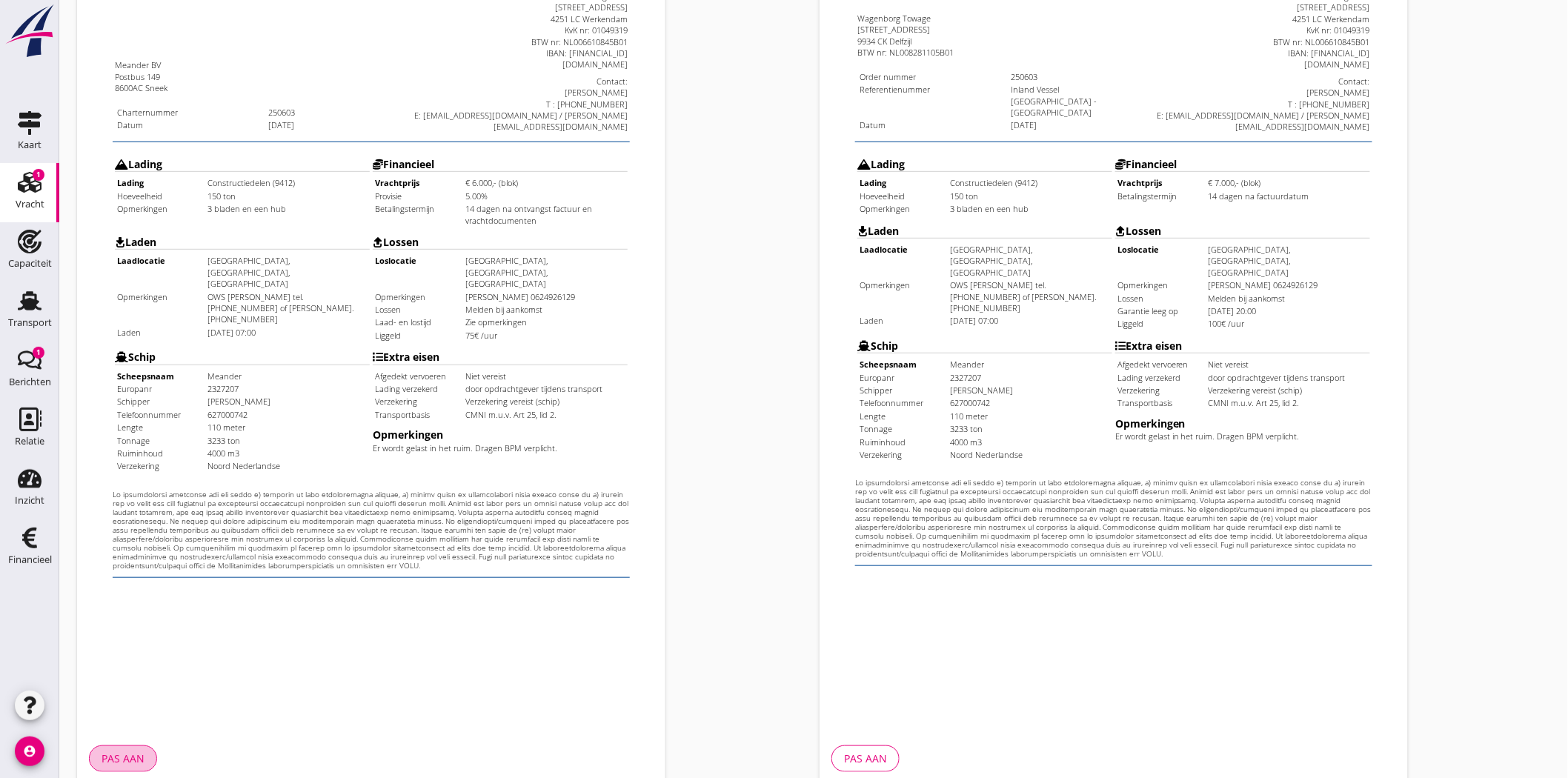
click at [123, 756] on div "Pas aan" at bounding box center [122, 758] width 43 height 16
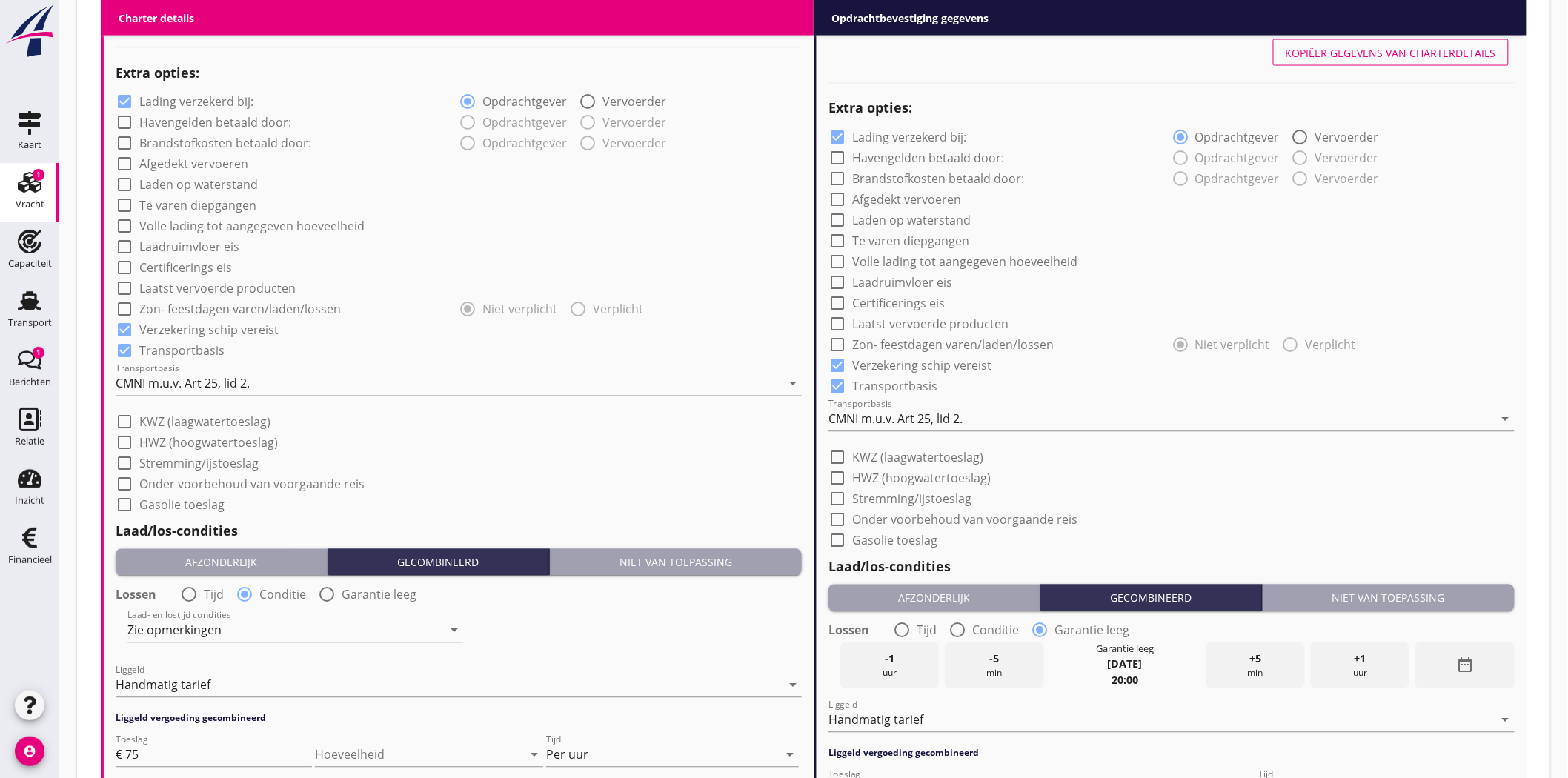
scroll to position [1234, 0]
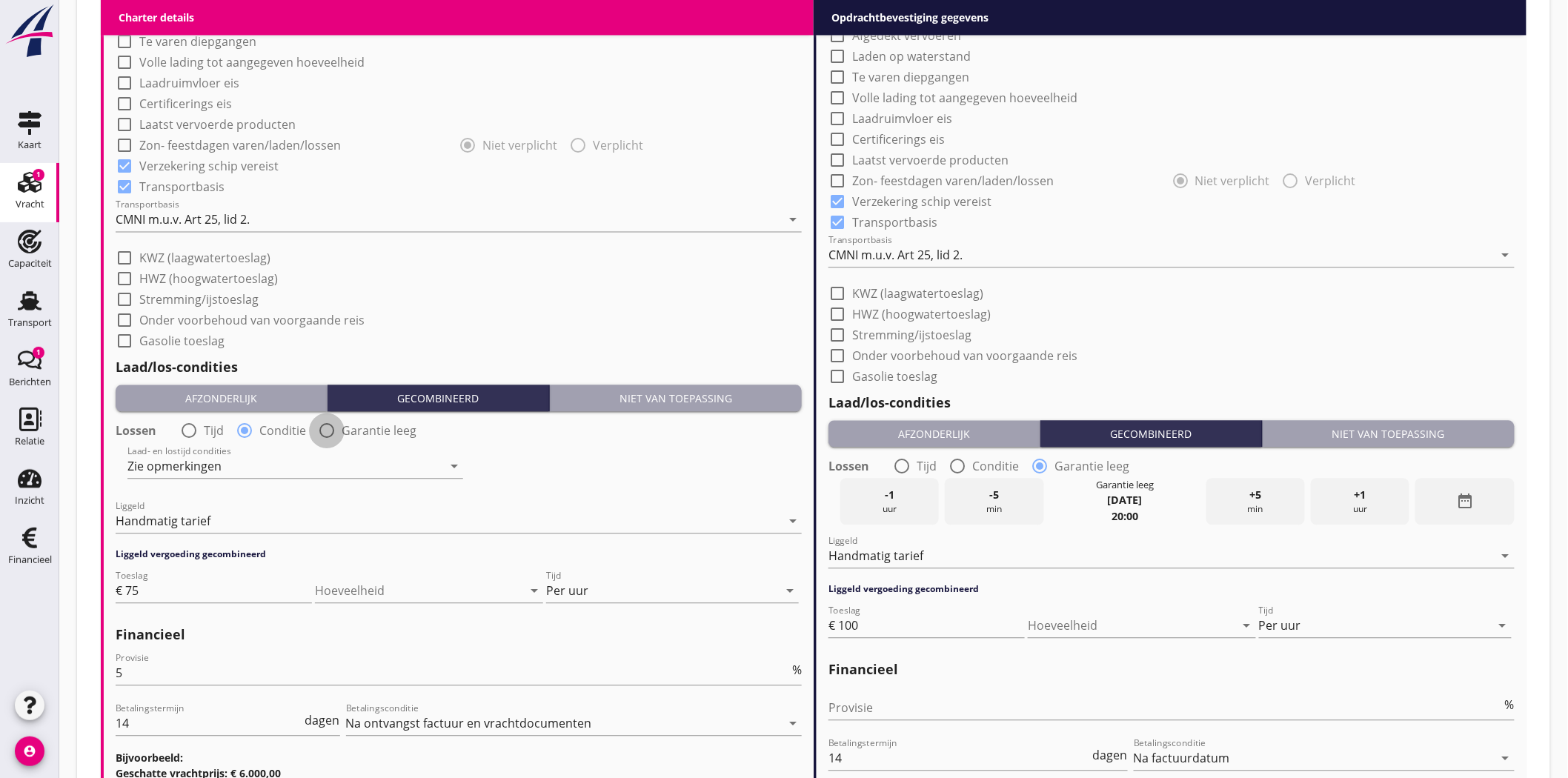
click at [322, 428] on div at bounding box center [327, 430] width 25 height 25
radio input "false"
radio input "true"
click at [751, 458] on icon "date_range" at bounding box center [752, 465] width 18 height 18
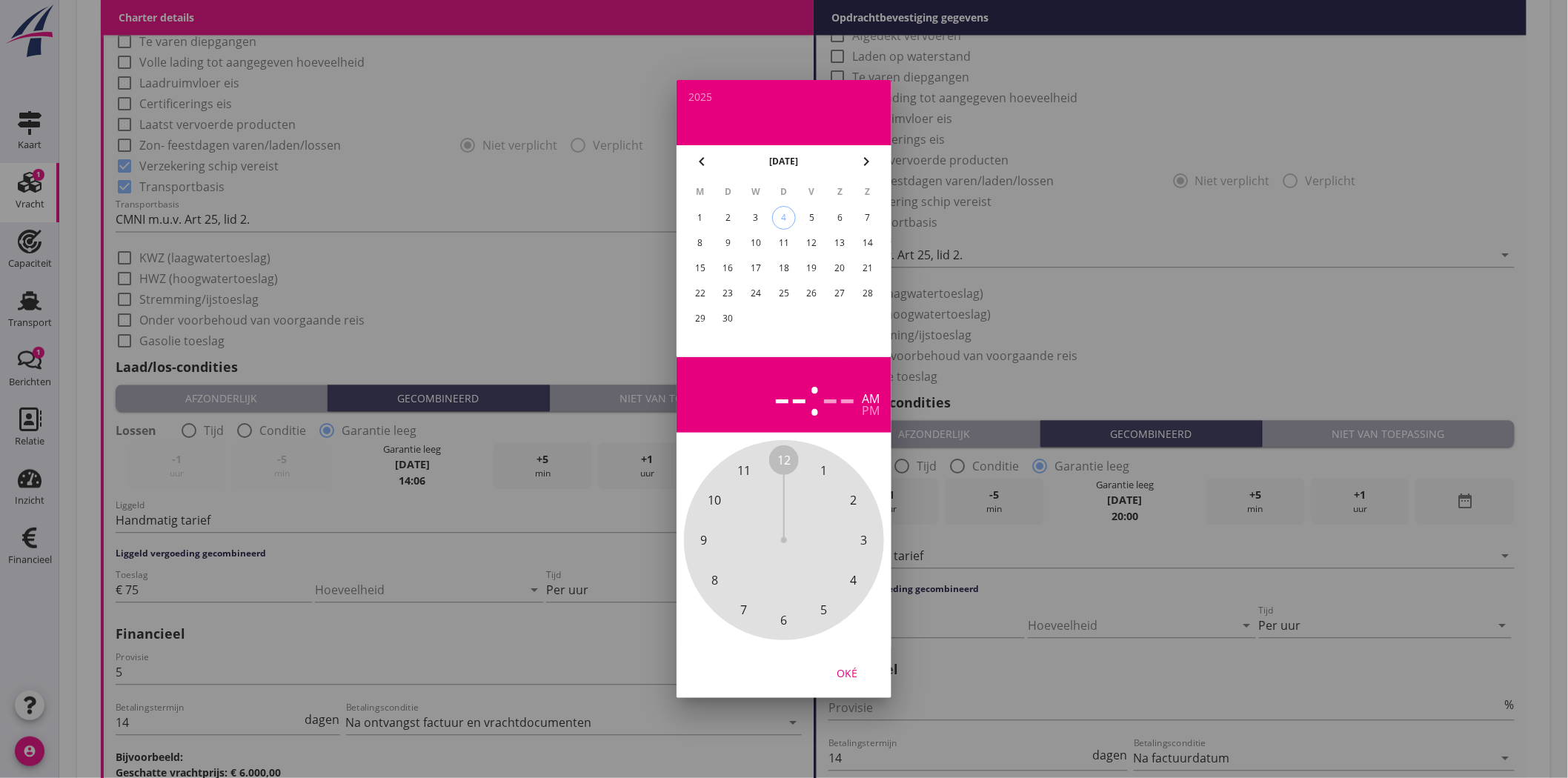
click at [729, 239] on div "9" at bounding box center [728, 242] width 24 height 24
click at [849, 670] on div "Oké" at bounding box center [847, 673] width 42 height 16
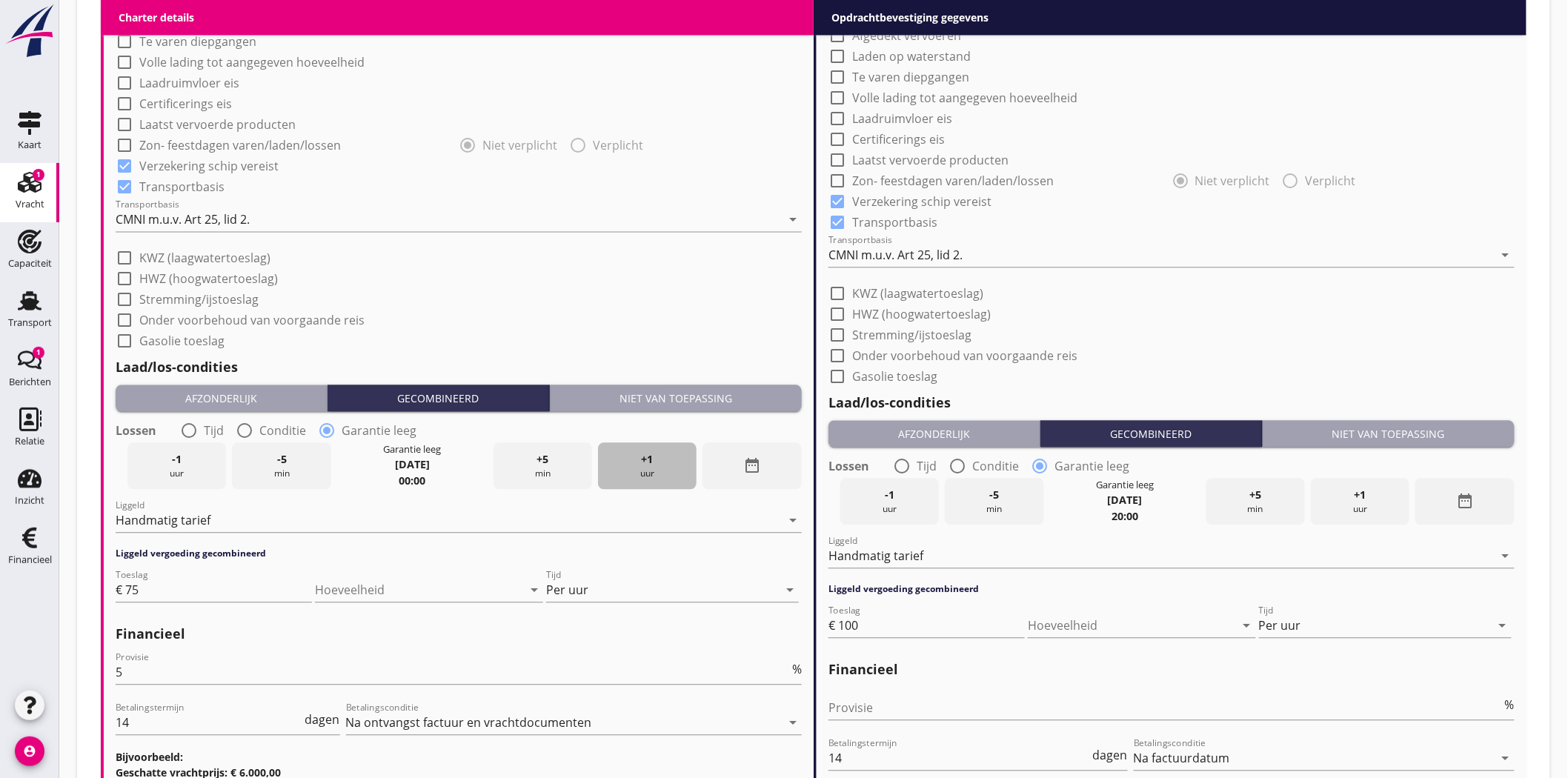
click at [644, 452] on span "+1" at bounding box center [648, 460] width 12 height 16
click at [643, 453] on span "+1" at bounding box center [648, 460] width 12 height 16
click at [643, 454] on span "+1" at bounding box center [648, 460] width 12 height 16
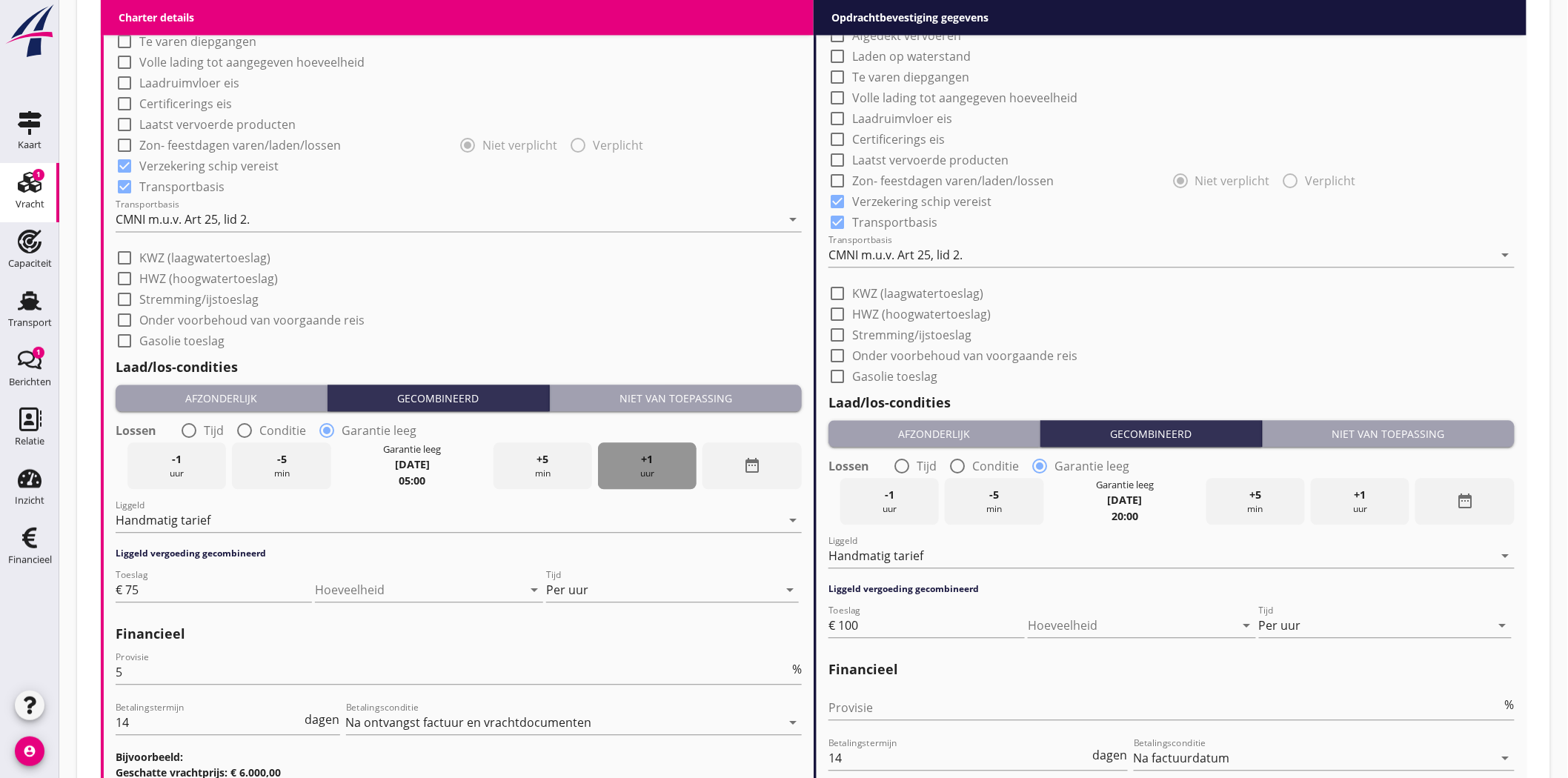
click at [643, 454] on span "+1" at bounding box center [648, 460] width 12 height 16
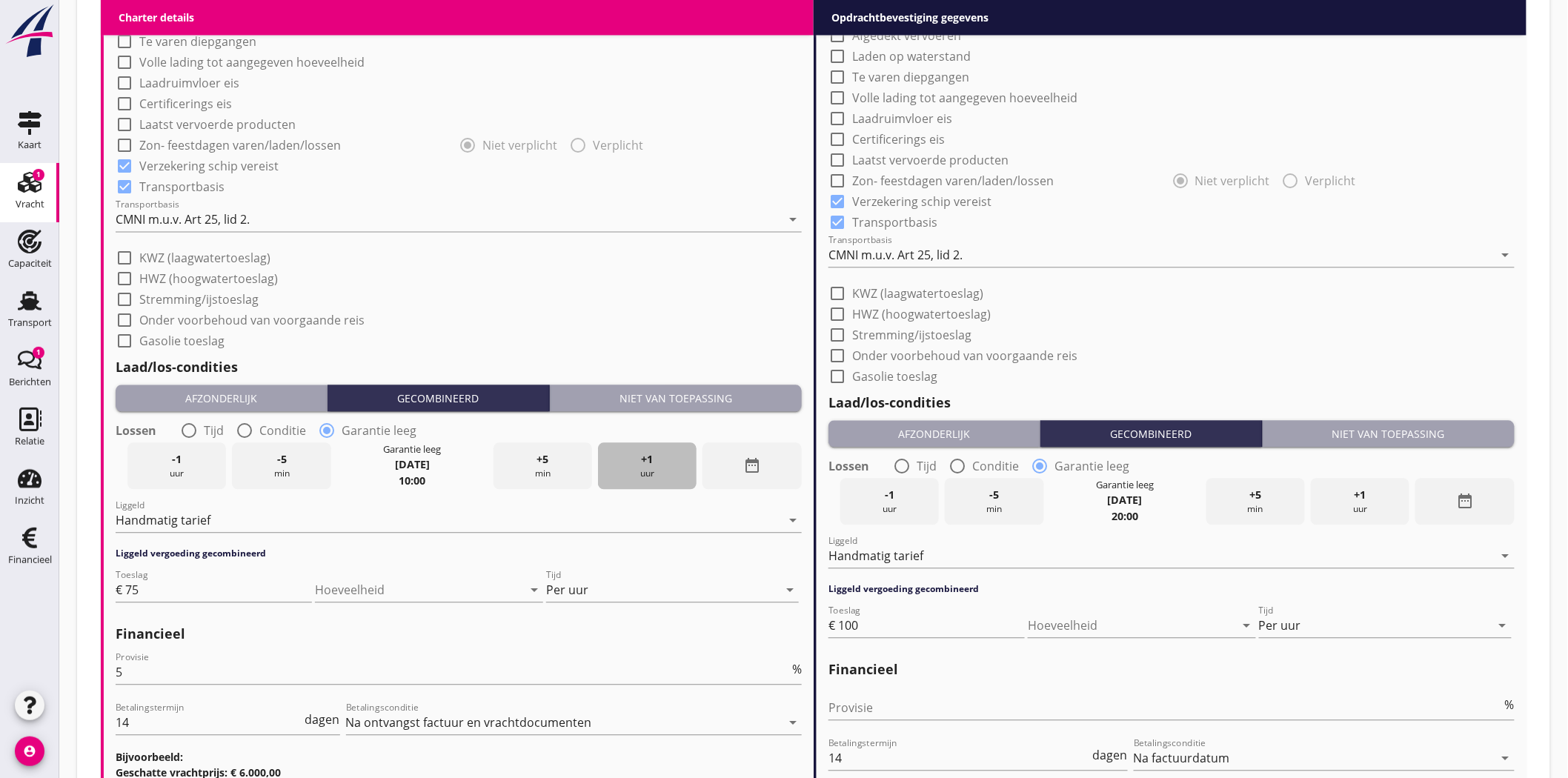
click at [642, 455] on span "+1" at bounding box center [648, 460] width 12 height 16
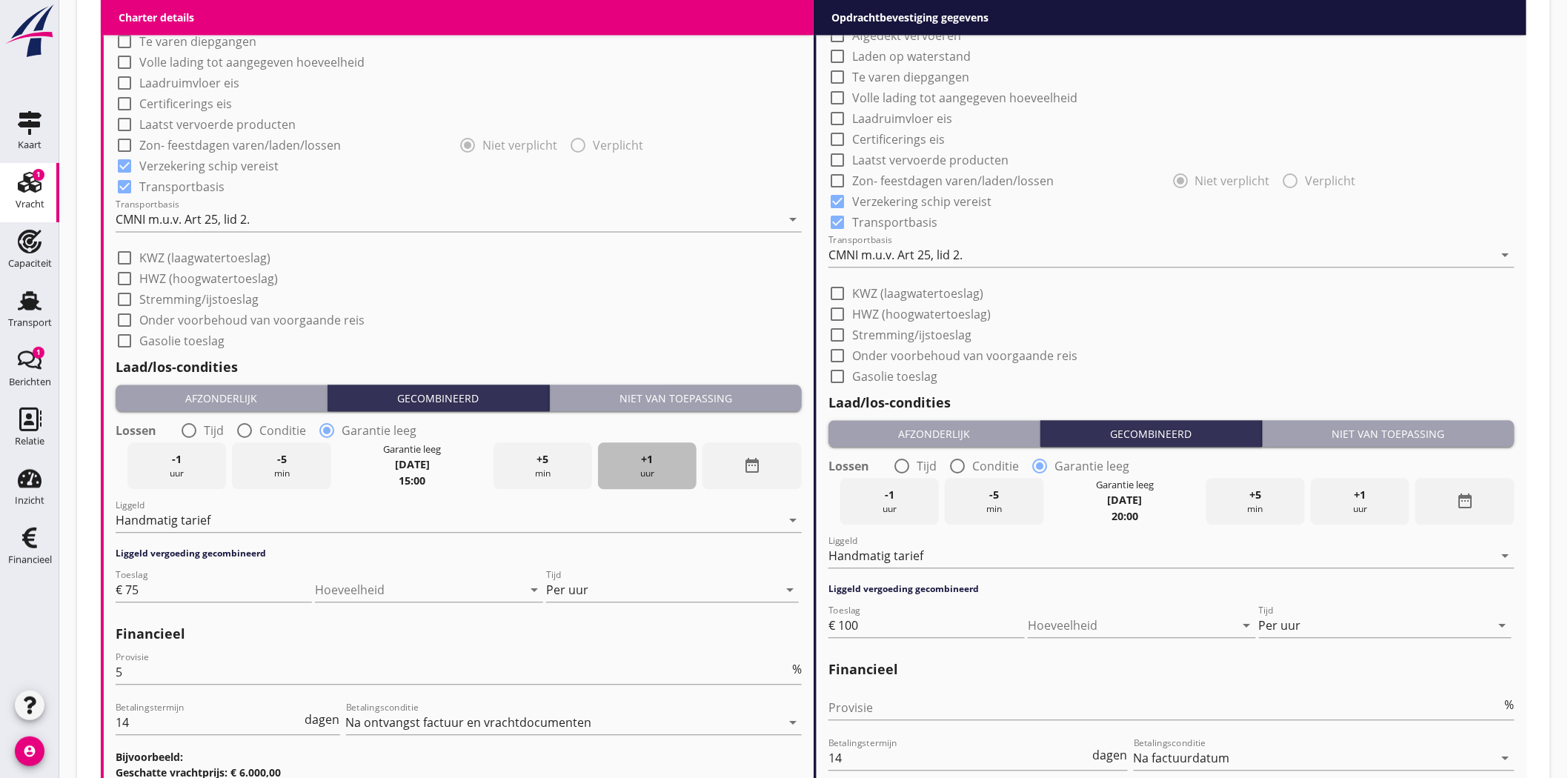
click at [642, 455] on span "+1" at bounding box center [648, 460] width 12 height 16
click at [642, 456] on span "+1" at bounding box center [648, 460] width 12 height 16
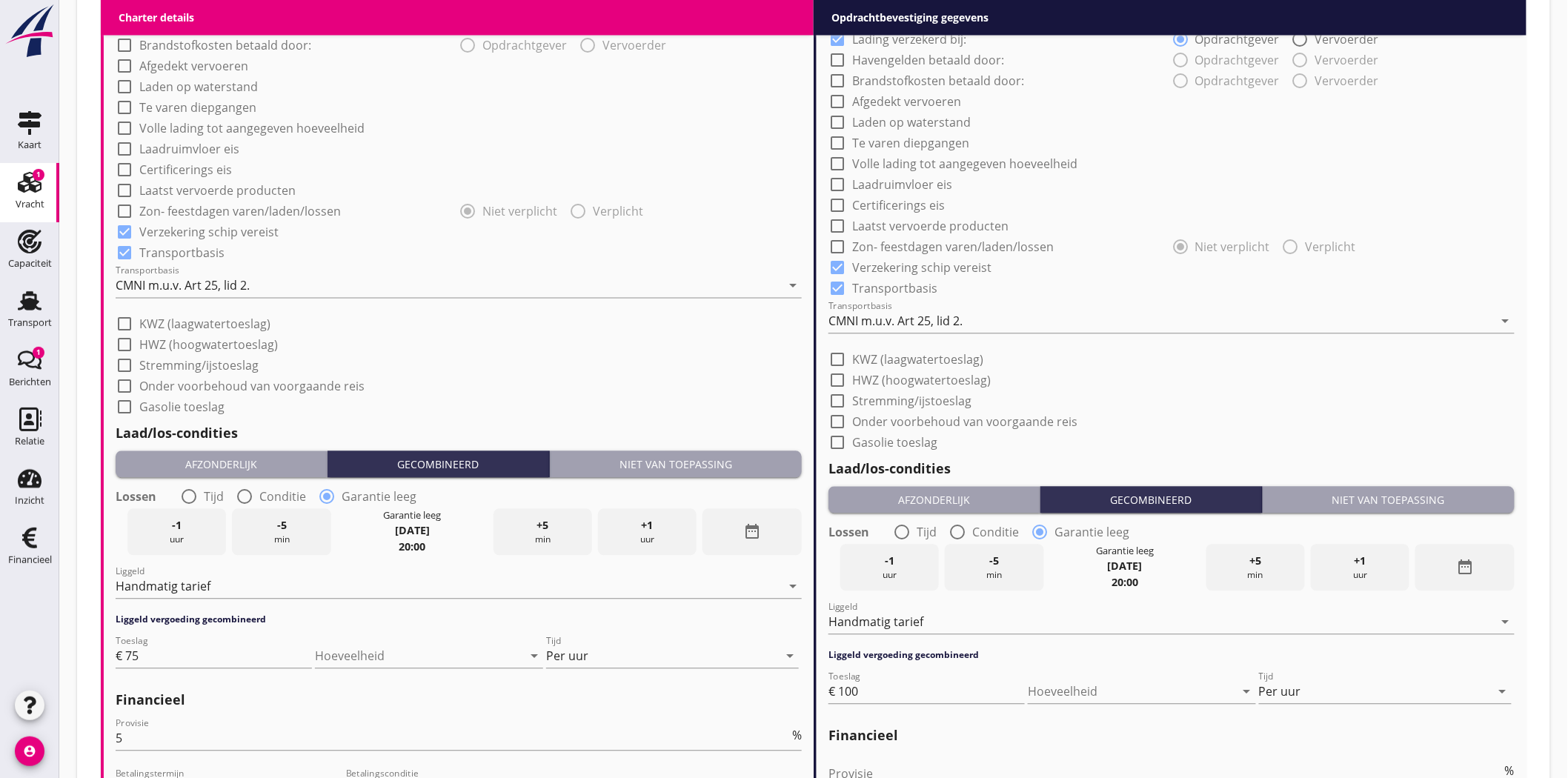
scroll to position [1415, 0]
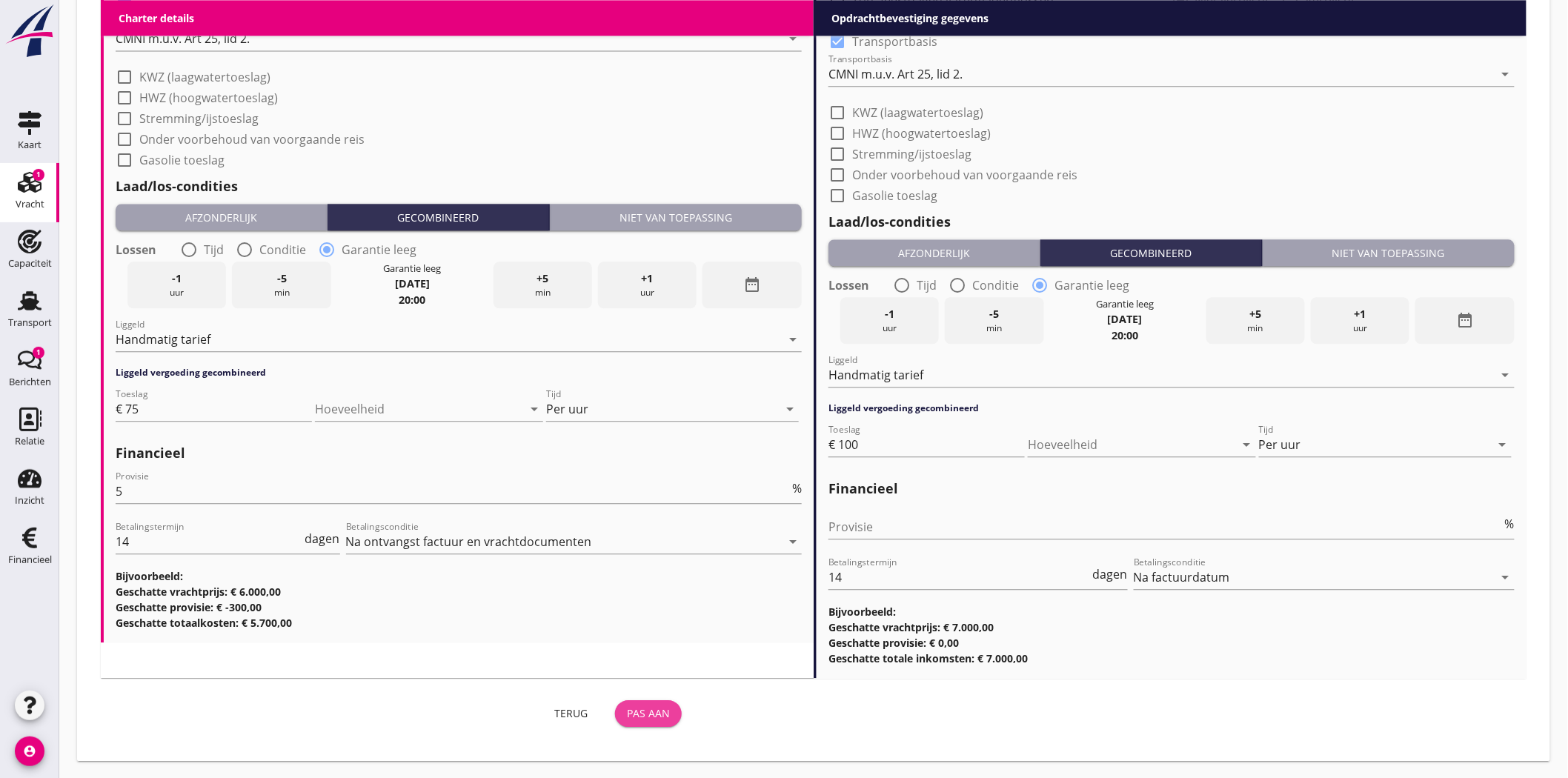
click at [646, 714] on div "Pas aan" at bounding box center [648, 713] width 43 height 16
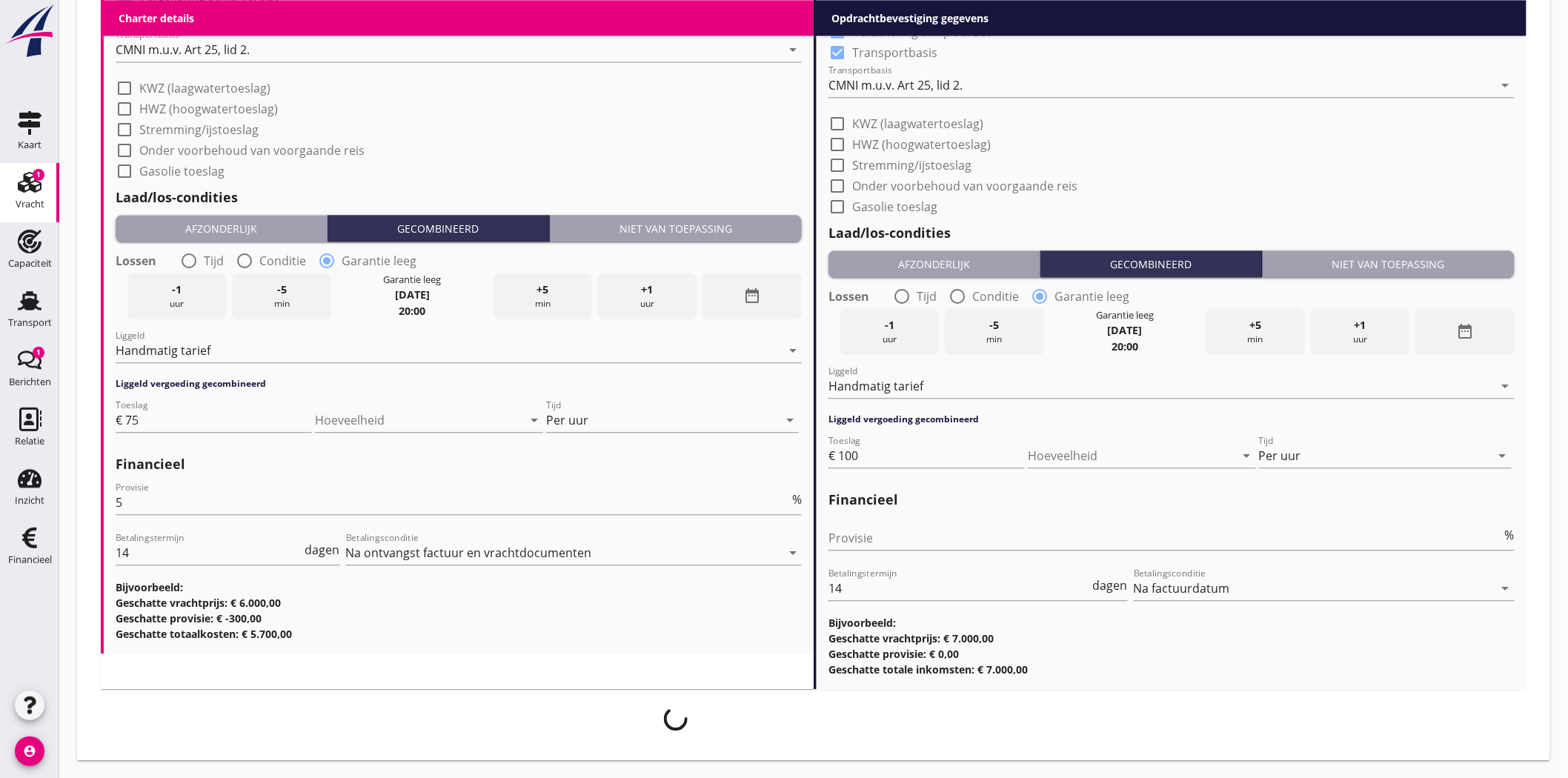
scroll to position [1403, 0]
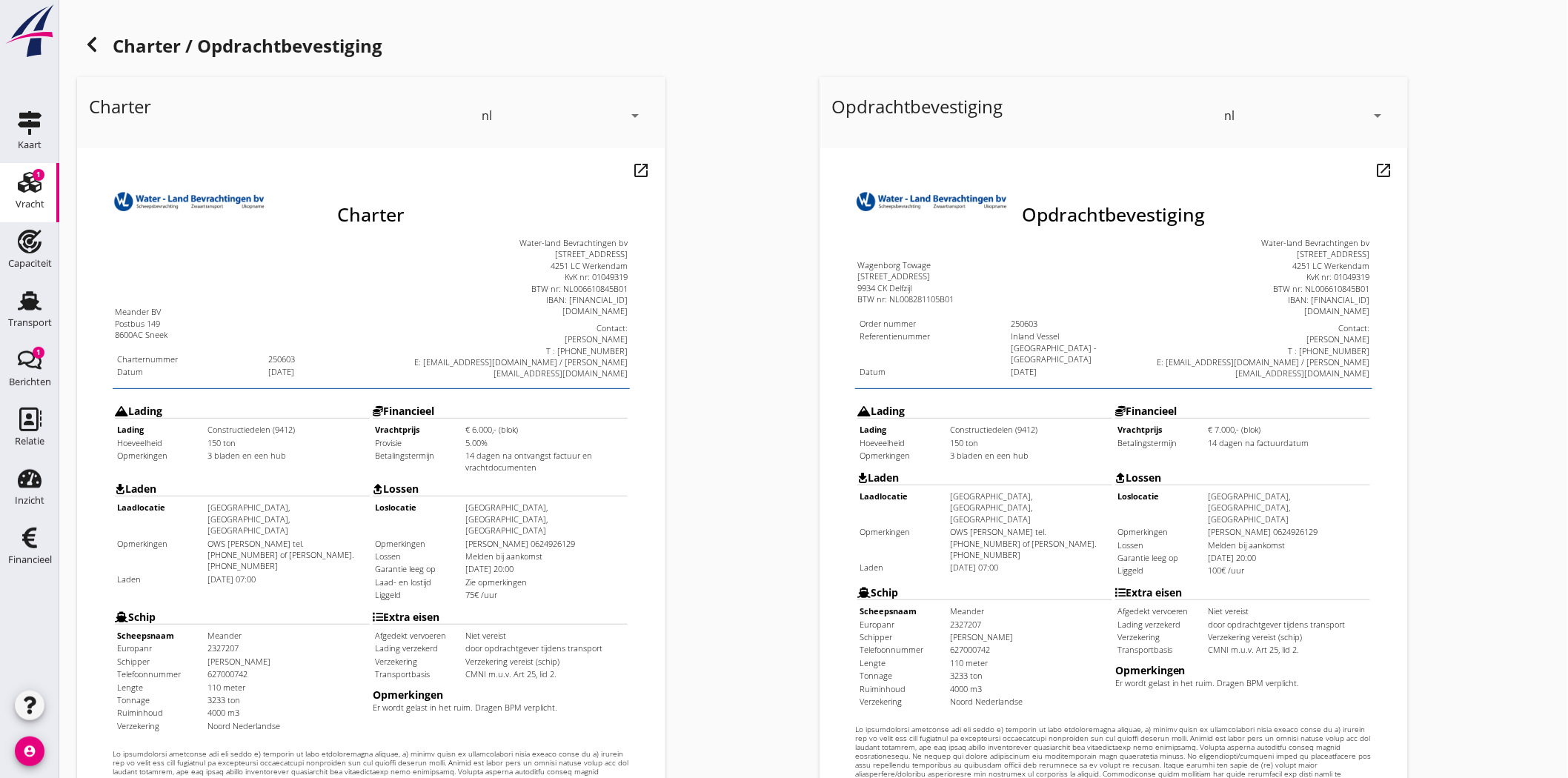
scroll to position [318, 0]
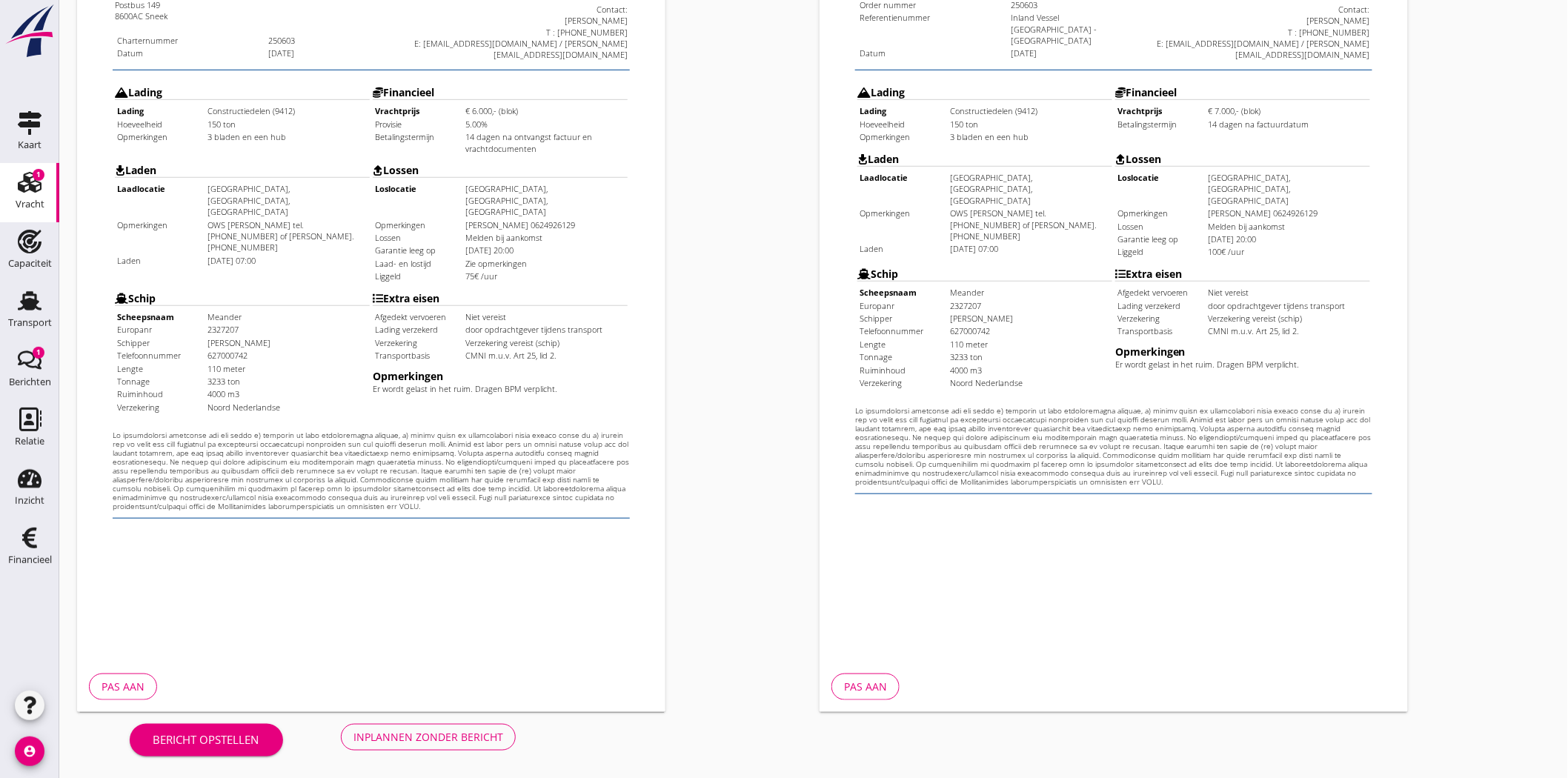
click at [120, 682] on div "Pas aan" at bounding box center [122, 686] width 43 height 16
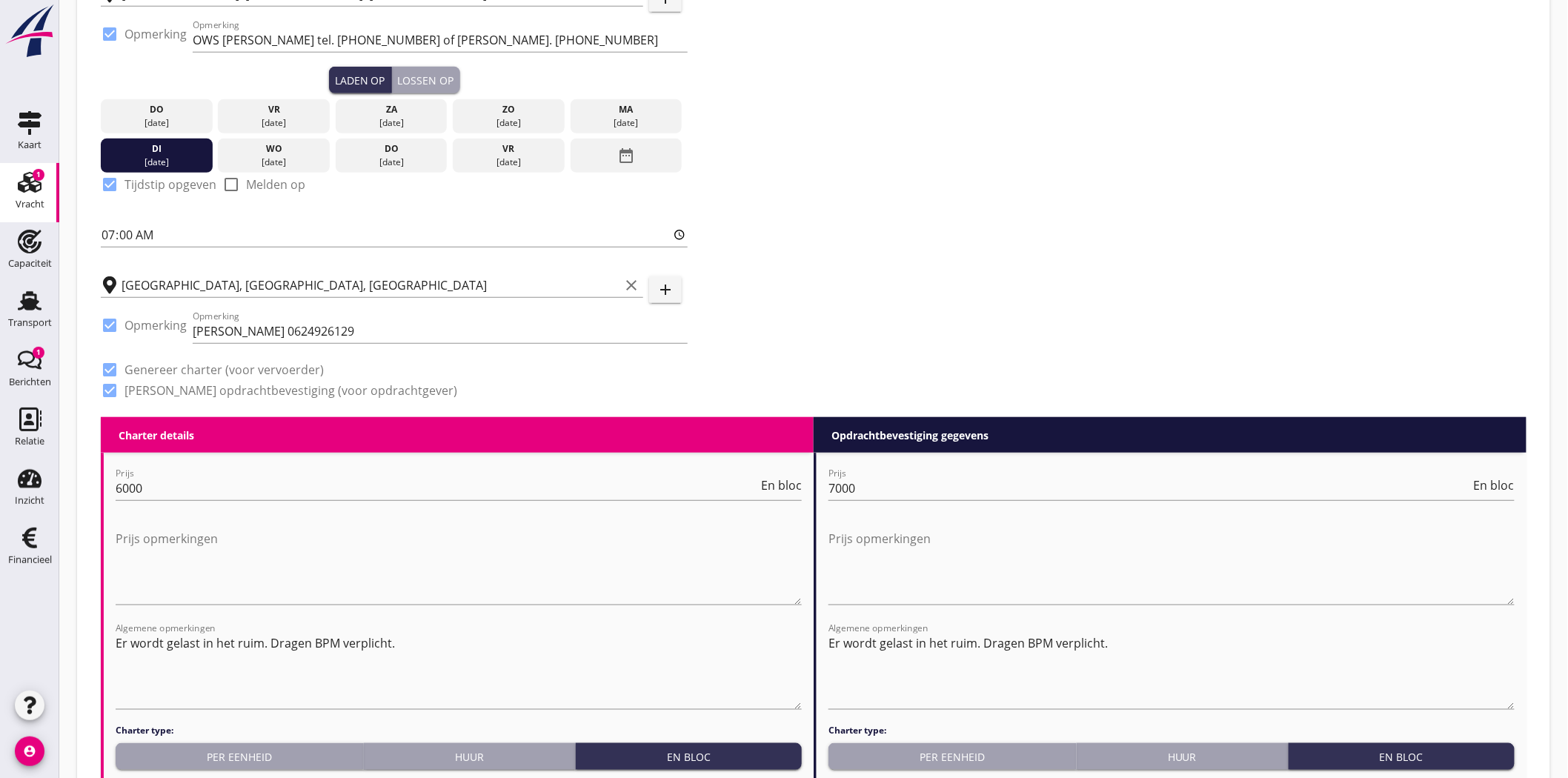
scroll to position [411, 0]
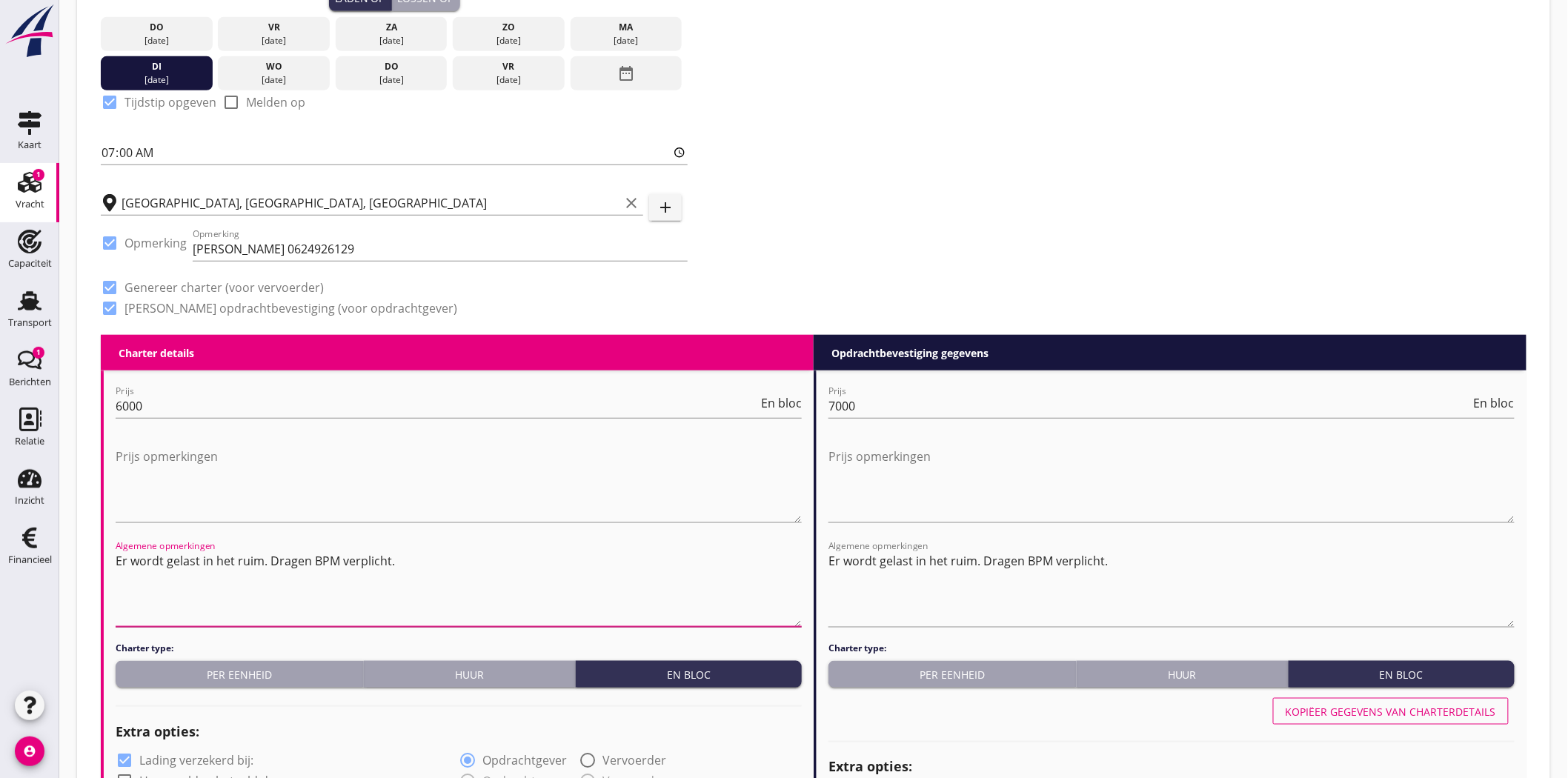
click at [420, 565] on textarea "Er wordt gelast in het ruim. Dragen BPM verplicht." at bounding box center [459, 587] width 686 height 78
type textarea "Er wordt gelast in het ruim. Dragen BPM verplicht. Na belading in [GEOGRAPHIC_D…"
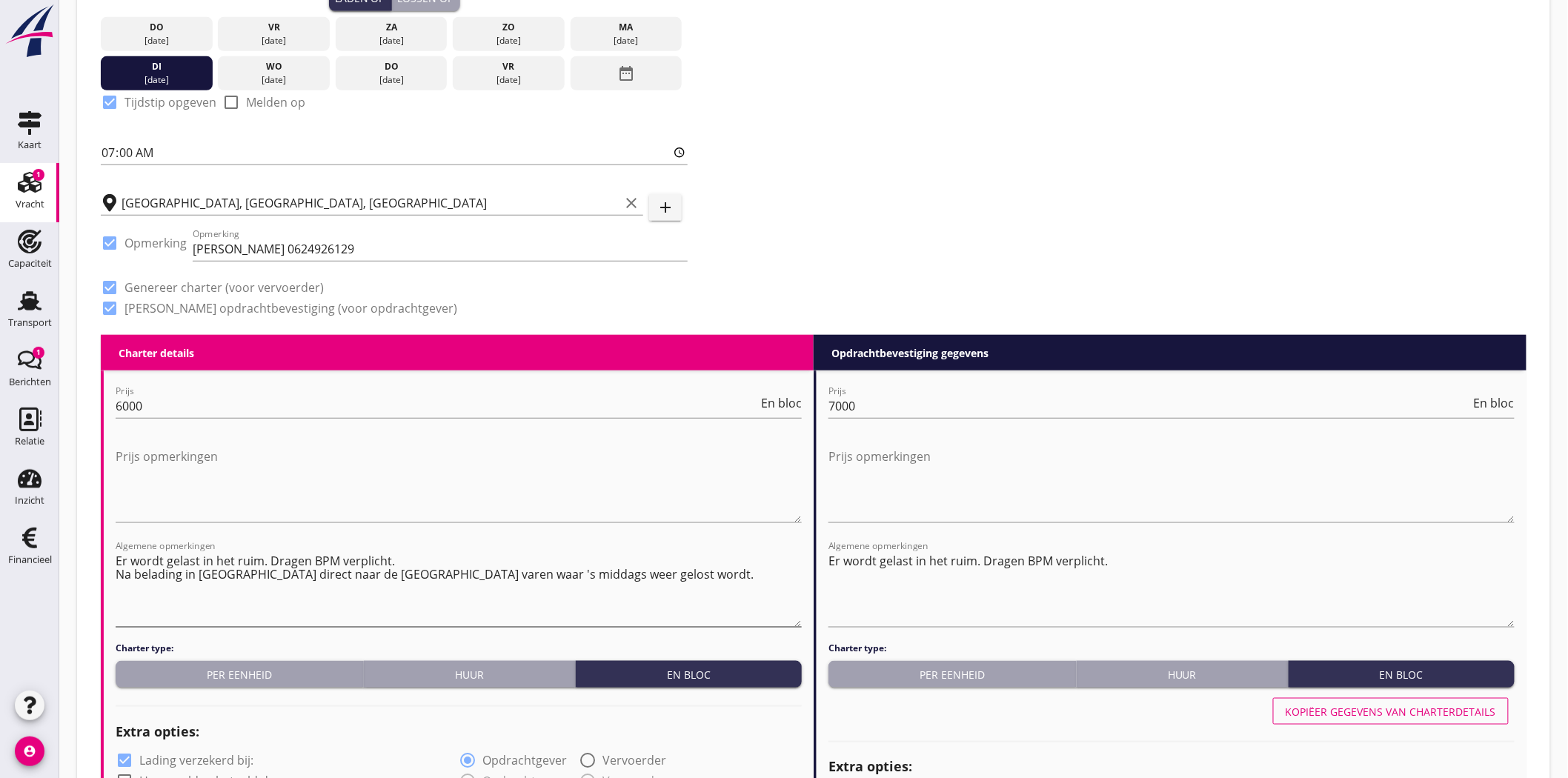
drag, startPoint x: 112, startPoint y: 571, endPoint x: 182, endPoint y: 576, distance: 70.2
drag, startPoint x: 116, startPoint y: 571, endPoint x: 634, endPoint y: 571, distance: 518.0
click at [634, 571] on textarea "Er wordt gelast in het ruim. Dragen BPM verplicht. Na belading in [GEOGRAPHIC_D…" at bounding box center [459, 587] width 686 height 78
click at [839, 586] on textarea "Er wordt gelast in het ruim. Dragen BPM verplicht." at bounding box center [1171, 587] width 686 height 78
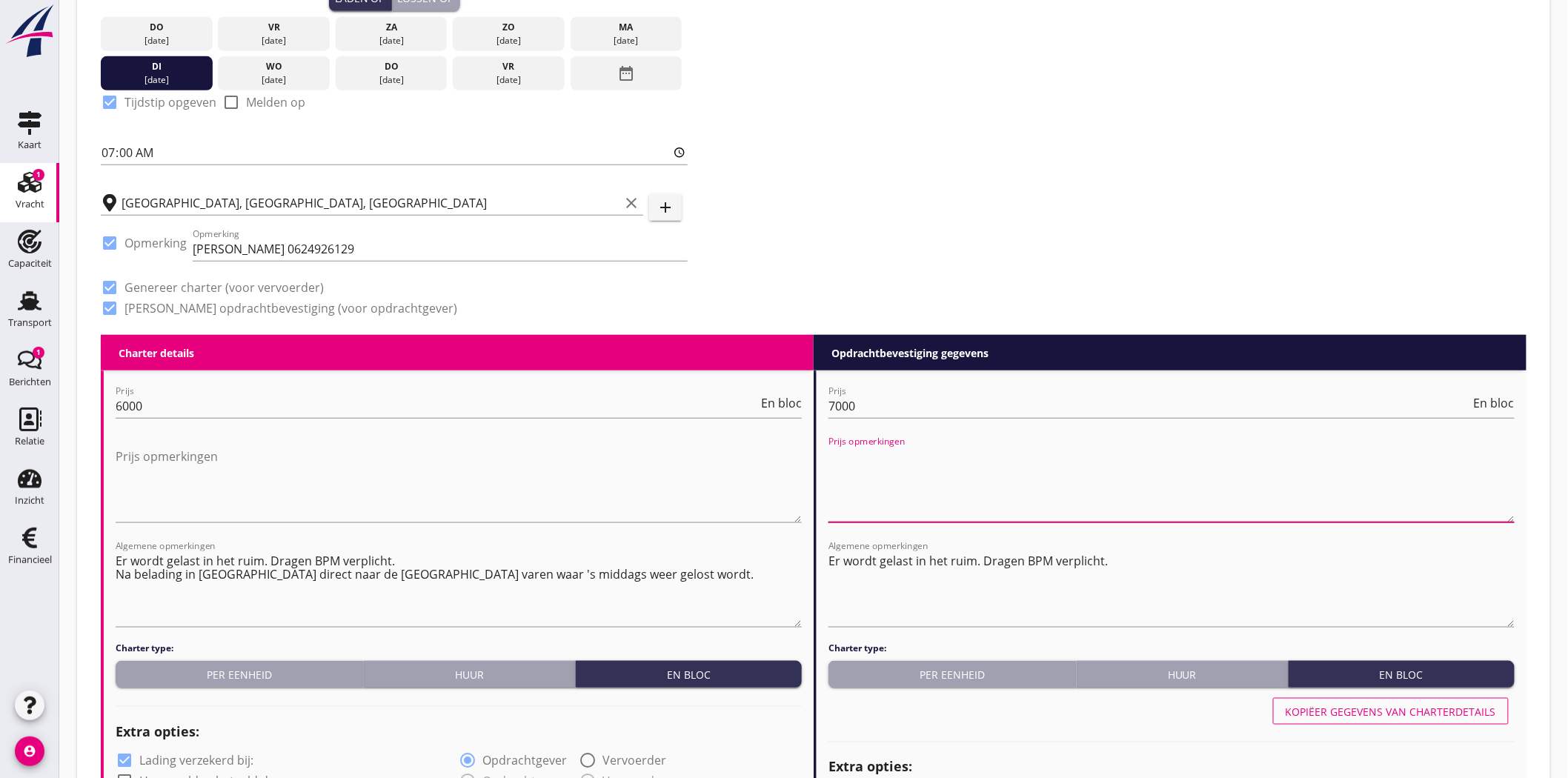
drag, startPoint x: 839, startPoint y: 586, endPoint x: 1086, endPoint y: 478, distance: 269.6
click at [1086, 478] on textarea "Prijs opmerkingen" at bounding box center [1171, 482] width 686 height 78
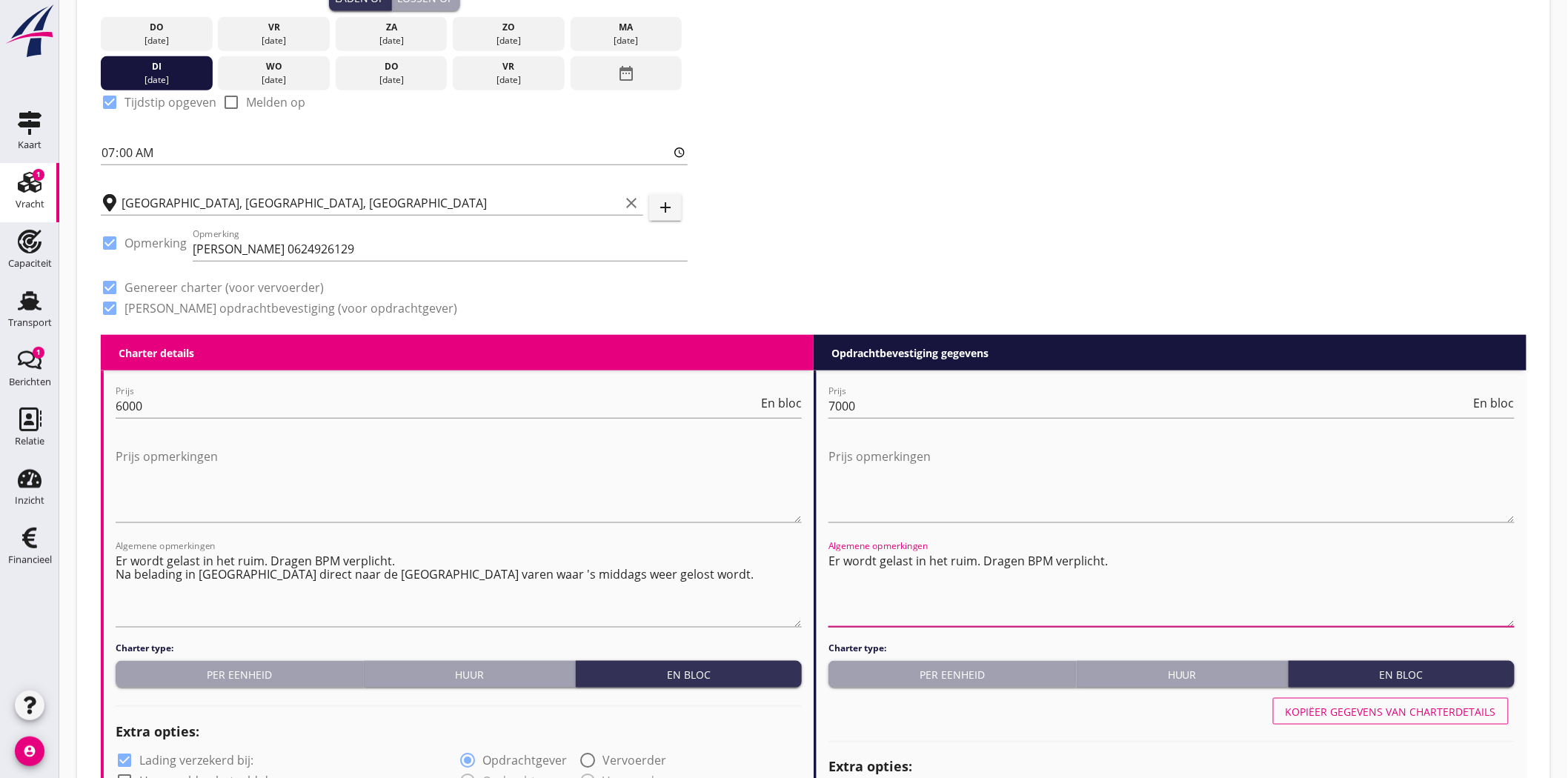
click at [831, 582] on textarea "Er wordt gelast in het ruim. Dragen BPM verplicht." at bounding box center [1171, 587] width 686 height 78
click at [1129, 558] on textarea "Er wordt gelast in het ruim. Dragen BPM verplicht." at bounding box center [1171, 587] width 686 height 78
paste textarea "Na belading in [GEOGRAPHIC_DATA] direct naar de [GEOGRAPHIC_DATA] varen waar 's…"
drag, startPoint x: 1102, startPoint y: 553, endPoint x: 1108, endPoint y: 556, distance: 6.7
click at [1108, 556] on textarea "Er wordt gelast in het ruim. Dragen BPM [DOMAIN_NAME] belading in [GEOGRAPHIC_D…" at bounding box center [1171, 587] width 686 height 78
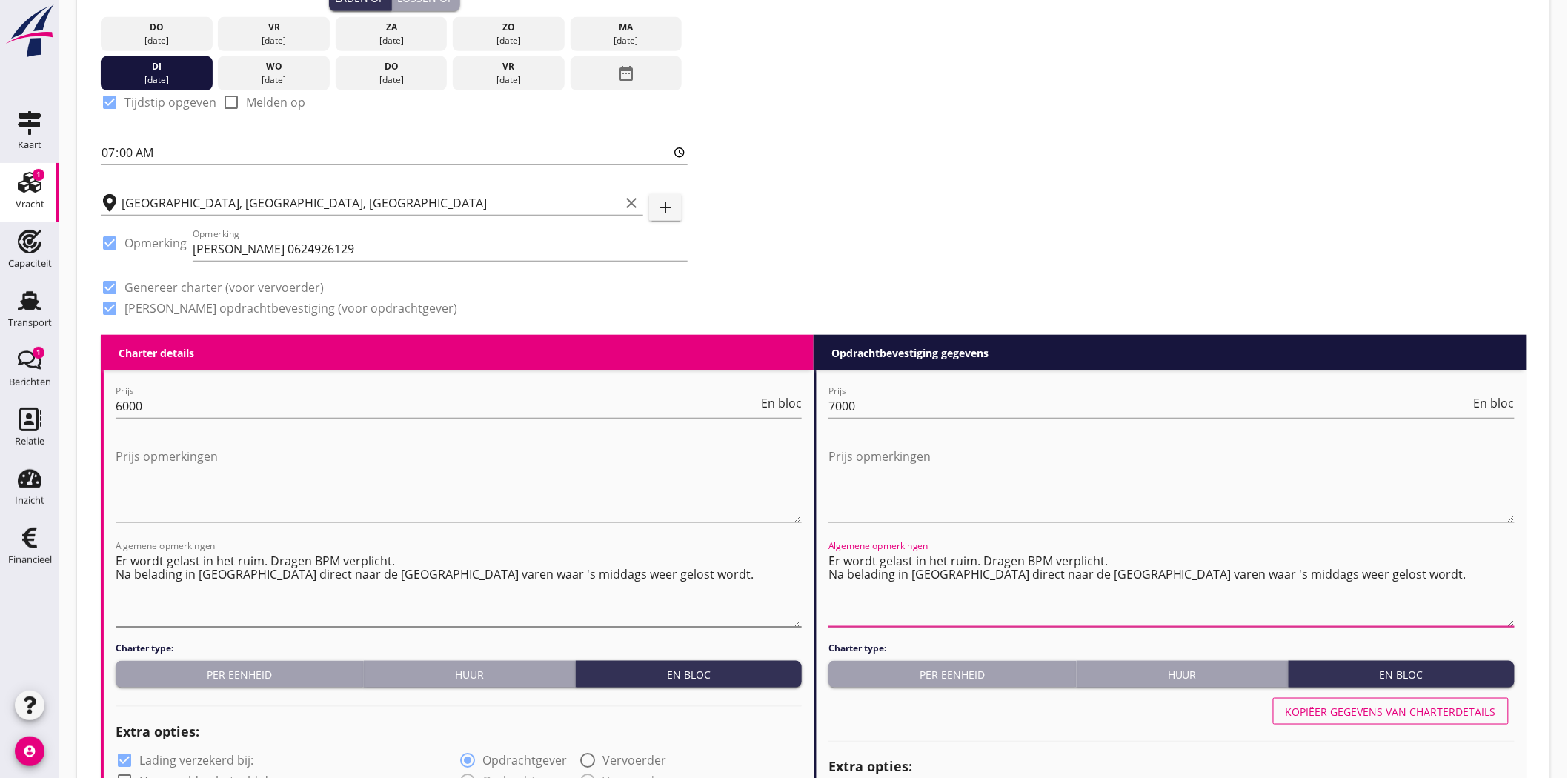
type textarea "Er wordt gelast in het ruim. Dragen BPM verplicht. Na belading in [GEOGRAPHIC_D…"
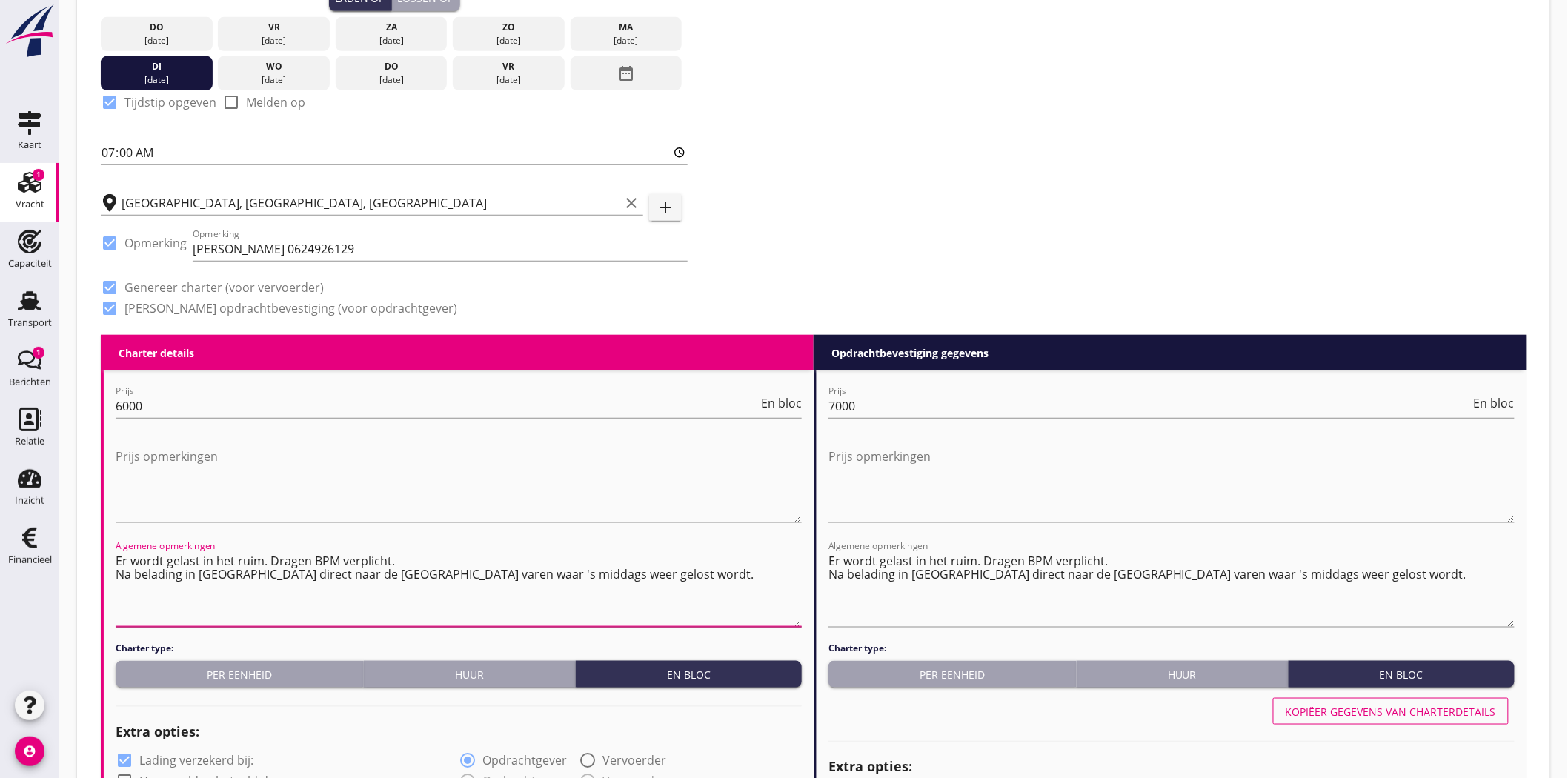
click at [768, 558] on textarea "Er wordt gelast in het ruim. Dragen BPM verplicht. Na belading in [GEOGRAPHIC_D…" at bounding box center [459, 587] width 686 height 78
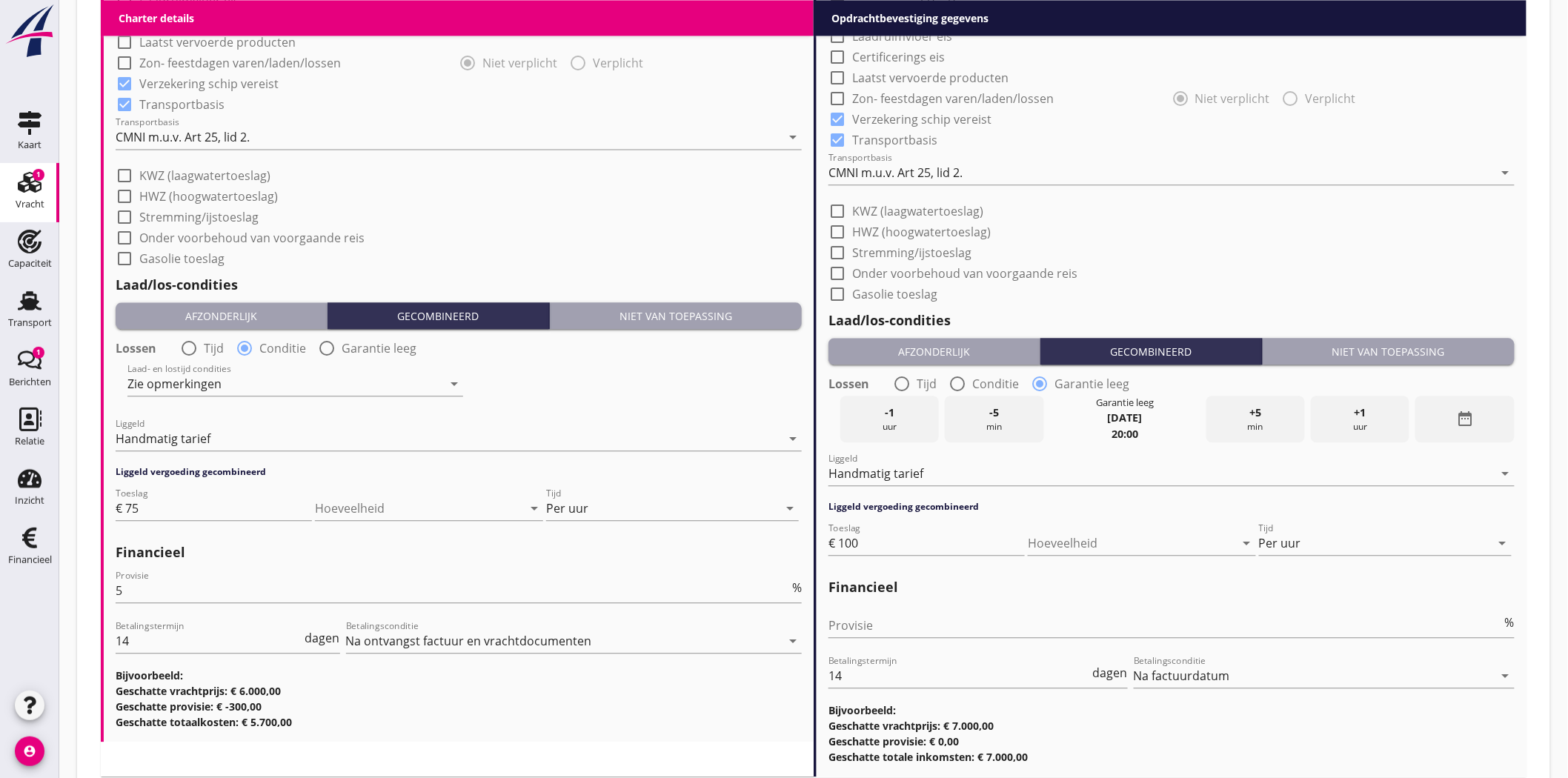
scroll to position [1398, 0]
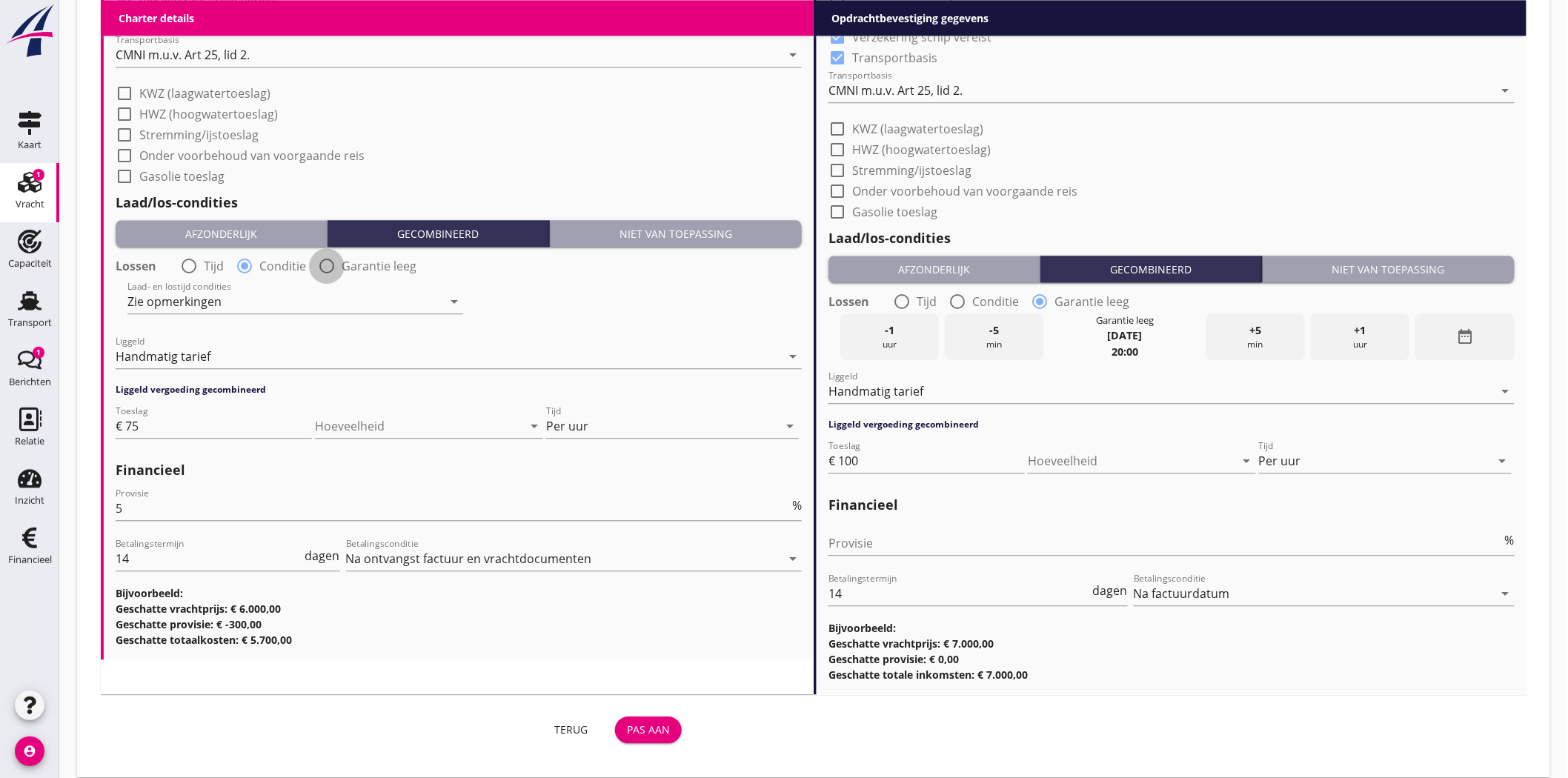
click at [321, 261] on div at bounding box center [327, 265] width 25 height 25
radio input "false"
radio input "true"
click at [748, 292] on icon "date_range" at bounding box center [752, 300] width 18 height 18
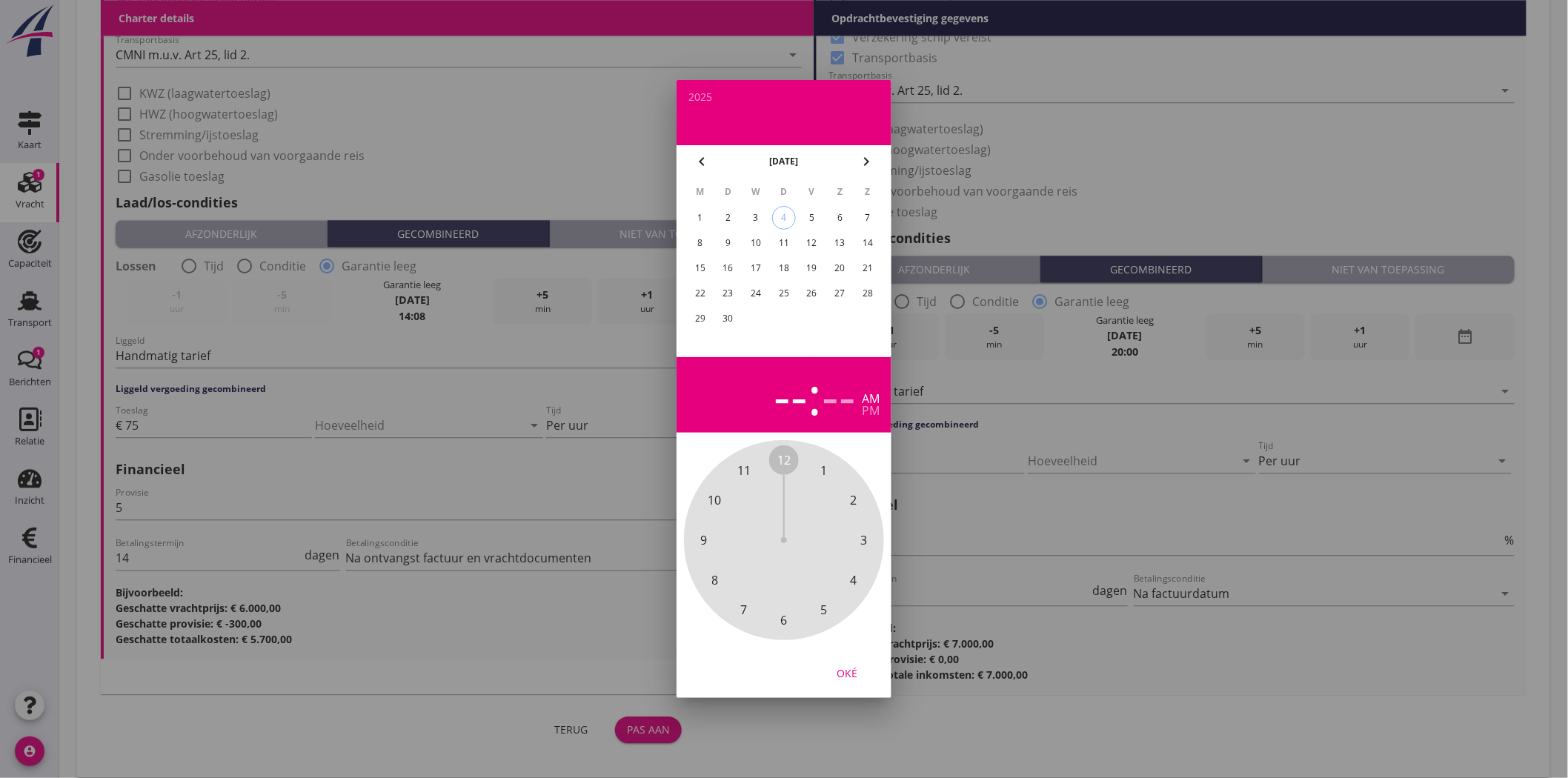
click at [724, 237] on div "9" at bounding box center [728, 242] width 24 height 24
click at [795, 402] on div "--" at bounding box center [791, 395] width 34 height 52
click at [803, 398] on div "--" at bounding box center [791, 395] width 34 height 52
click at [787, 397] on div "--" at bounding box center [791, 395] width 34 height 52
drag, startPoint x: 782, startPoint y: 398, endPoint x: 791, endPoint y: 412, distance: 16.6
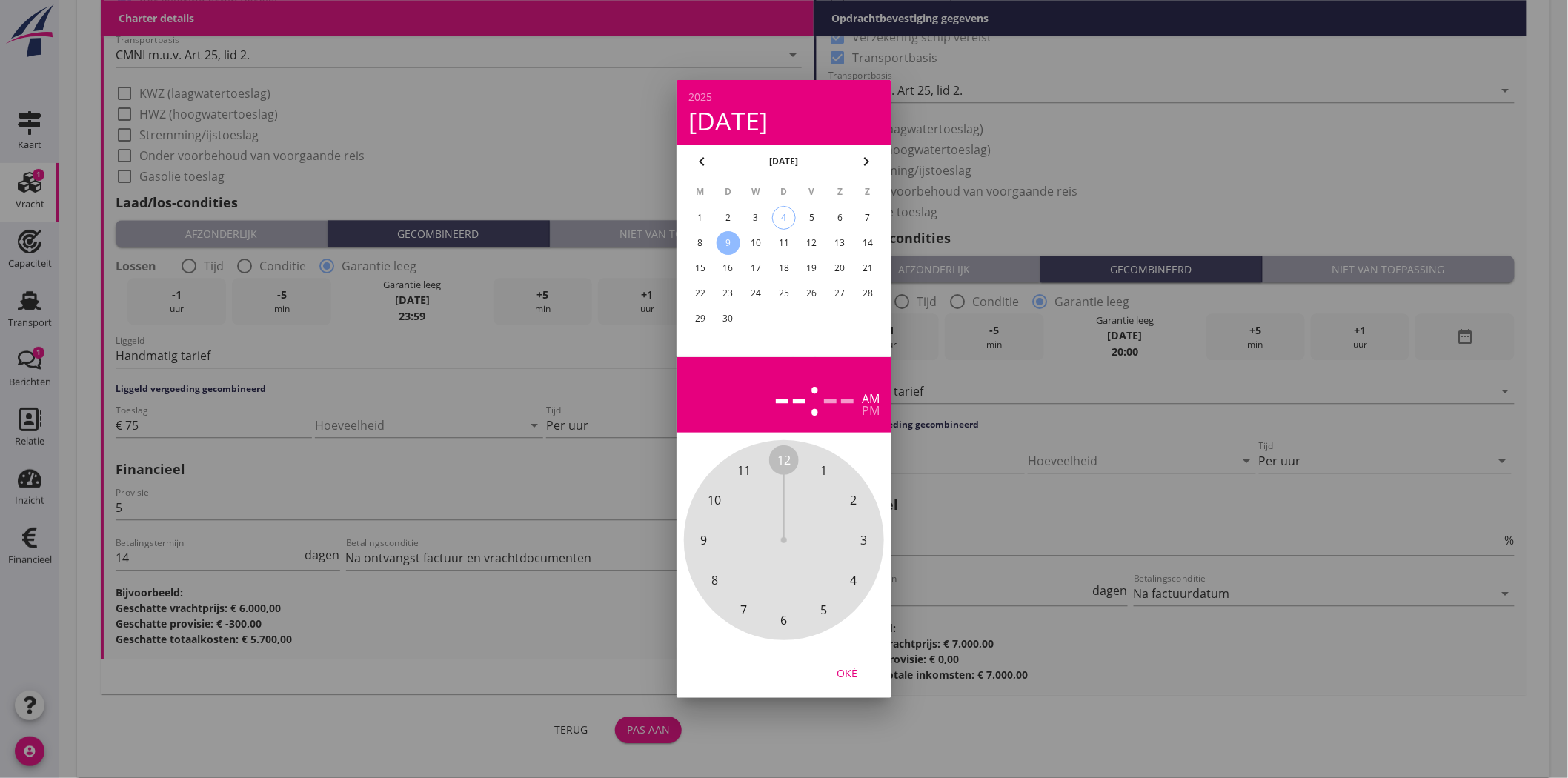
click at [790, 411] on div "--" at bounding box center [791, 395] width 34 height 52
click at [786, 460] on span "12" at bounding box center [784, 460] width 13 height 18
drag, startPoint x: 786, startPoint y: 455, endPoint x: 802, endPoint y: 501, distance: 48.7
click at [775, 460] on div "00 05 10 15 20 25 30 35 40 45 50 55" at bounding box center [784, 540] width 160 height 160
click at [853, 670] on div "Oké" at bounding box center [847, 673] width 42 height 16
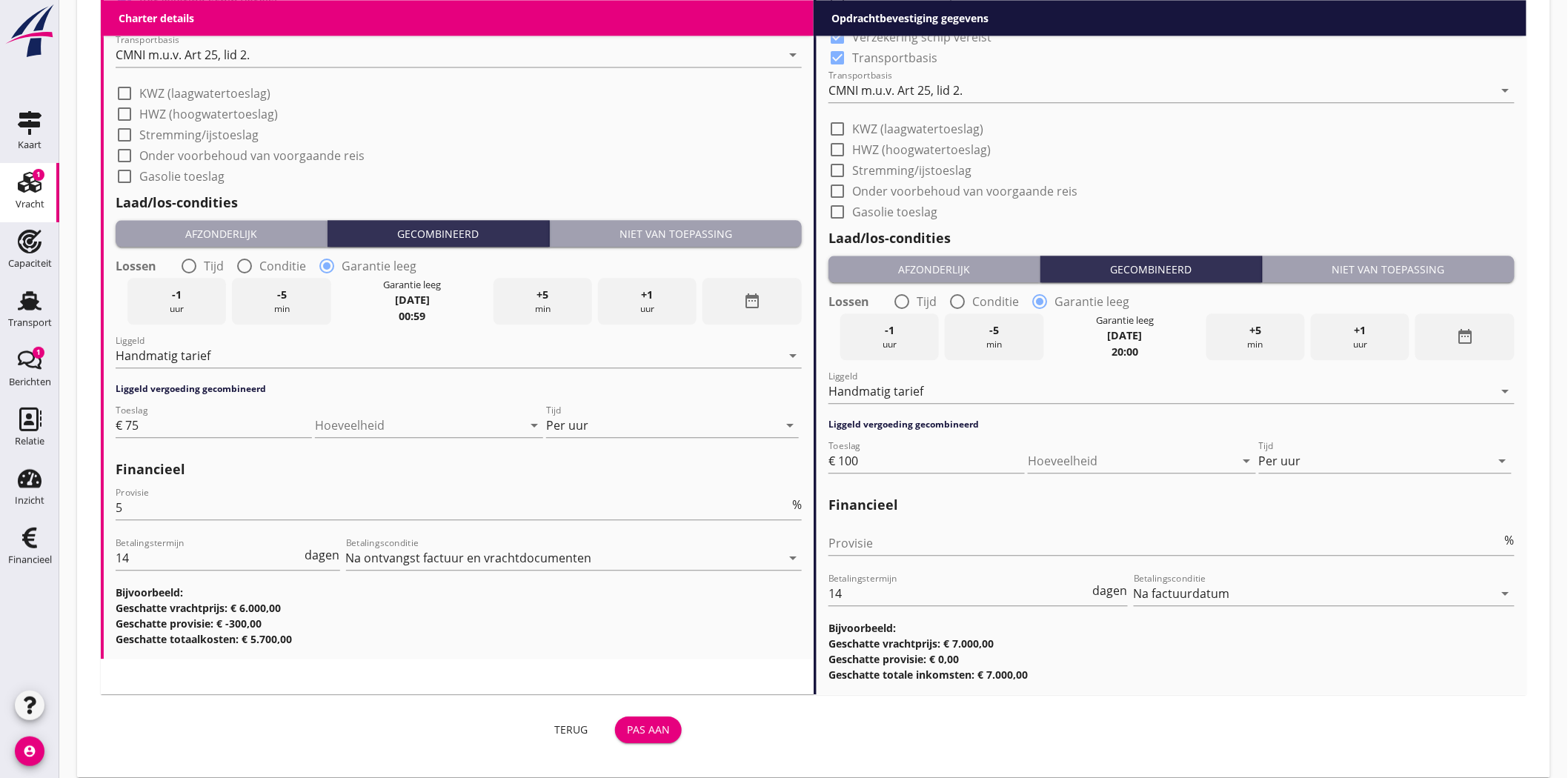
click at [644, 290] on span "+1" at bounding box center [648, 295] width 12 height 16
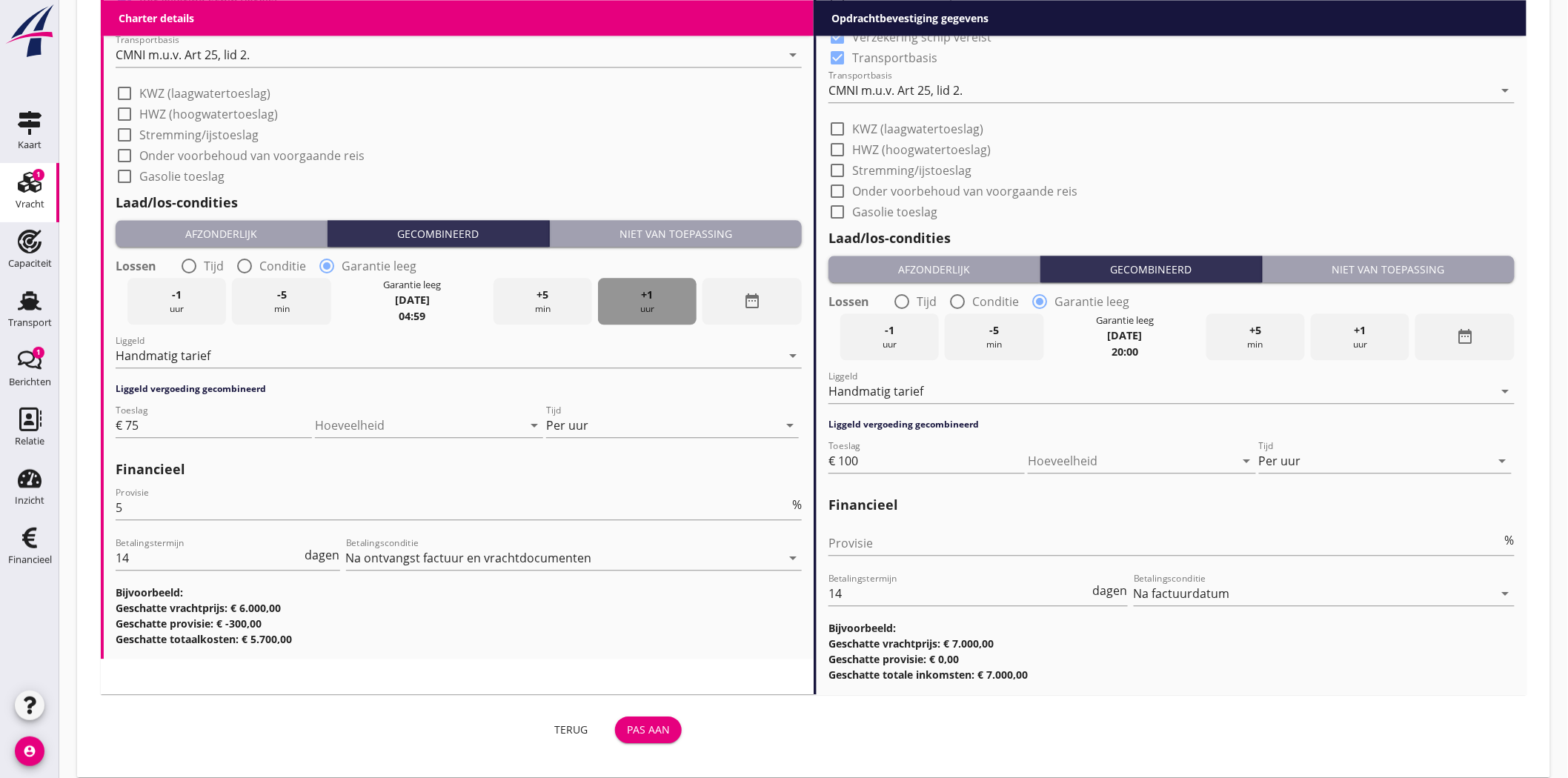
click at [644, 290] on span "+1" at bounding box center [648, 295] width 12 height 16
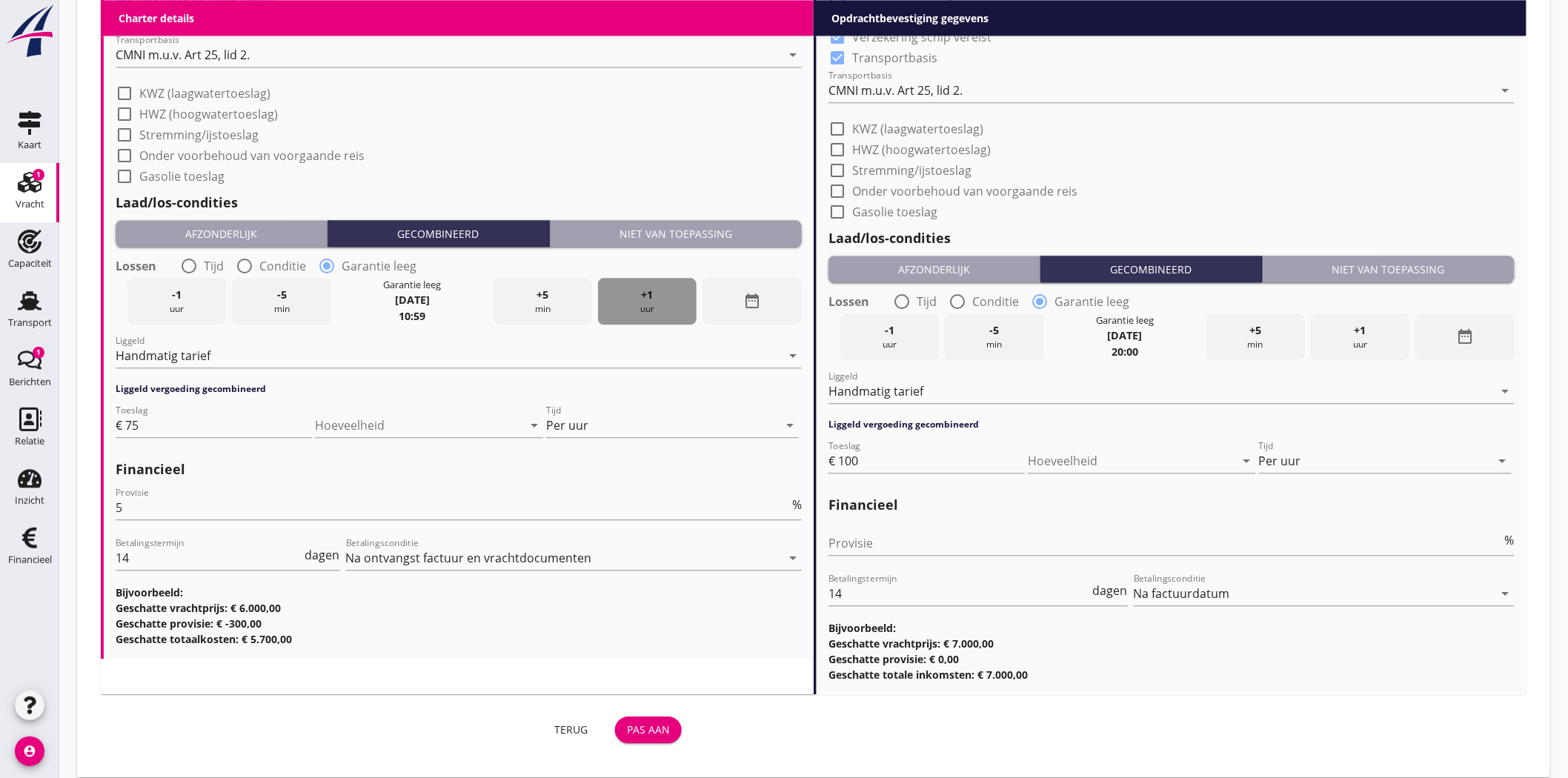
click at [644, 290] on span "+1" at bounding box center [648, 295] width 12 height 16
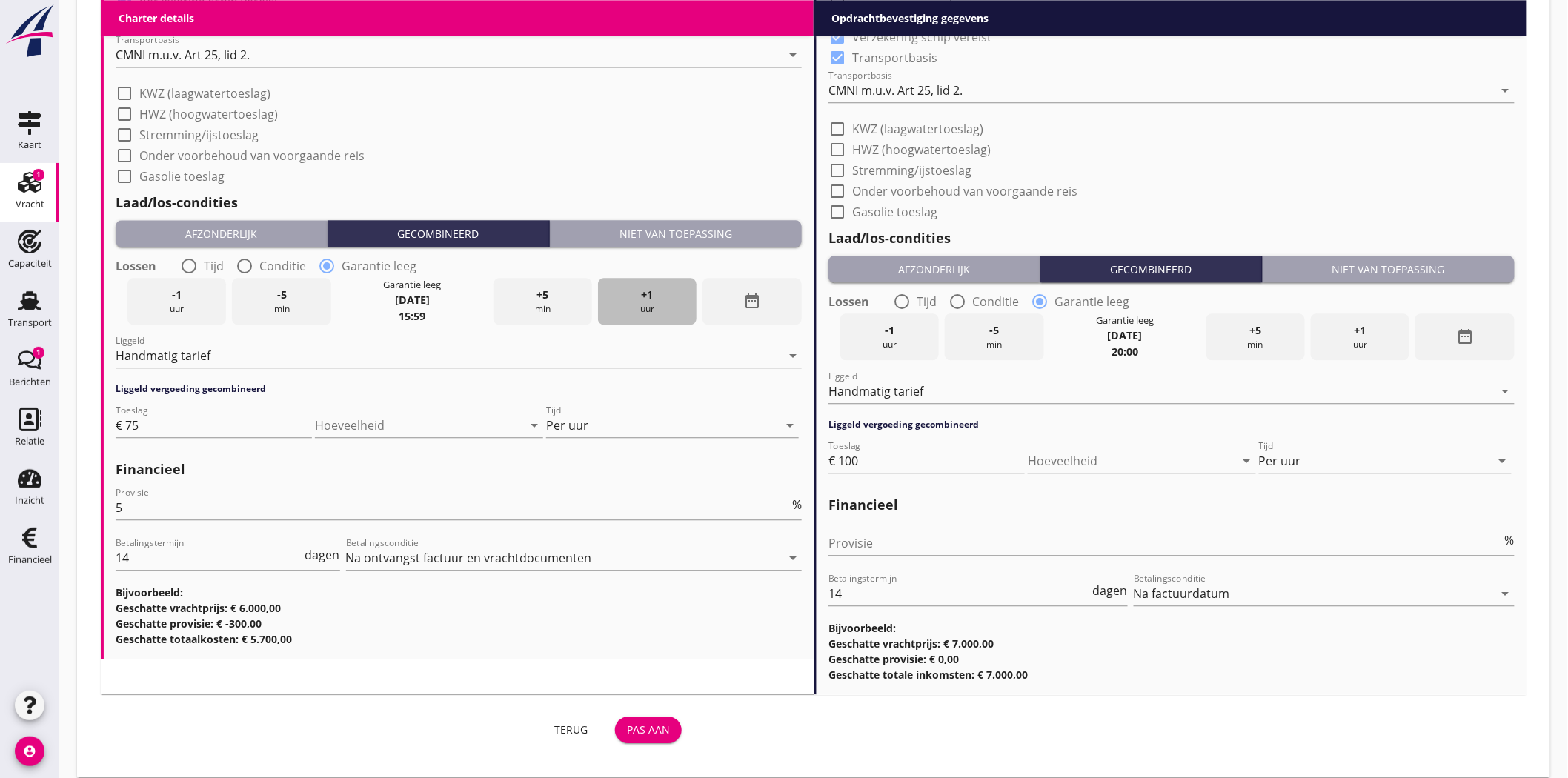
click at [644, 290] on span "+1" at bounding box center [648, 295] width 12 height 16
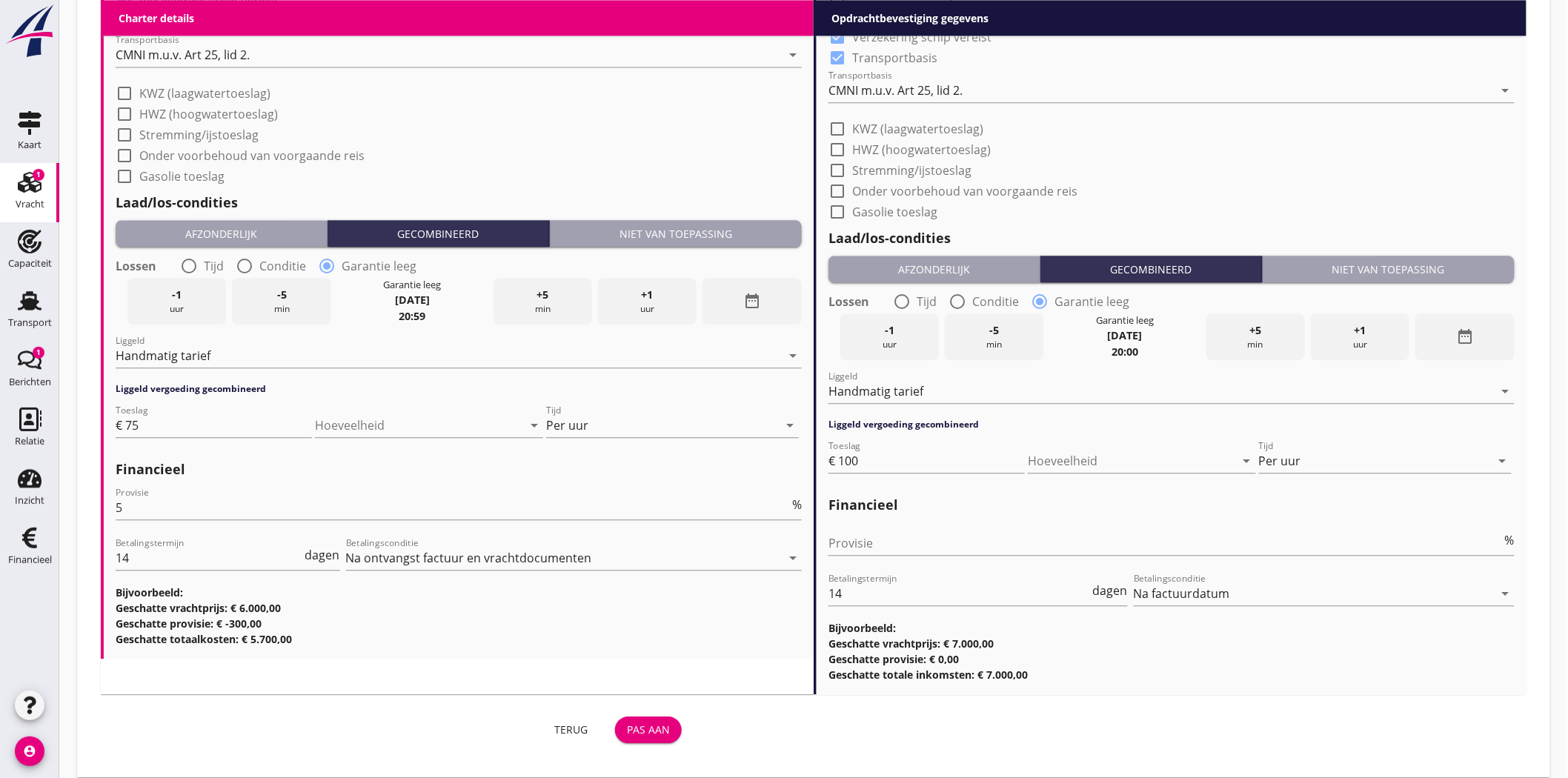
click at [644, 290] on span "+1" at bounding box center [648, 295] width 12 height 16
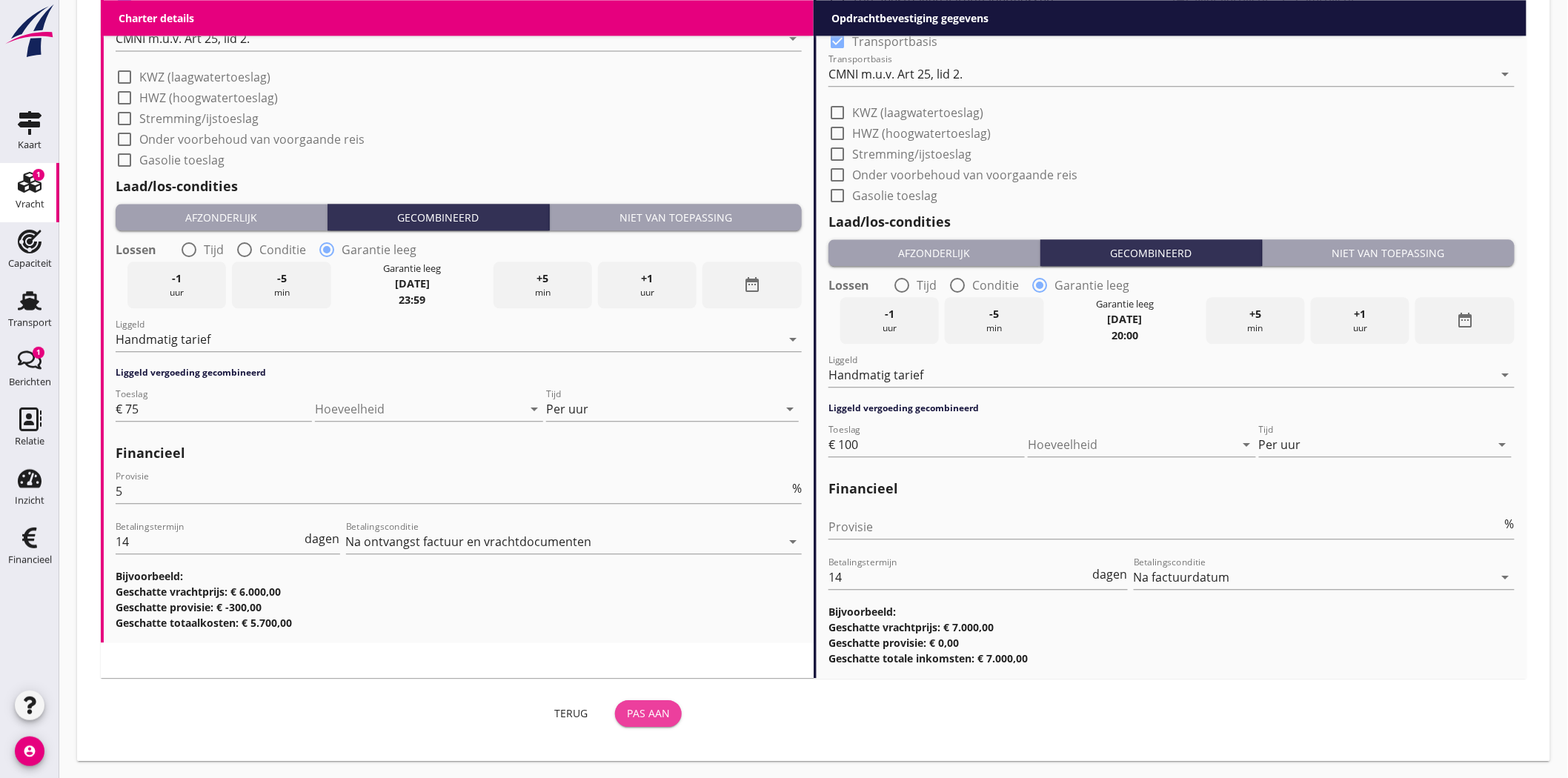
click at [649, 709] on div "Pas aan" at bounding box center [648, 713] width 43 height 16
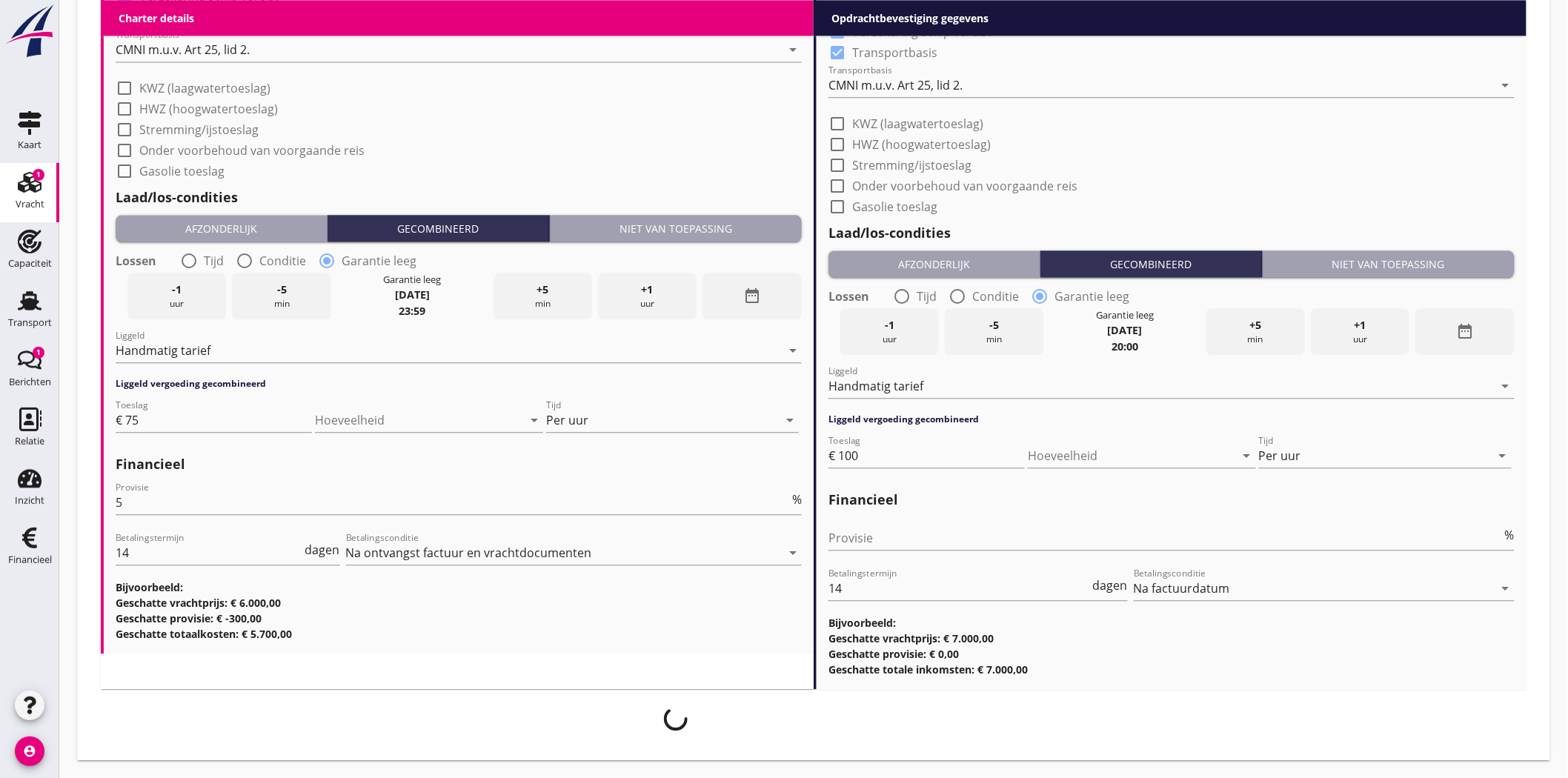
scroll to position [1403, 0]
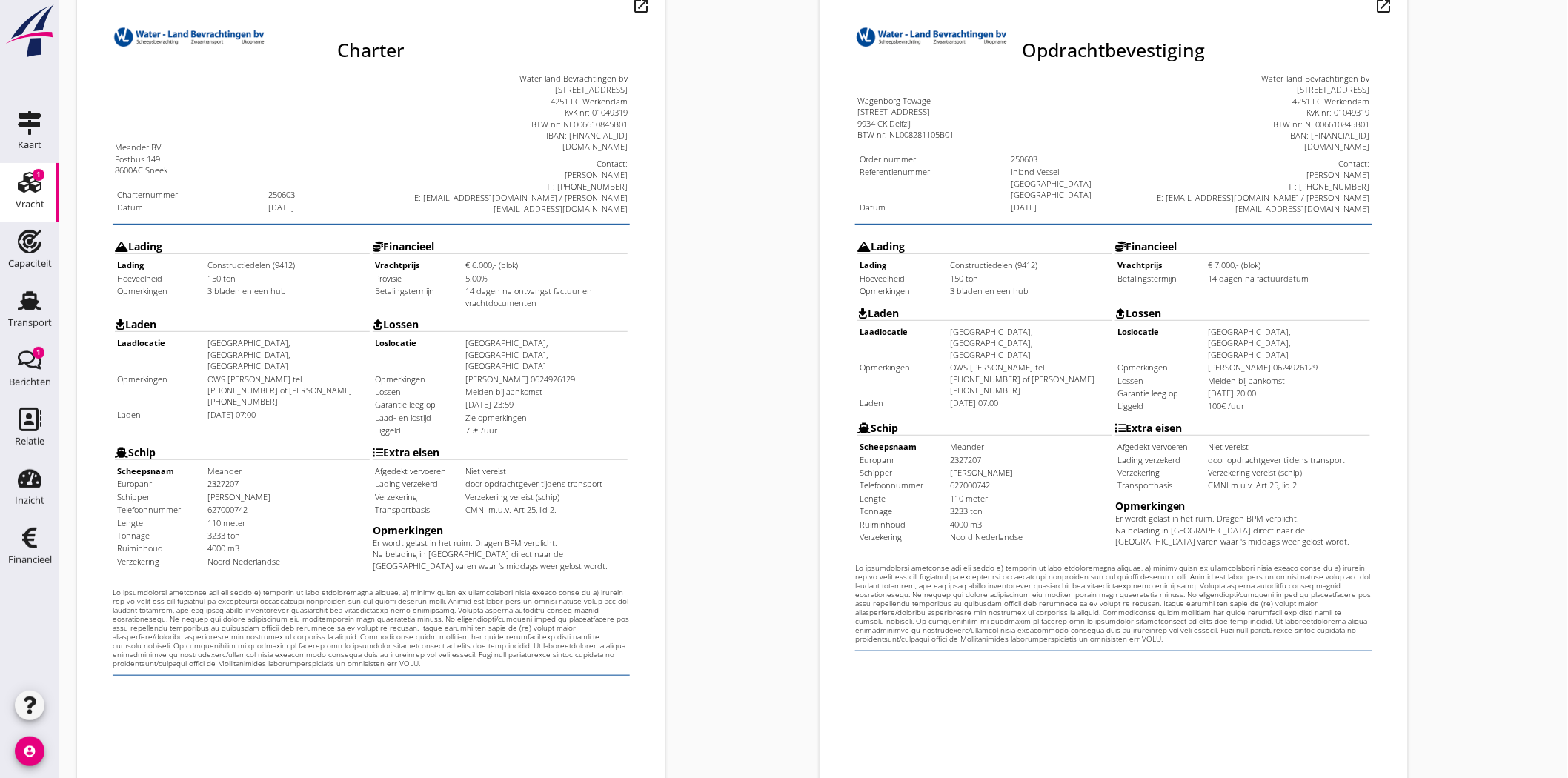
scroll to position [318, 0]
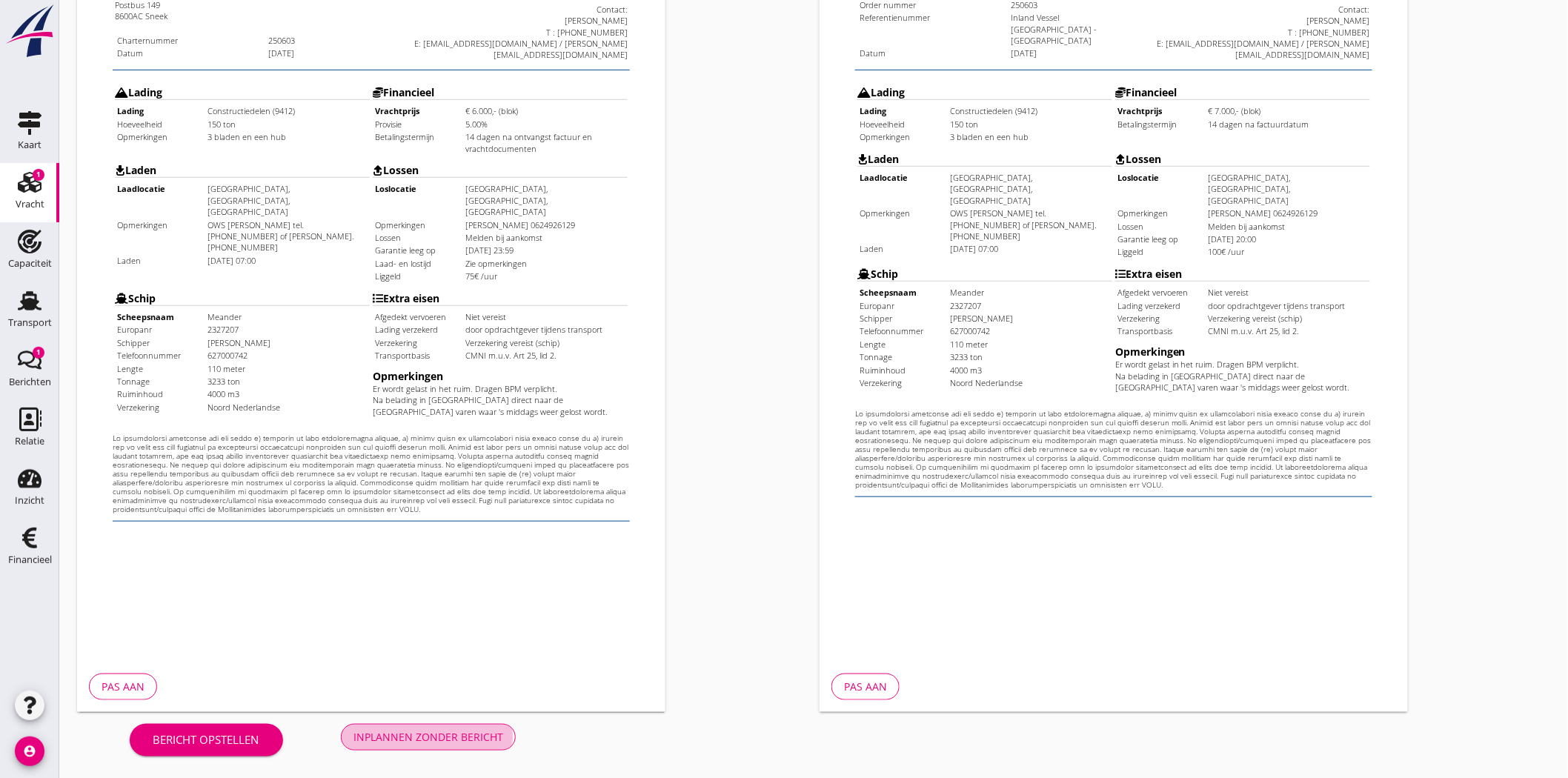
click at [439, 735] on div "Inplannen zonder bericht" at bounding box center [428, 736] width 149 height 16
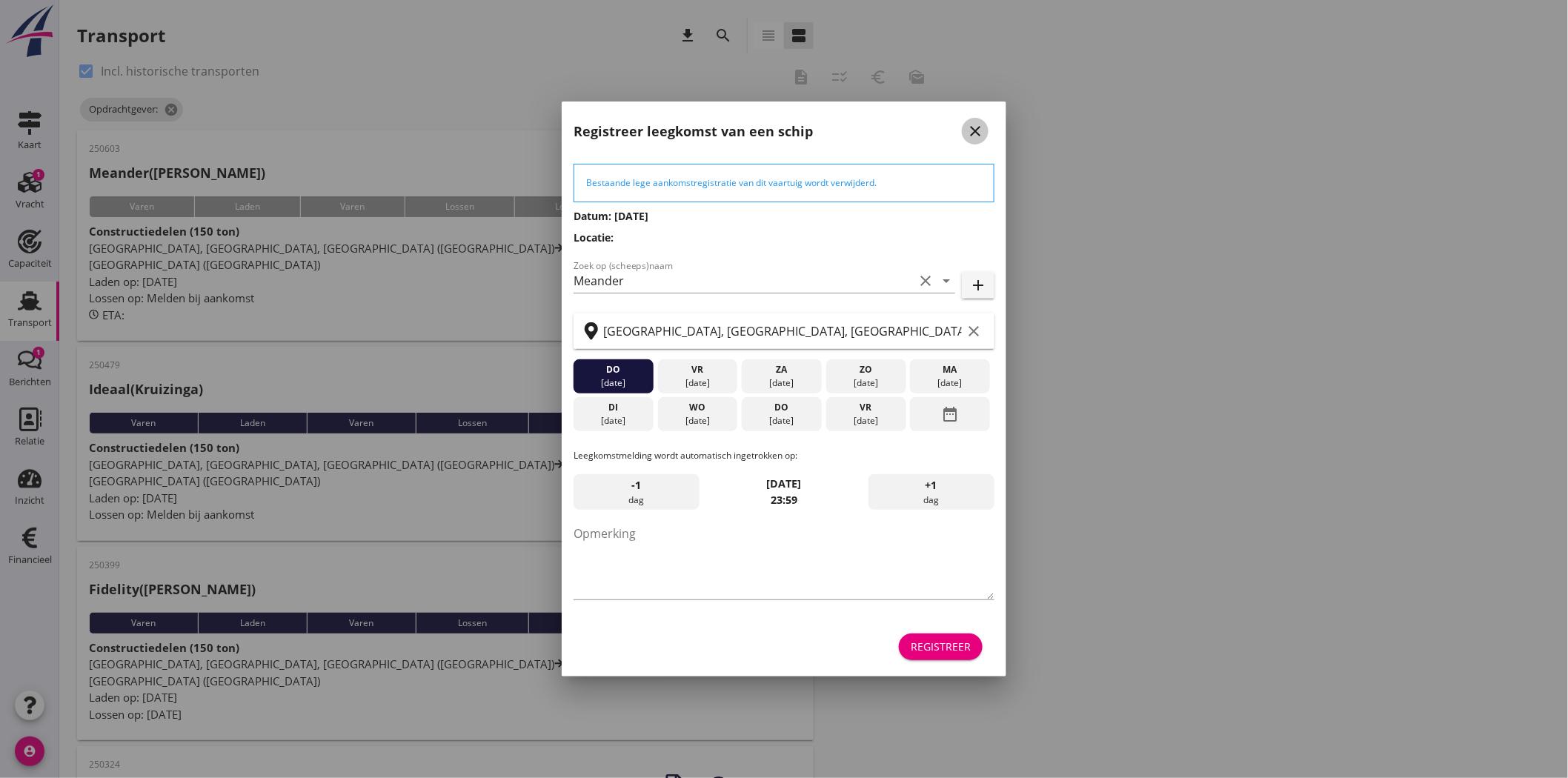
click at [982, 123] on icon "close" at bounding box center [975, 131] width 18 height 18
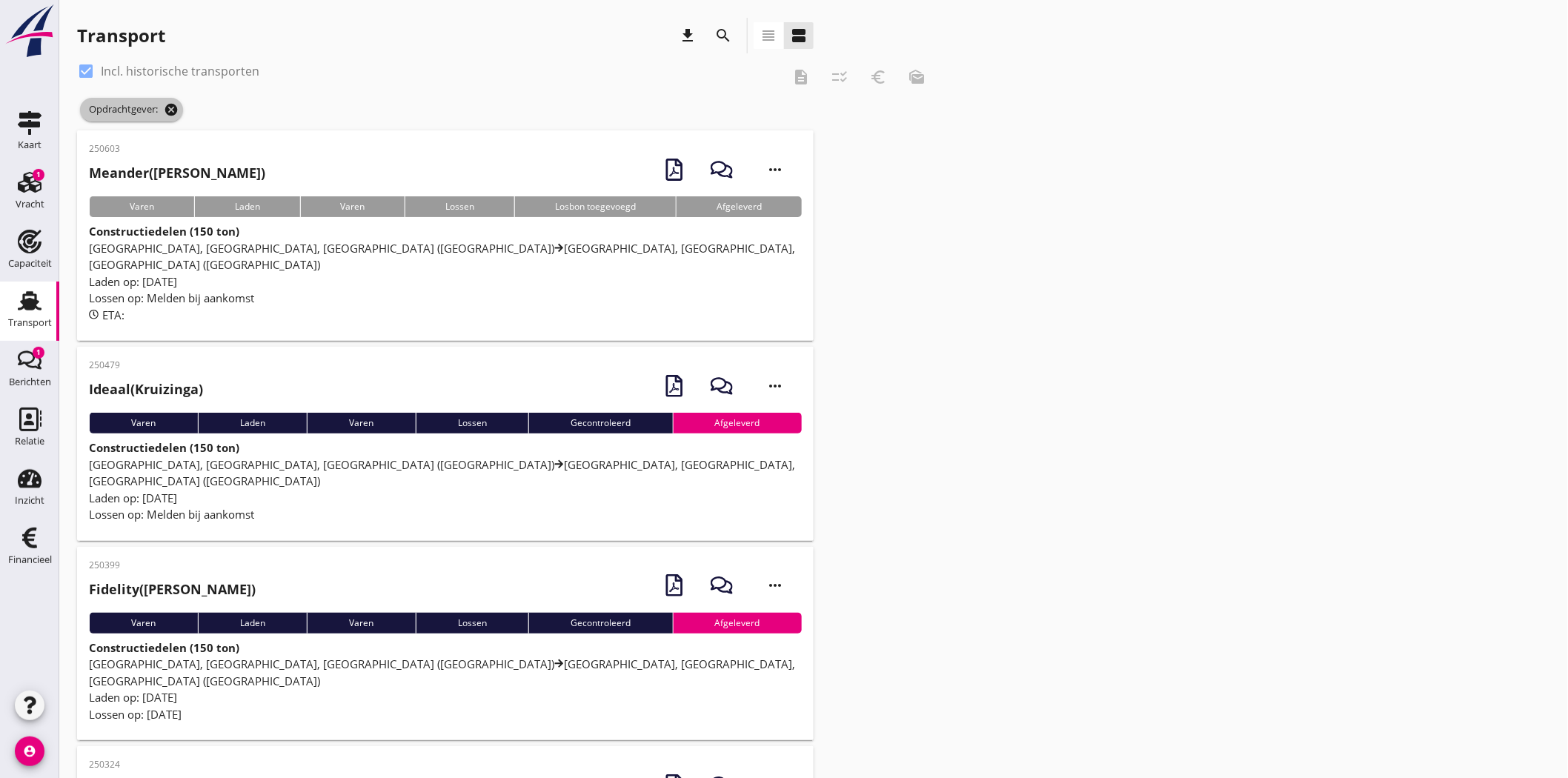
click at [172, 108] on icon "cancel" at bounding box center [172, 109] width 15 height 15
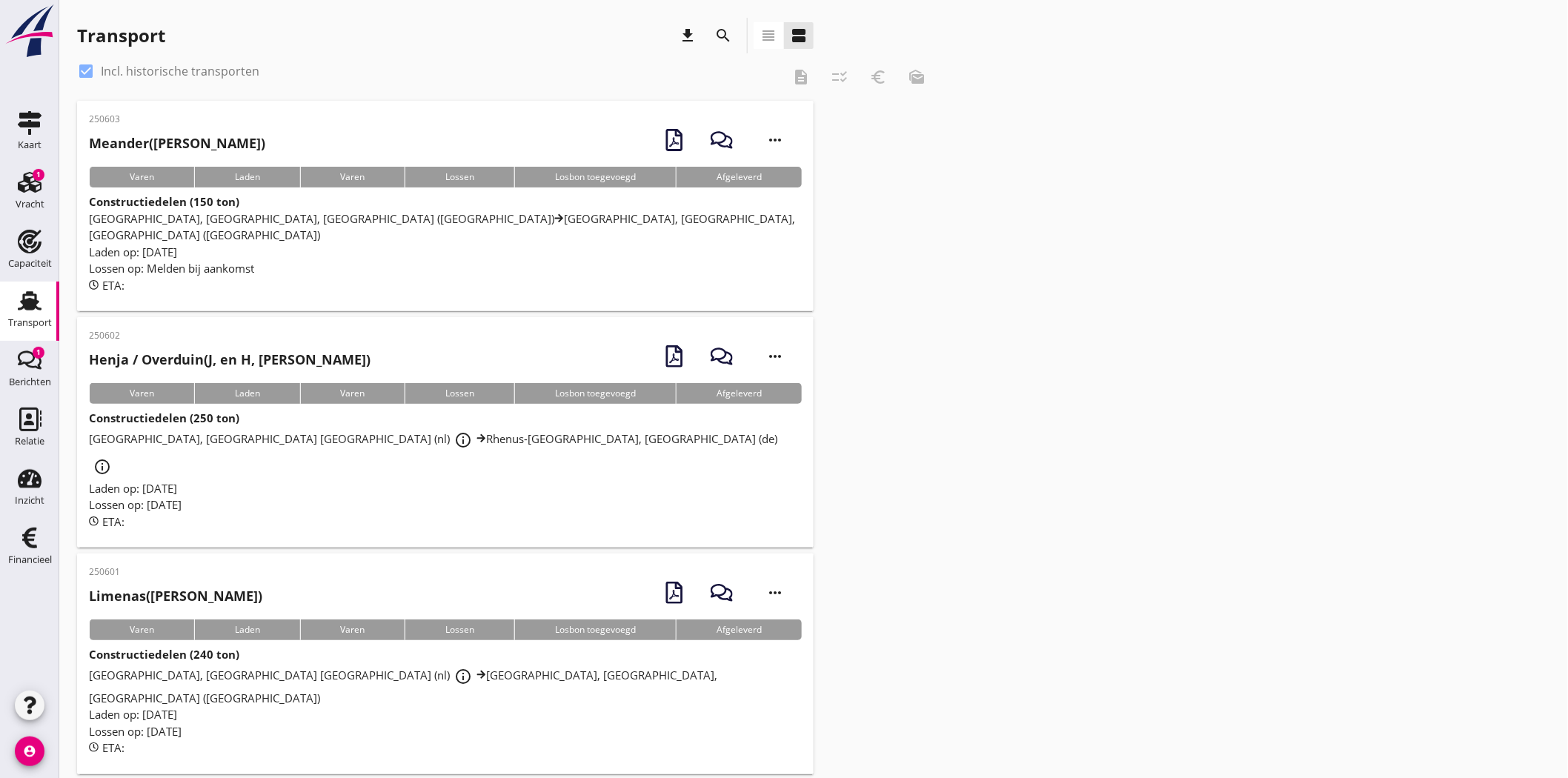
click at [353, 215] on span "[GEOGRAPHIC_DATA], [GEOGRAPHIC_DATA], [GEOGRAPHIC_DATA] ([GEOGRAPHIC_DATA]) [GE…" at bounding box center [442, 227] width 706 height 32
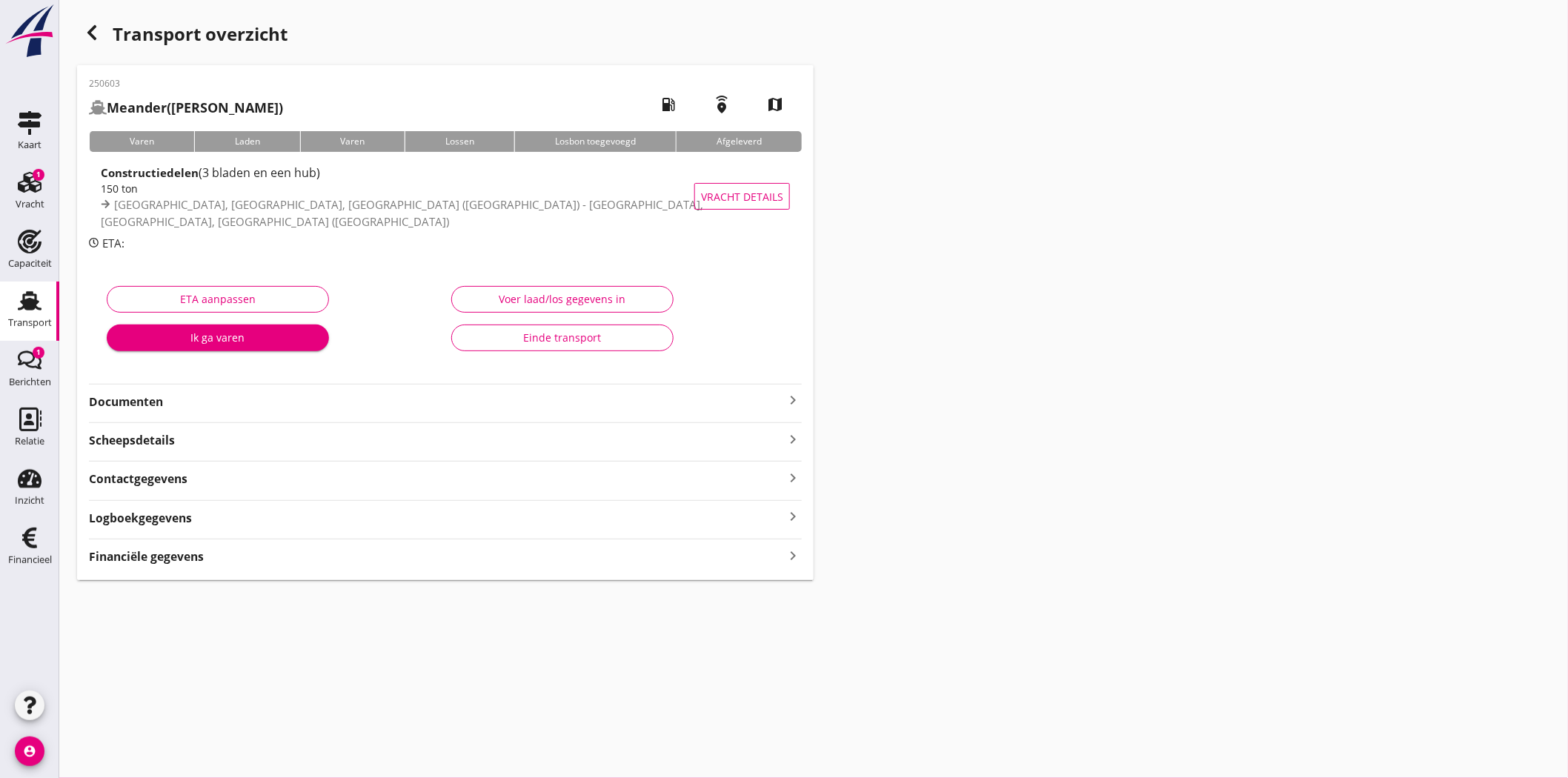
click at [150, 400] on strong "Documenten" at bounding box center [436, 402] width 695 height 17
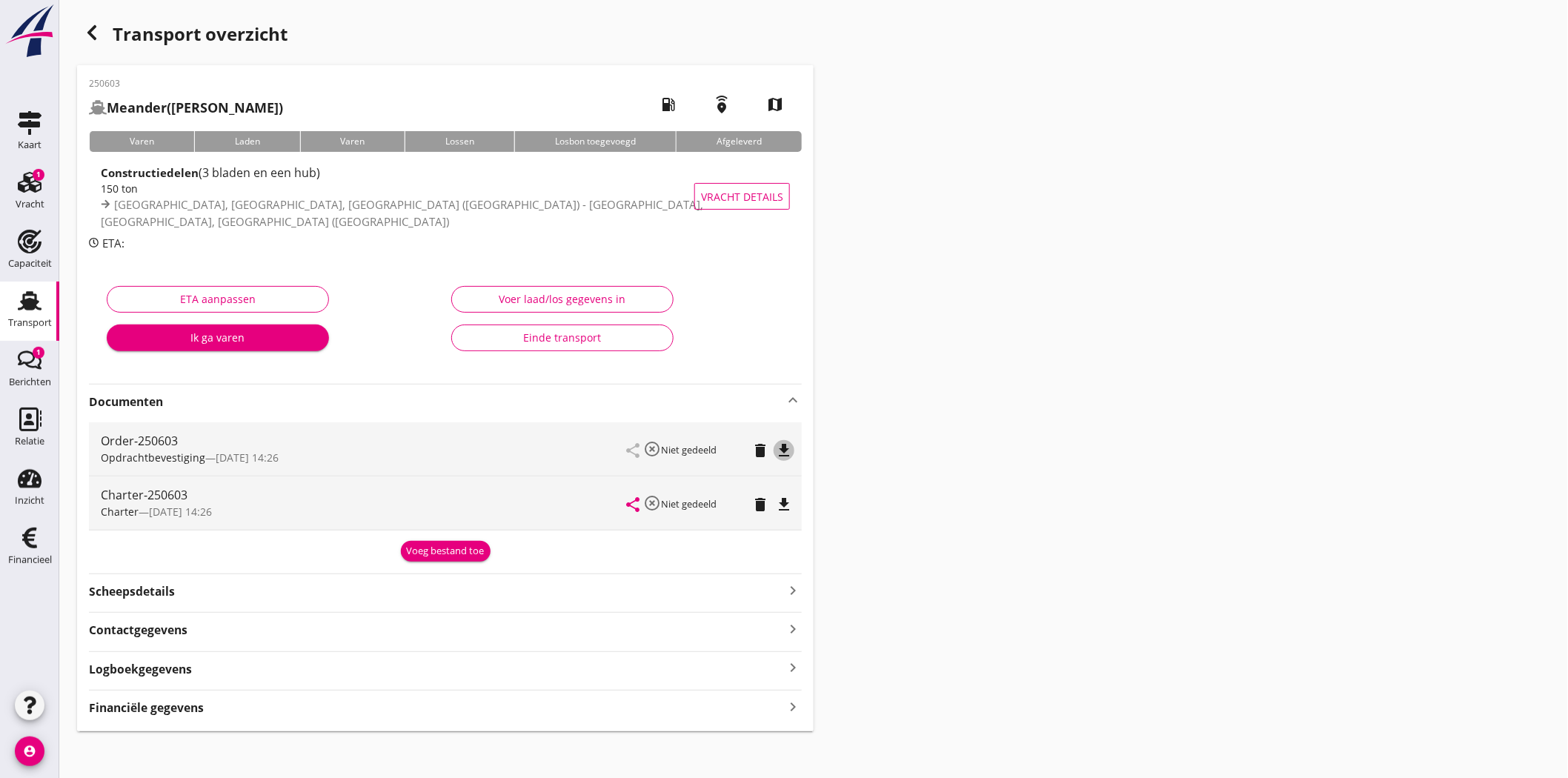
click at [791, 448] on icon "file_download" at bounding box center [784, 451] width 18 height 18
click at [786, 505] on icon "file_download" at bounding box center [784, 505] width 18 height 18
click at [160, 632] on strong "Contactgegevens" at bounding box center [138, 629] width 99 height 17
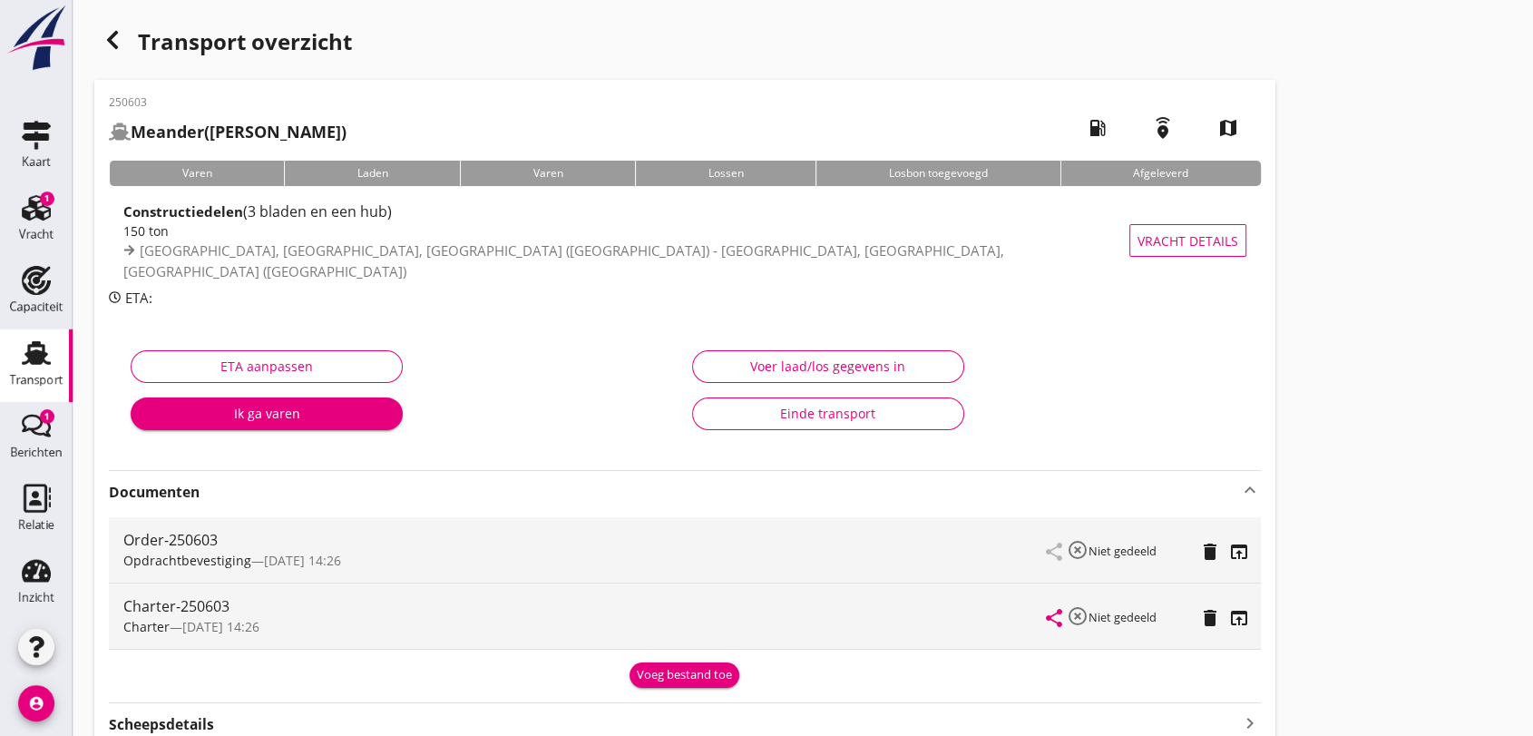
click at [23, 349] on icon "Transport" at bounding box center [36, 352] width 29 height 29
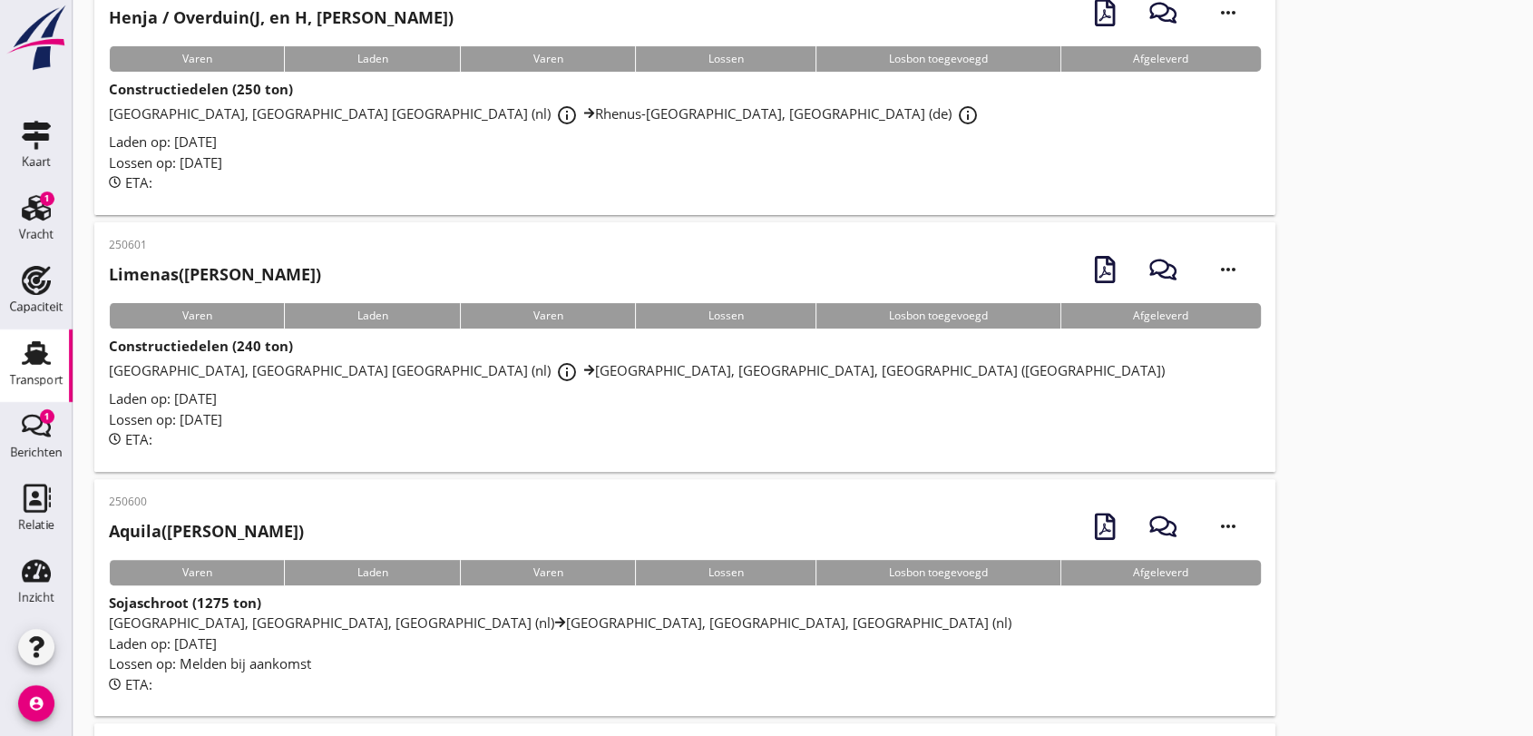
scroll to position [604, 0]
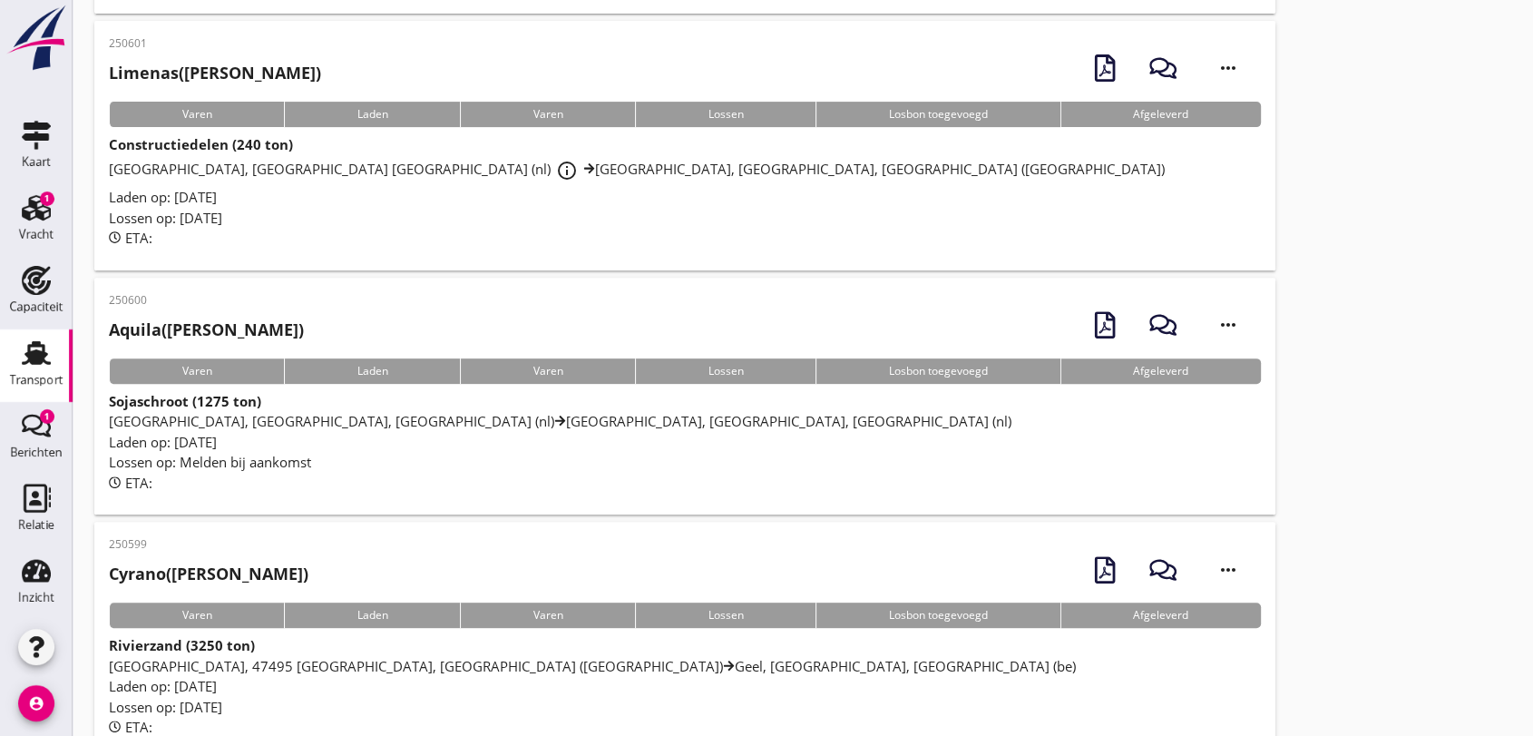
click at [383, 416] on span "[GEOGRAPHIC_DATA], [GEOGRAPHIC_DATA], [GEOGRAPHIC_DATA] ([GEOGRAPHIC_DATA]) [GE…" at bounding box center [560, 421] width 903 height 18
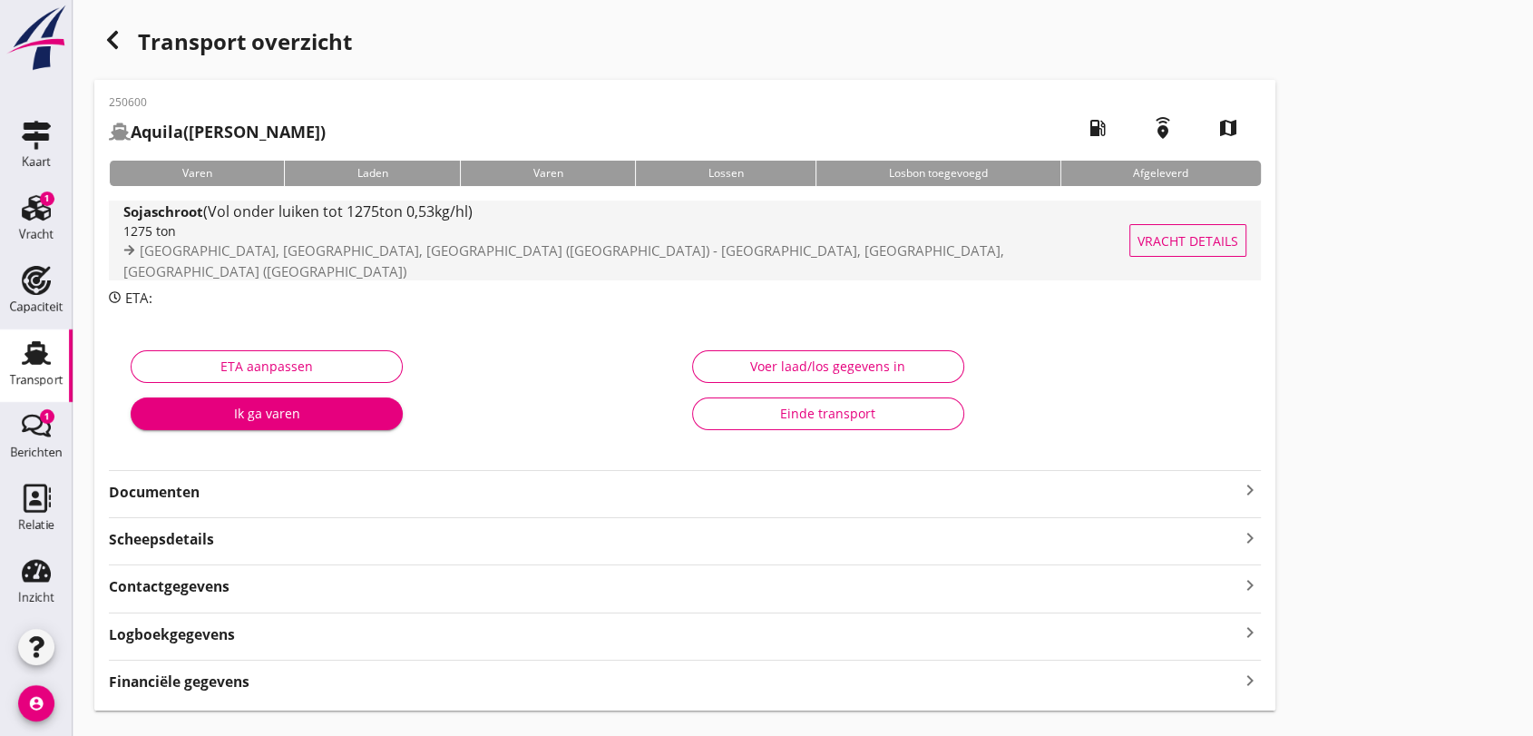
click at [374, 221] on span "(Vol onder luiken tot 1275ton 0,53kg/hl)" at bounding box center [337, 211] width 269 height 20
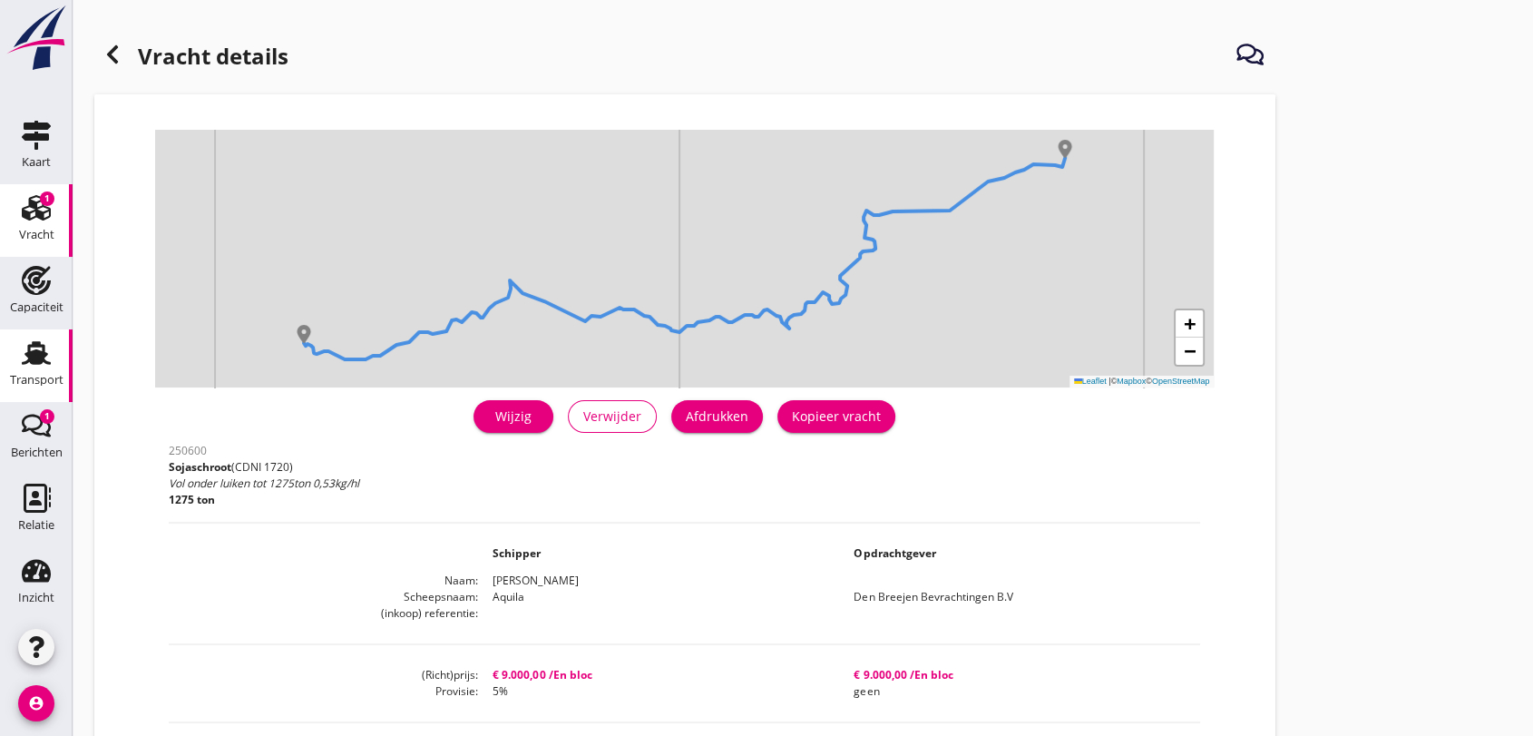
click at [26, 358] on use at bounding box center [36, 353] width 29 height 24
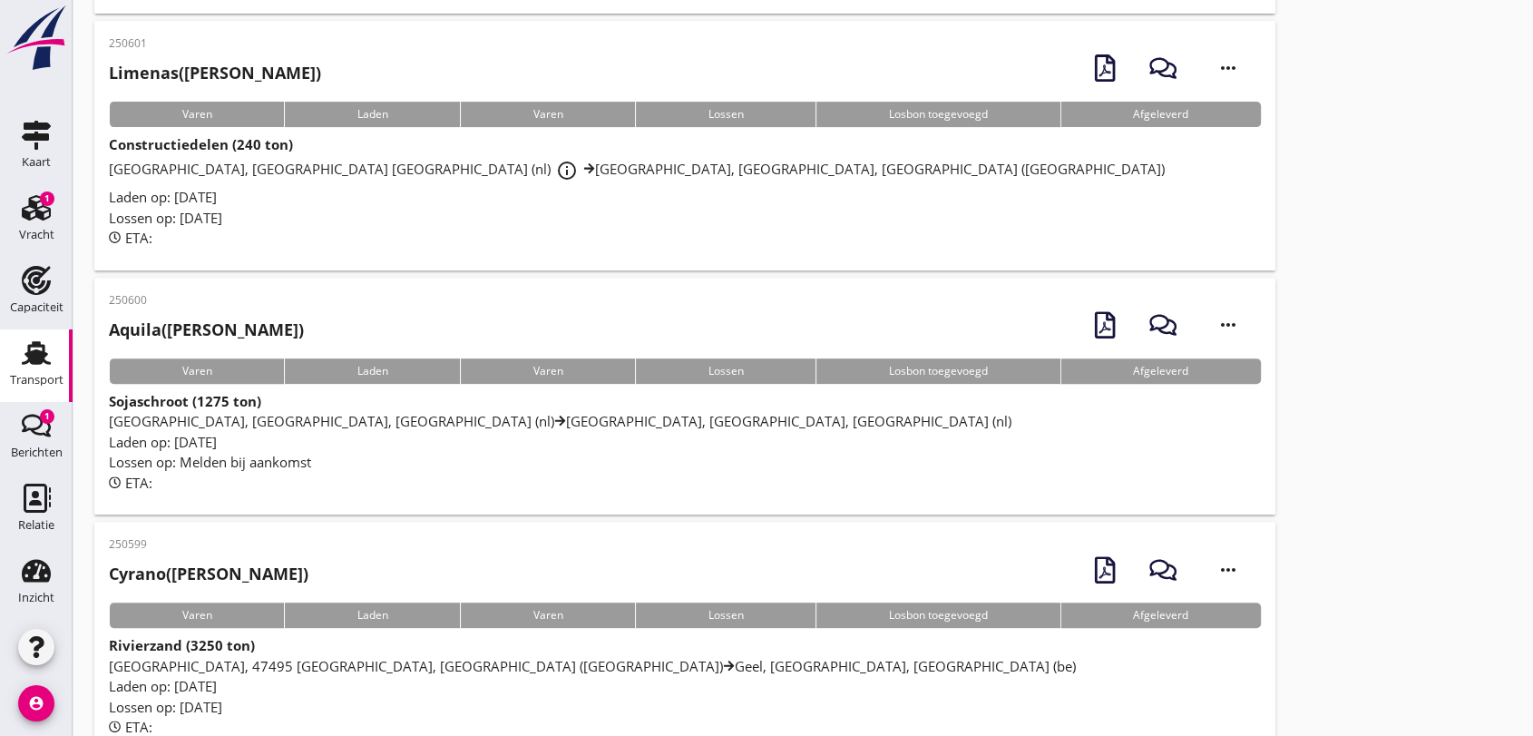
scroll to position [806, 0]
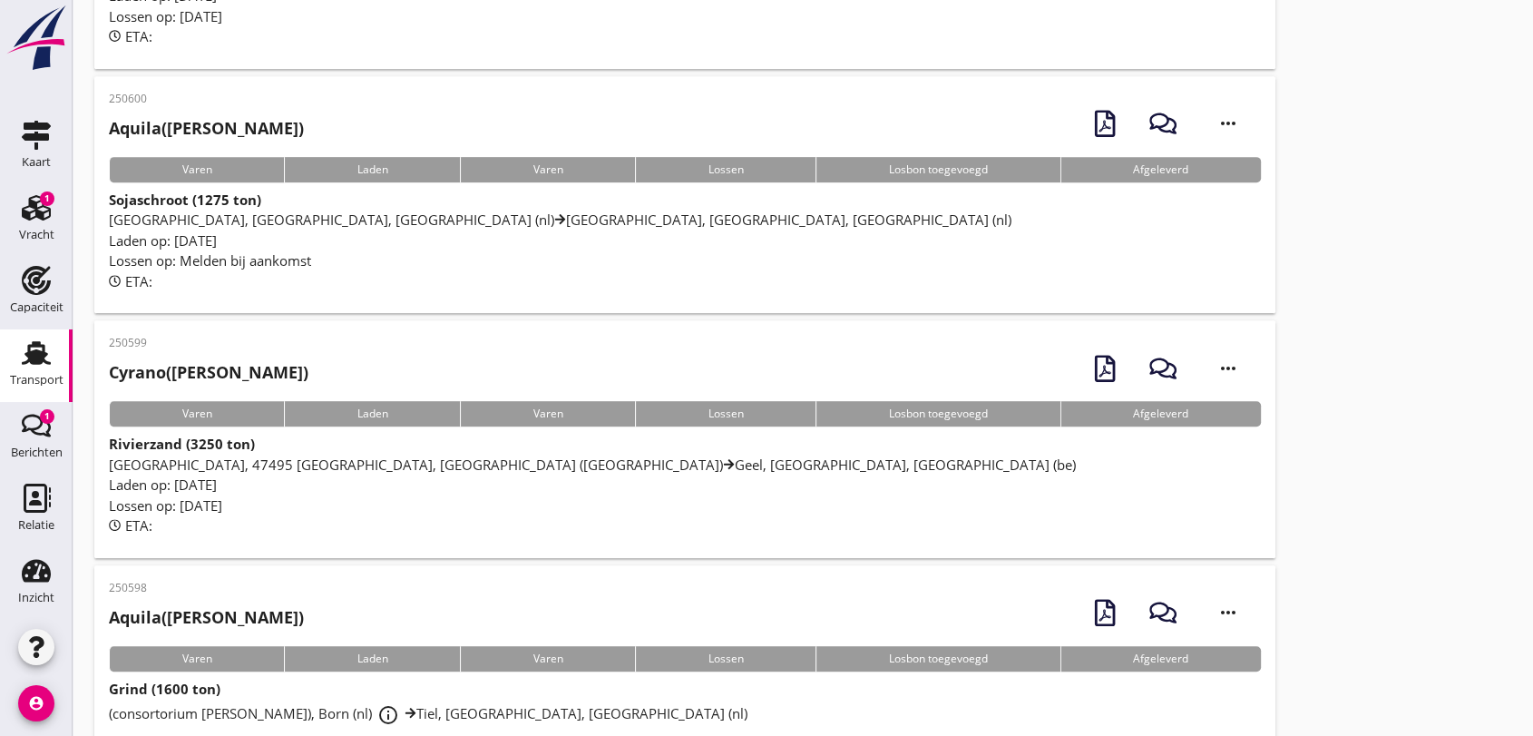
click at [379, 462] on span "[GEOGRAPHIC_DATA], 47495 [GEOGRAPHIC_DATA], [GEOGRAPHIC_DATA] ([GEOGRAPHIC_DATA…" at bounding box center [592, 464] width 967 height 18
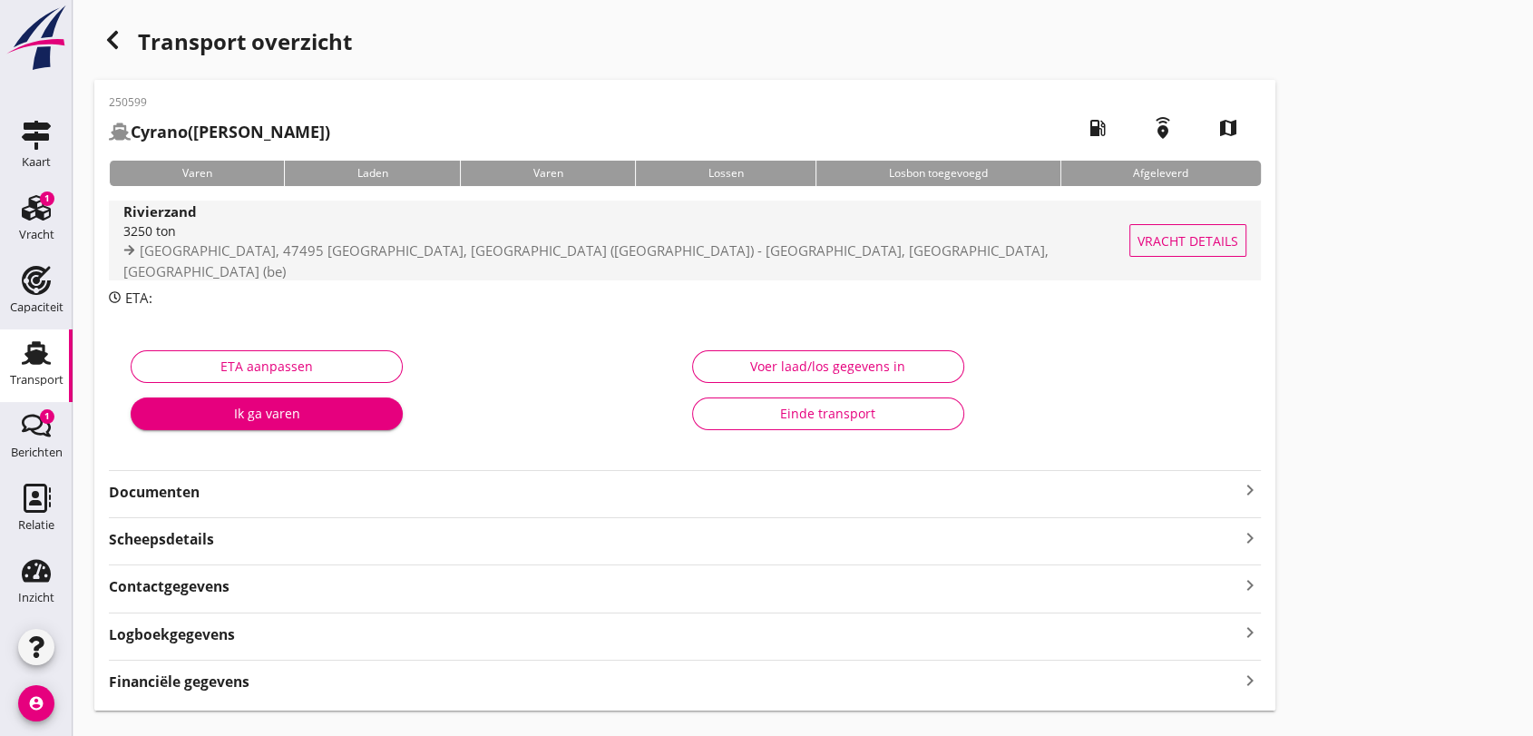
click at [243, 259] on span "[GEOGRAPHIC_DATA], 47495 [GEOGRAPHIC_DATA], [GEOGRAPHIC_DATA] ([GEOGRAPHIC_DATA…" at bounding box center [585, 260] width 925 height 39
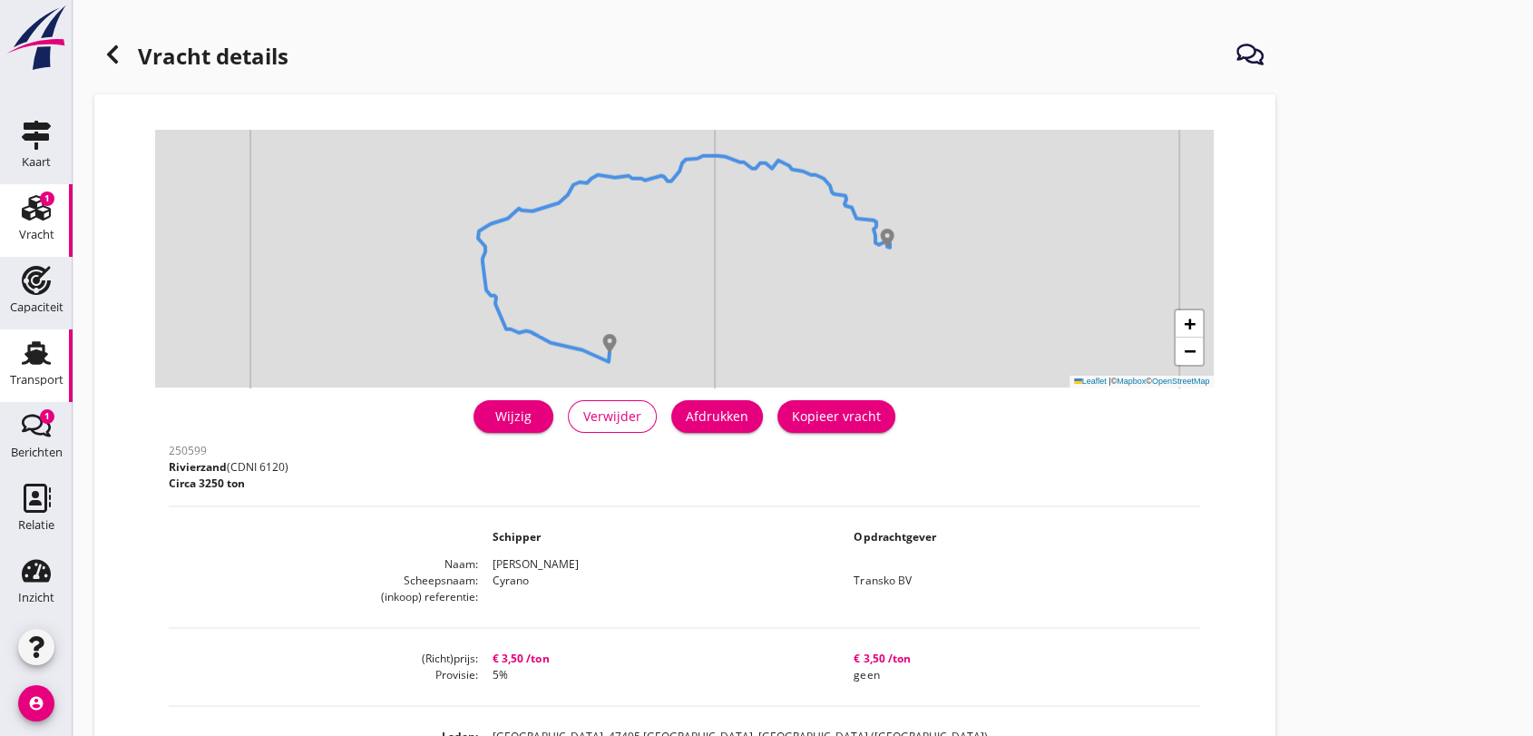
click at [34, 360] on use at bounding box center [36, 353] width 29 height 24
